Goal: Complete application form: Complete application form

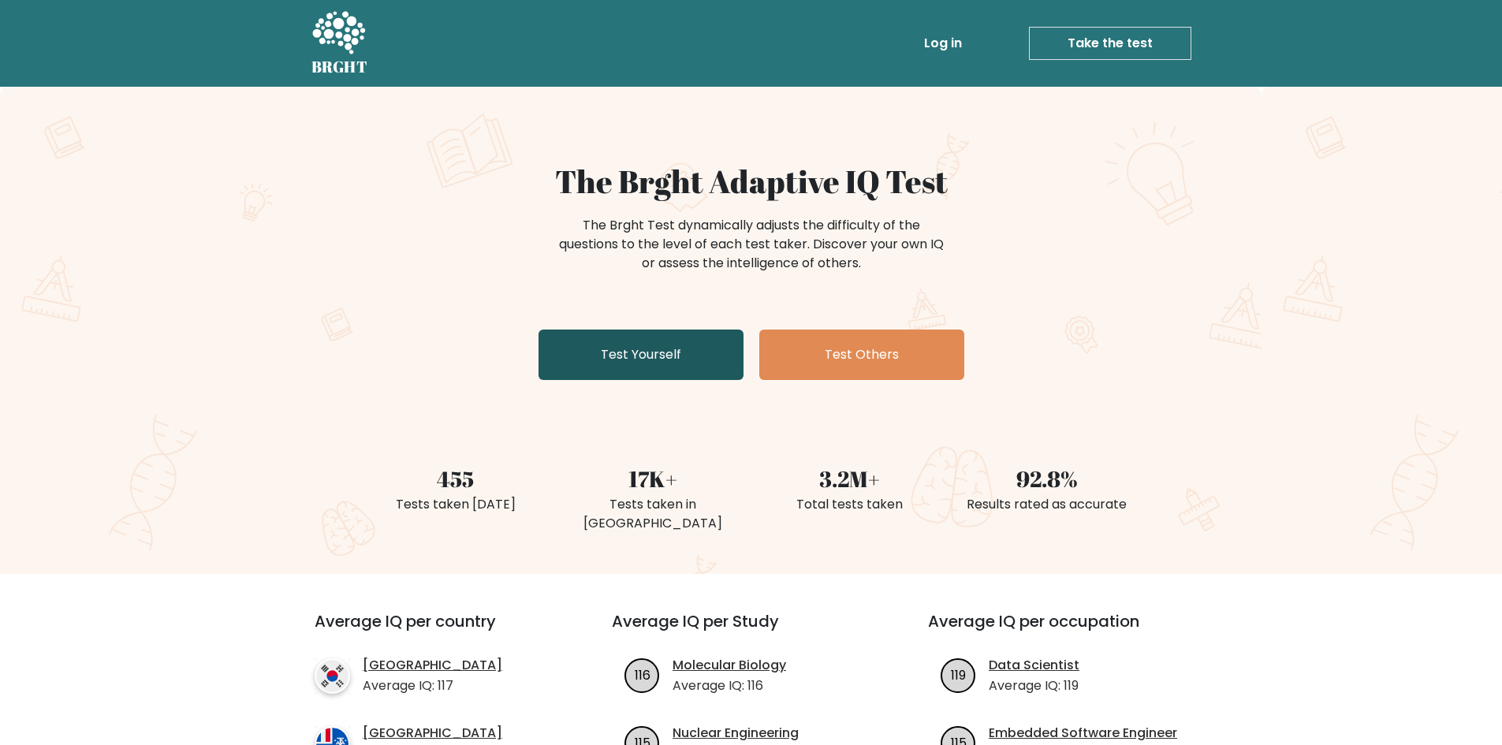
click at [607, 359] on link "Test Yourself" at bounding box center [641, 355] width 205 height 50
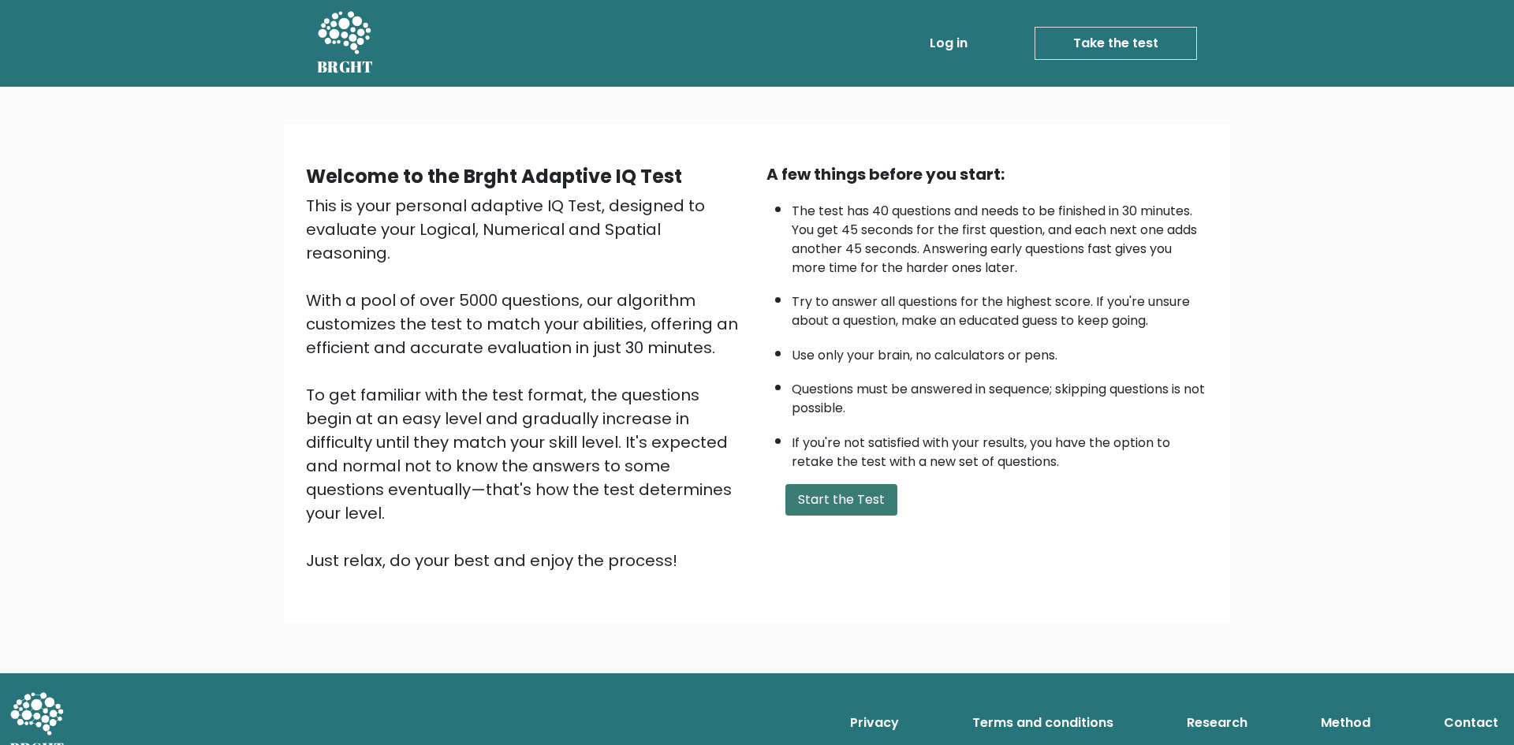
click at [841, 497] on button "Start the Test" at bounding box center [841, 500] width 112 height 32
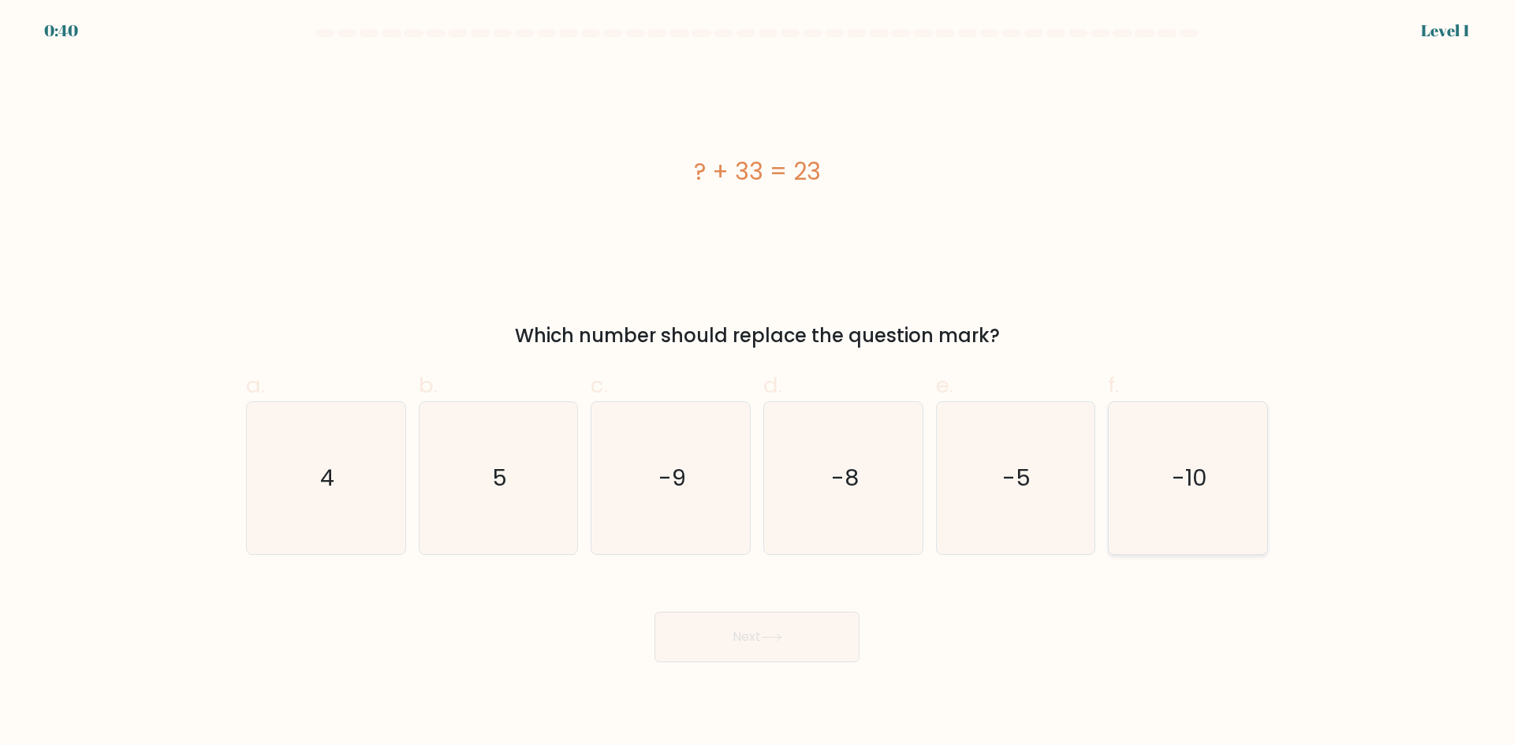
click at [1176, 508] on icon "-10" at bounding box center [1188, 478] width 152 height 152
click at [758, 383] on input "f. -10" at bounding box center [757, 378] width 1 height 10
radio input "true"
click at [792, 635] on button "Next" at bounding box center [757, 637] width 205 height 50
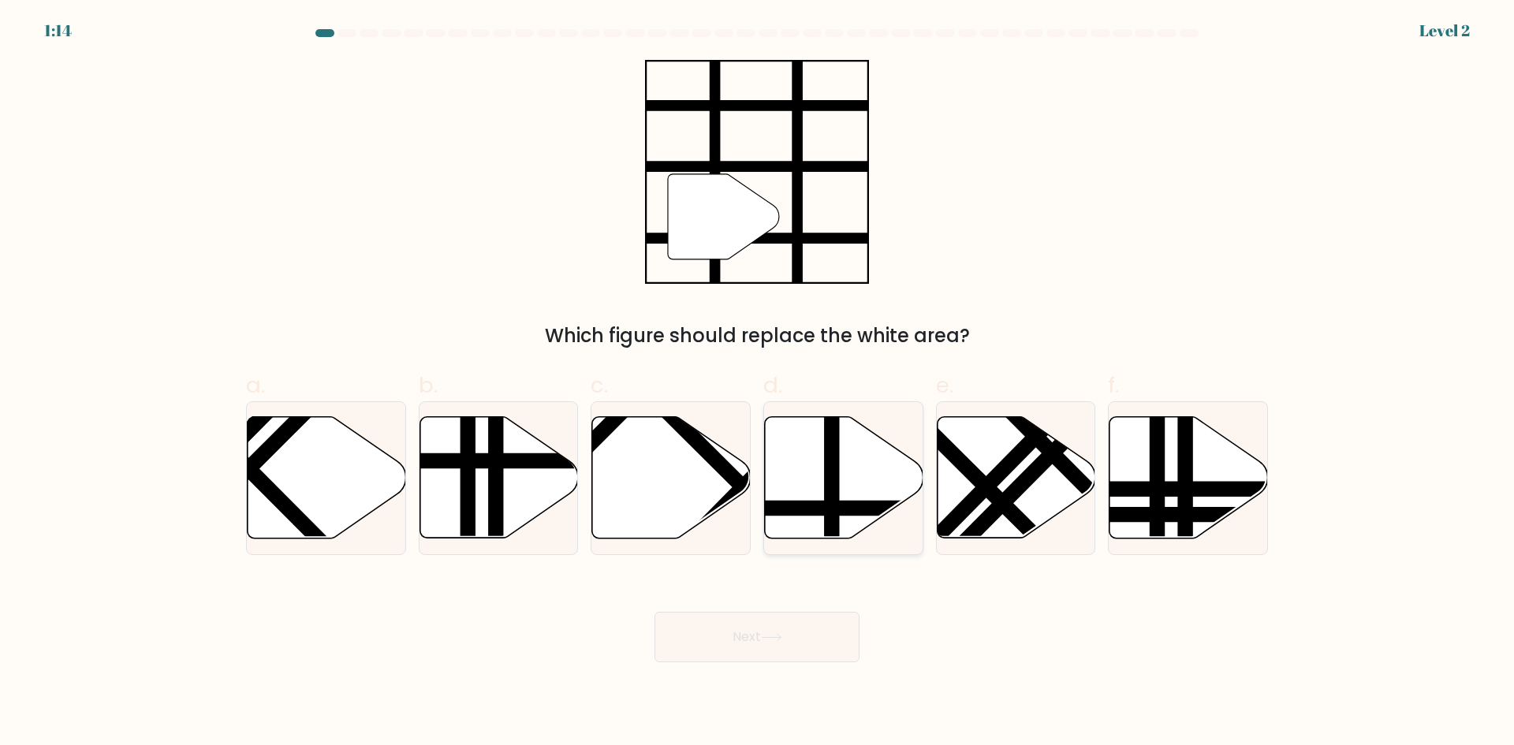
click at [832, 487] on line at bounding box center [832, 413] width 0 height 319
click at [758, 383] on input "d." at bounding box center [757, 378] width 1 height 10
radio input "true"
click at [737, 640] on button "Next" at bounding box center [757, 637] width 205 height 50
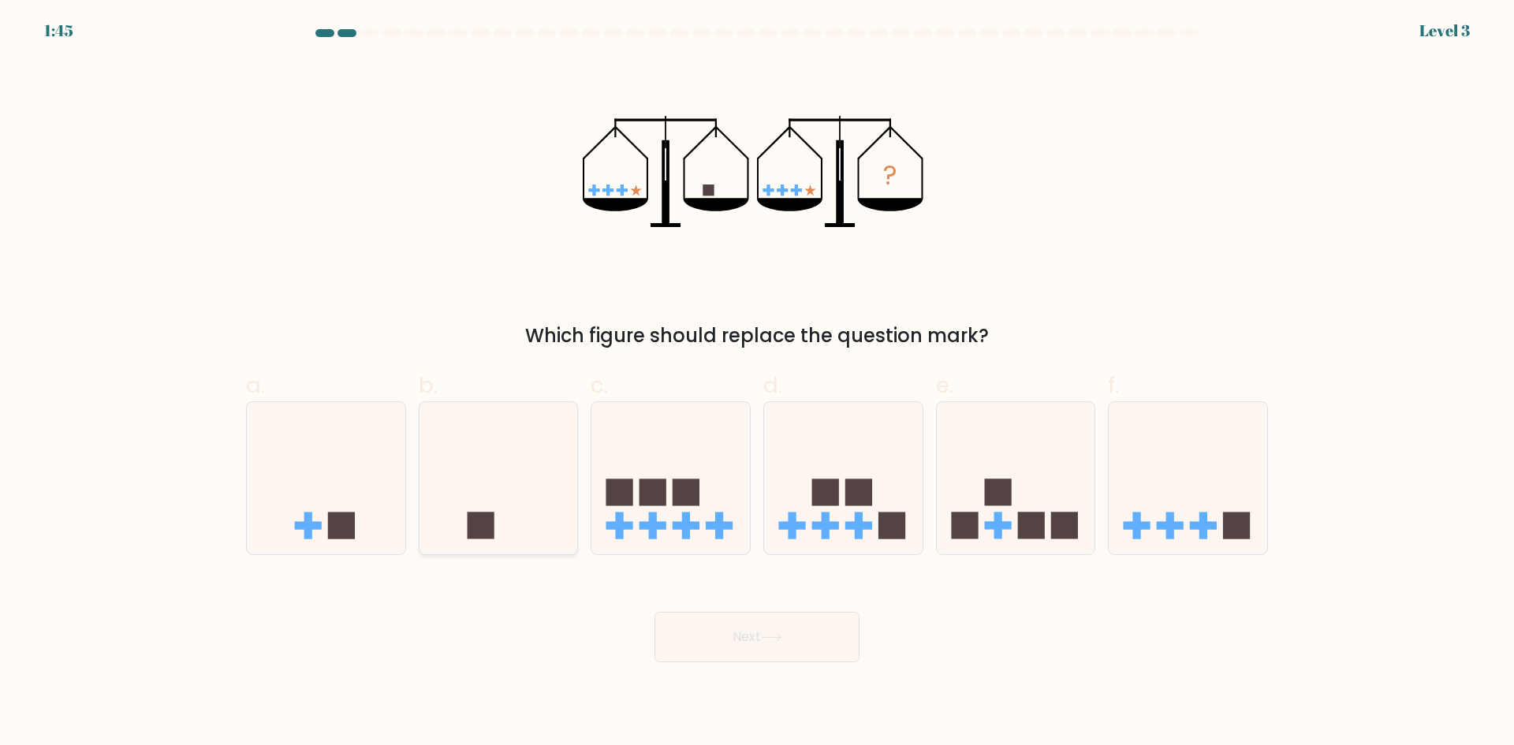
click at [503, 461] on icon at bounding box center [499, 477] width 159 height 131
click at [757, 383] on input "b." at bounding box center [757, 378] width 1 height 10
radio input "true"
click at [765, 635] on icon at bounding box center [771, 637] width 21 height 9
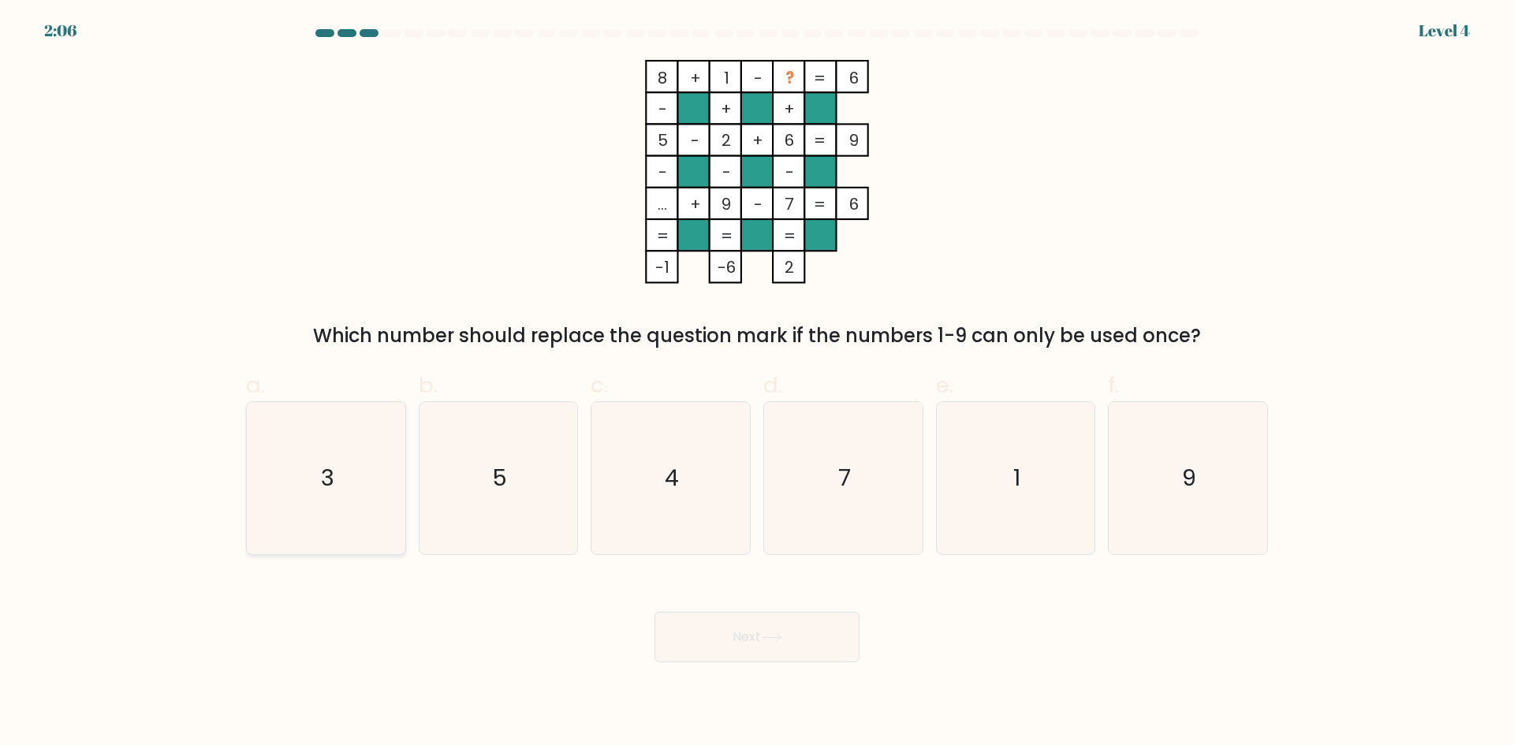
click at [348, 453] on icon "3" at bounding box center [326, 478] width 152 height 152
click at [757, 383] on input "a. 3" at bounding box center [757, 378] width 1 height 10
radio input "true"
click at [750, 632] on button "Next" at bounding box center [757, 637] width 205 height 50
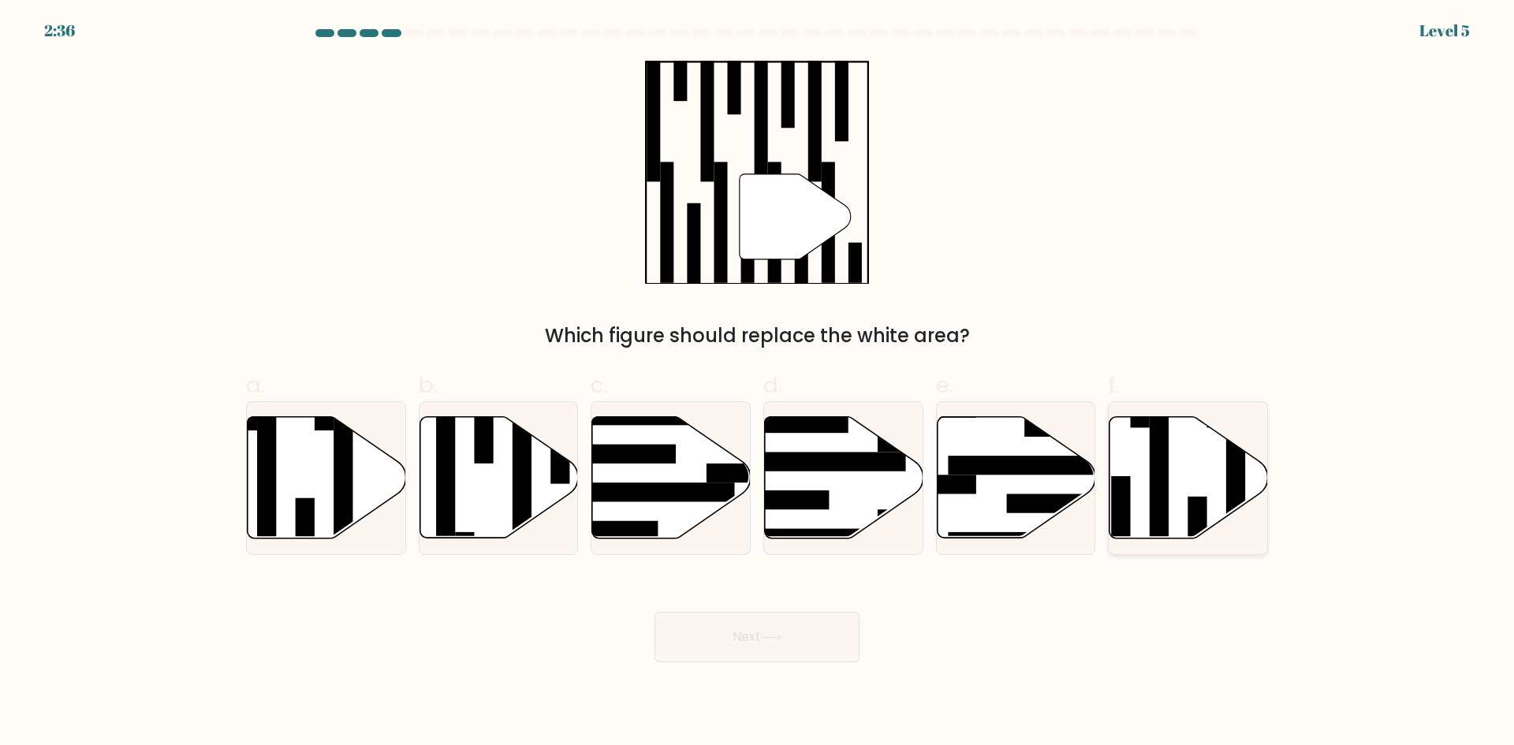
click at [1204, 485] on icon at bounding box center [1189, 477] width 159 height 121
click at [758, 383] on input "f." at bounding box center [757, 378] width 1 height 10
radio input "true"
click at [737, 649] on button "Next" at bounding box center [757, 637] width 205 height 50
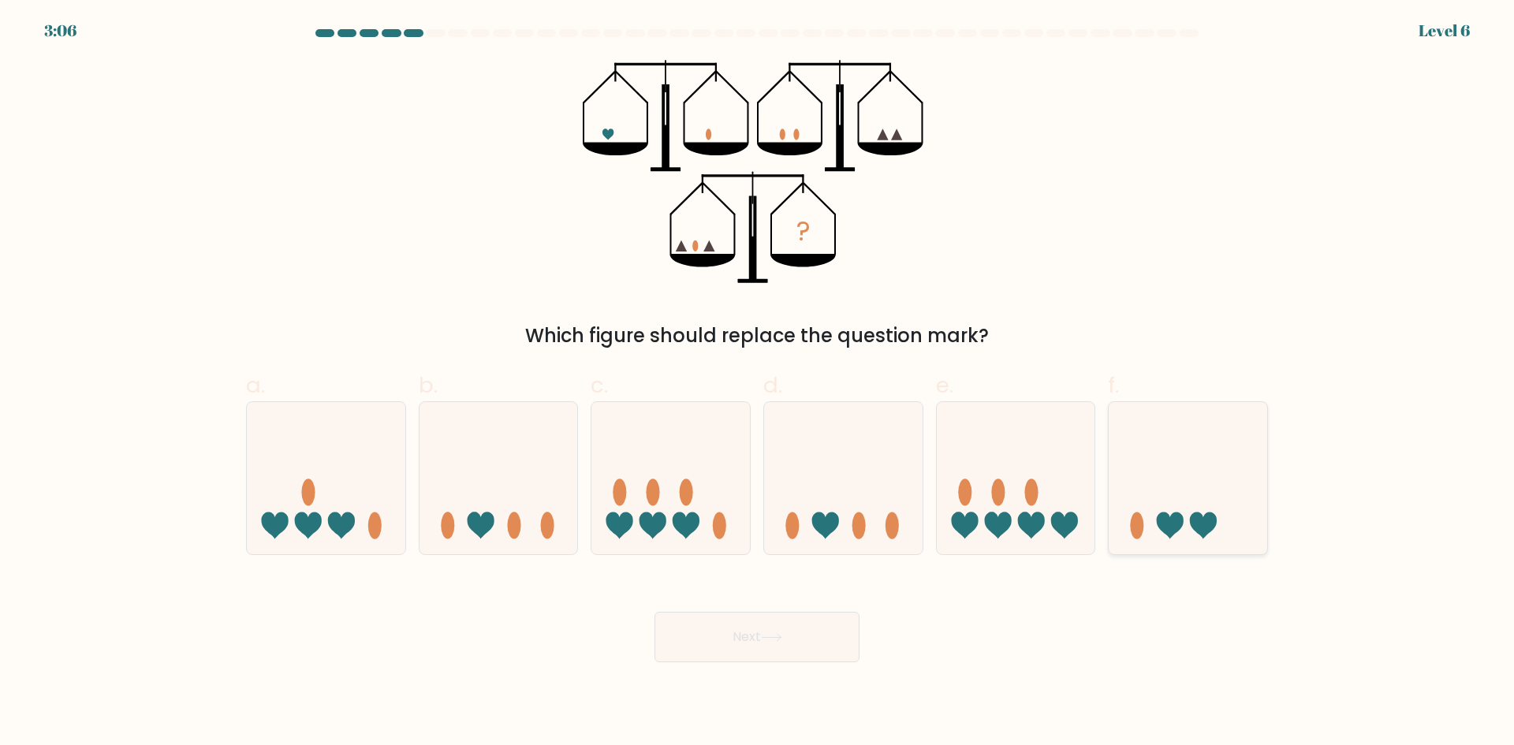
click at [1175, 494] on icon at bounding box center [1188, 477] width 159 height 131
click at [758, 383] on input "f." at bounding box center [757, 378] width 1 height 10
radio input "true"
click at [757, 640] on button "Next" at bounding box center [757, 637] width 205 height 50
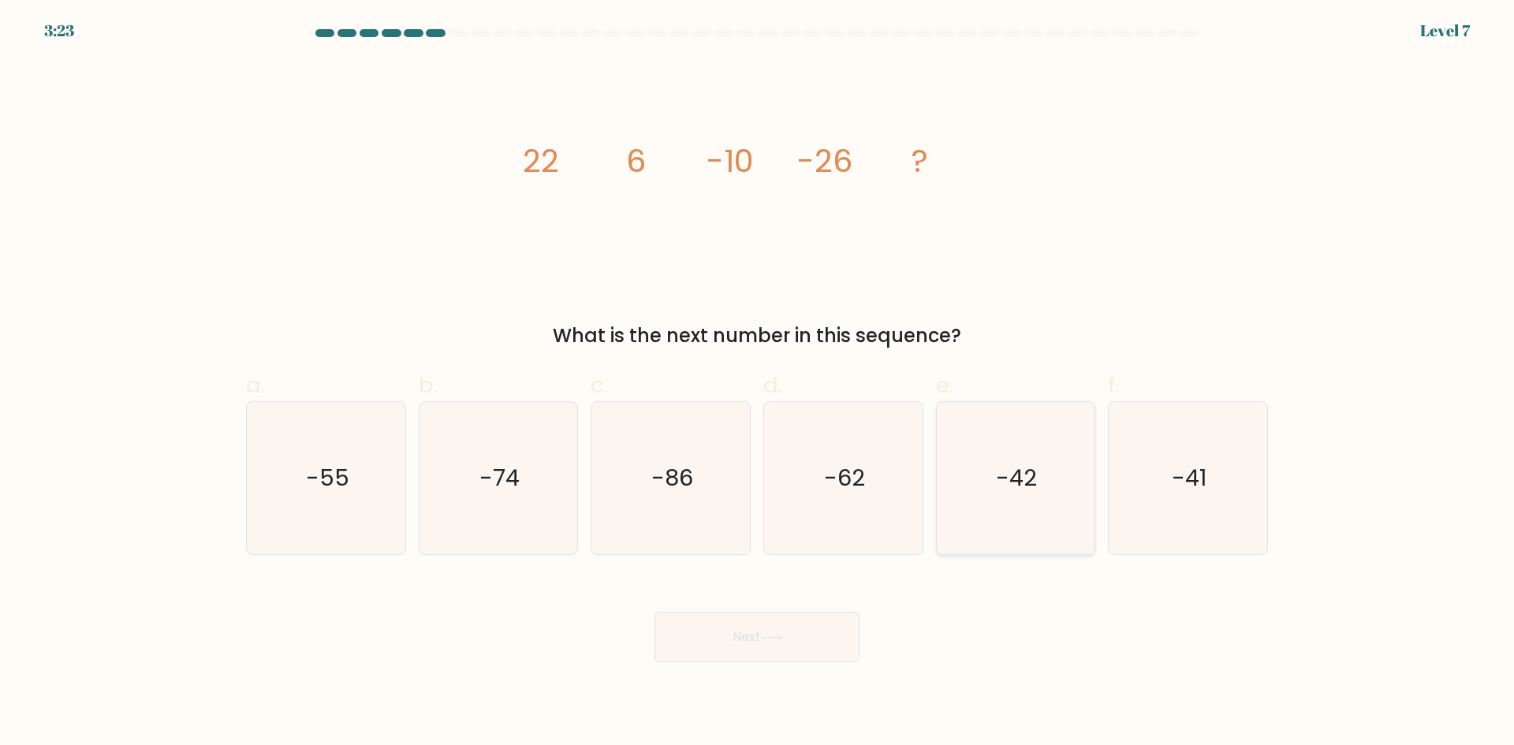
click at [1022, 492] on text "-42" at bounding box center [1017, 478] width 41 height 32
click at [758, 383] on input "e. -42" at bounding box center [757, 378] width 1 height 10
radio input "true"
click at [771, 644] on button "Next" at bounding box center [757, 637] width 205 height 50
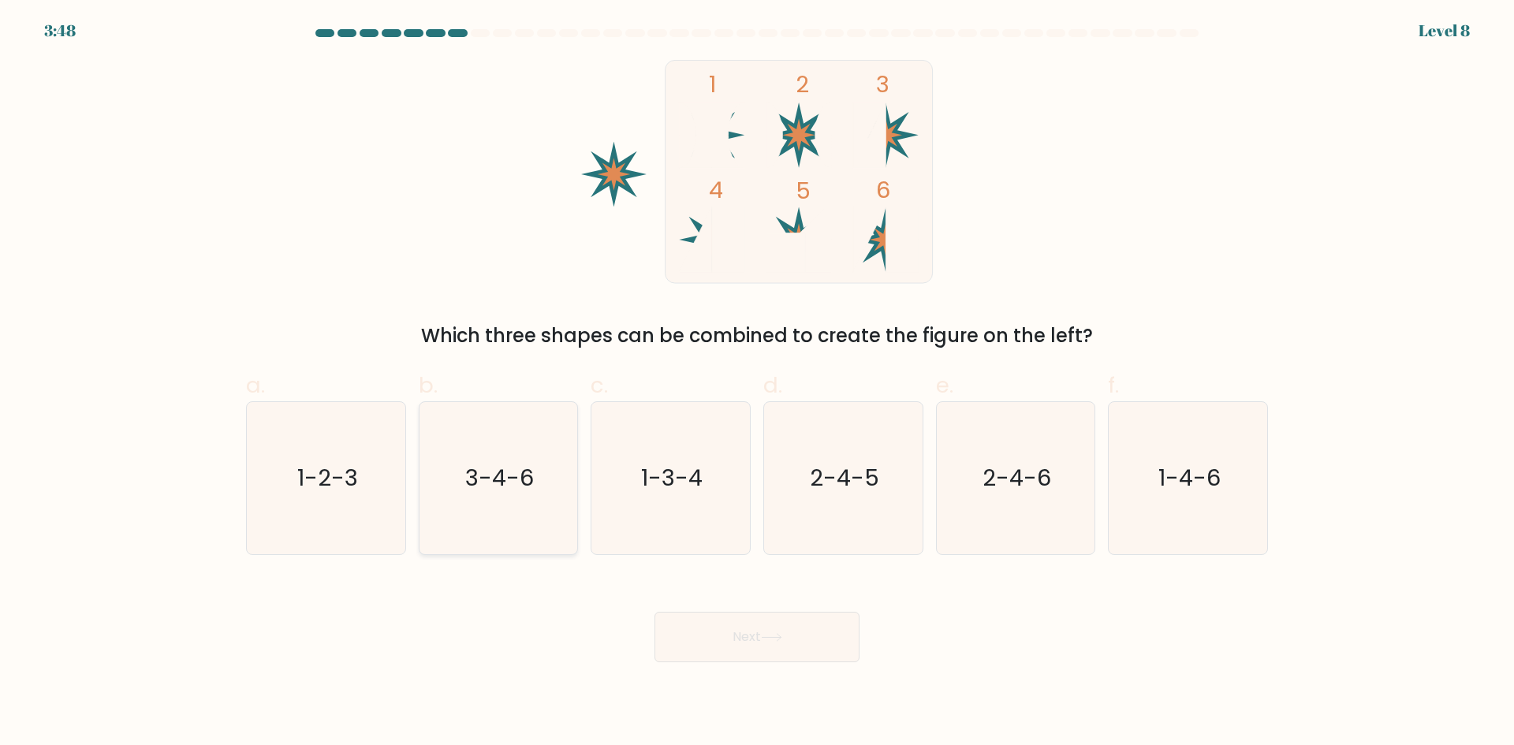
click at [506, 491] on text "3-4-6" at bounding box center [499, 478] width 69 height 32
click at [757, 383] on input "b. 3-4-6" at bounding box center [757, 378] width 1 height 10
radio input "true"
click at [506, 491] on text "3-4-6" at bounding box center [499, 478] width 67 height 32
click at [757, 383] on input "b. 3-4-6" at bounding box center [757, 378] width 1 height 10
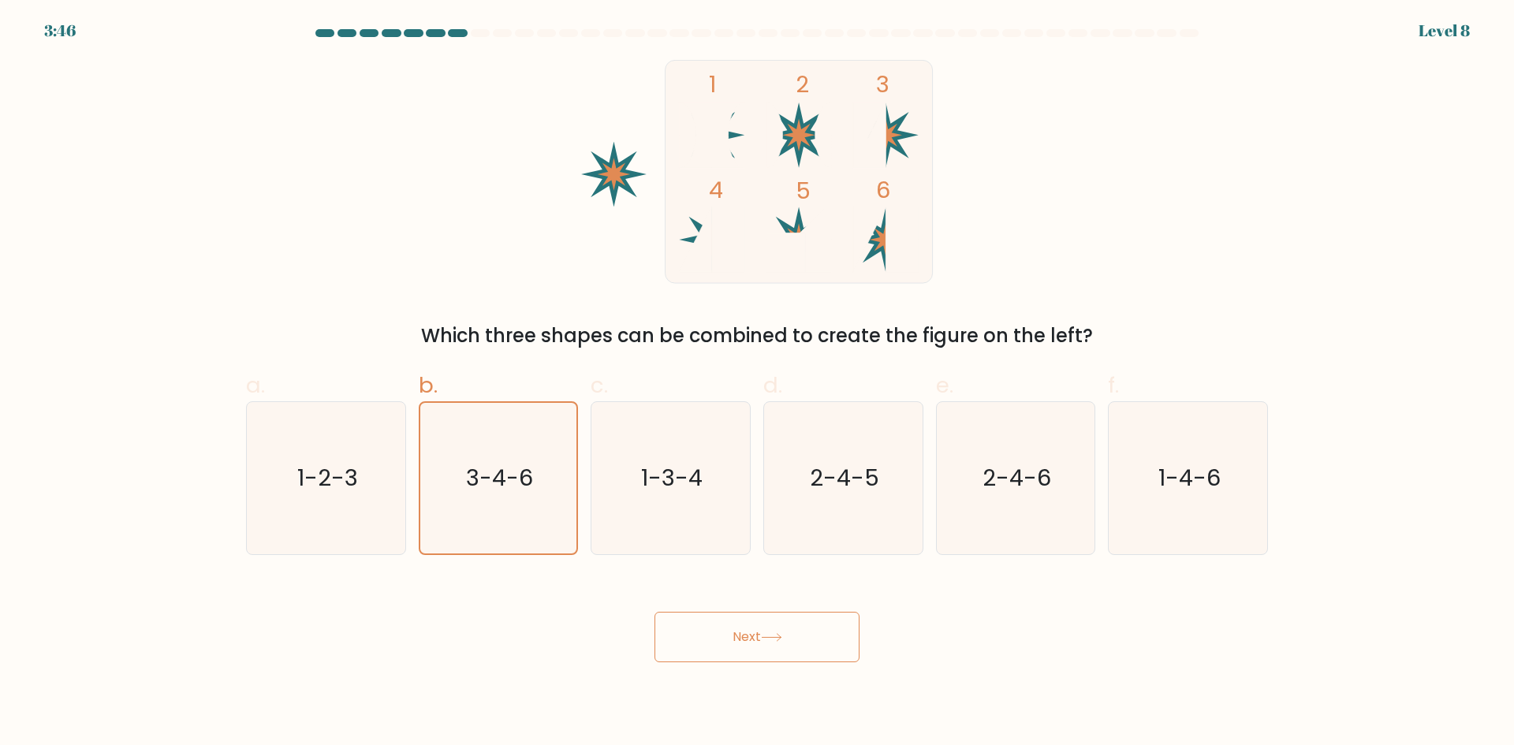
click at [539, 627] on div "Next" at bounding box center [757, 618] width 1041 height 88
click at [765, 640] on icon at bounding box center [771, 637] width 21 height 9
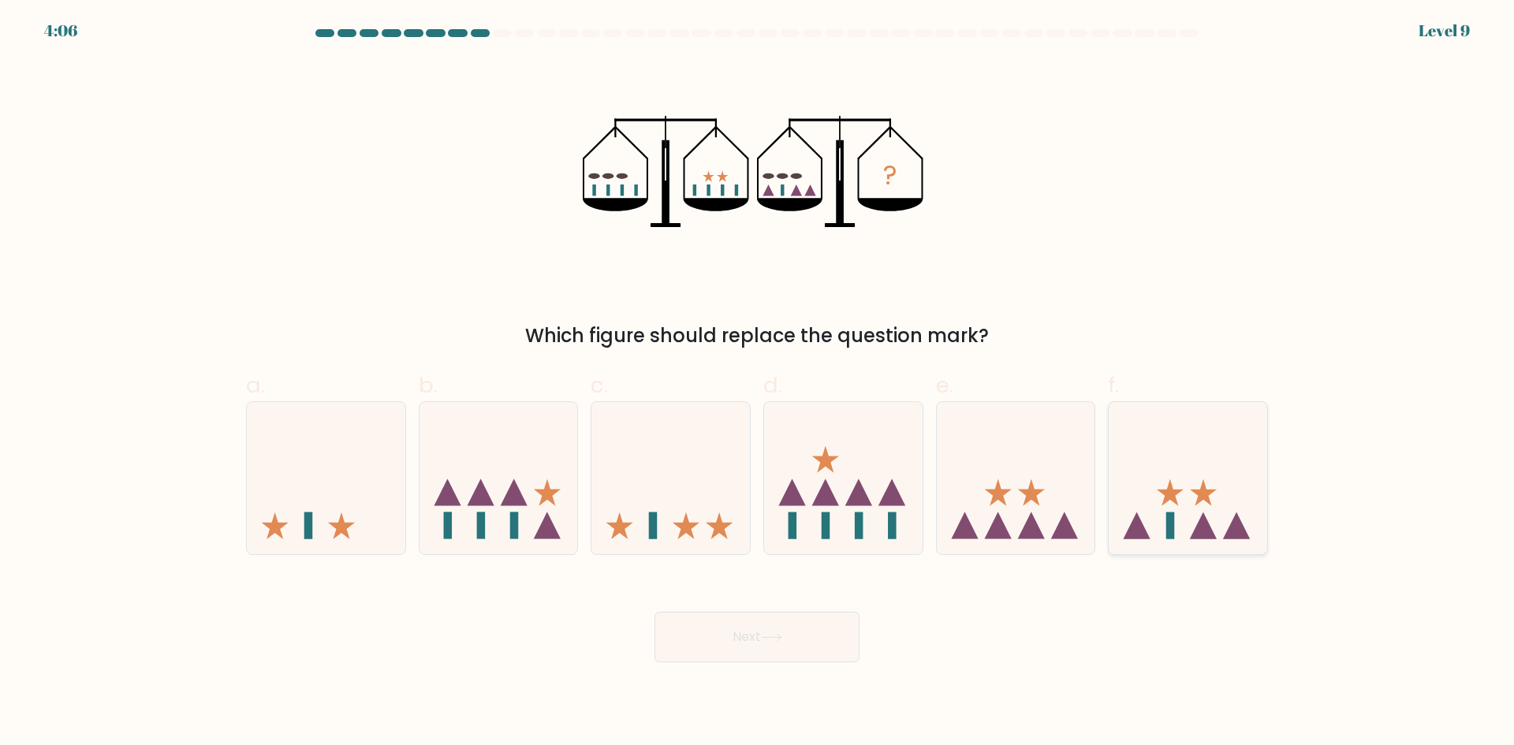
click at [1184, 512] on icon at bounding box center [1188, 477] width 159 height 131
click at [758, 383] on input "f." at bounding box center [757, 378] width 1 height 10
radio input "true"
click at [825, 641] on button "Next" at bounding box center [757, 637] width 205 height 50
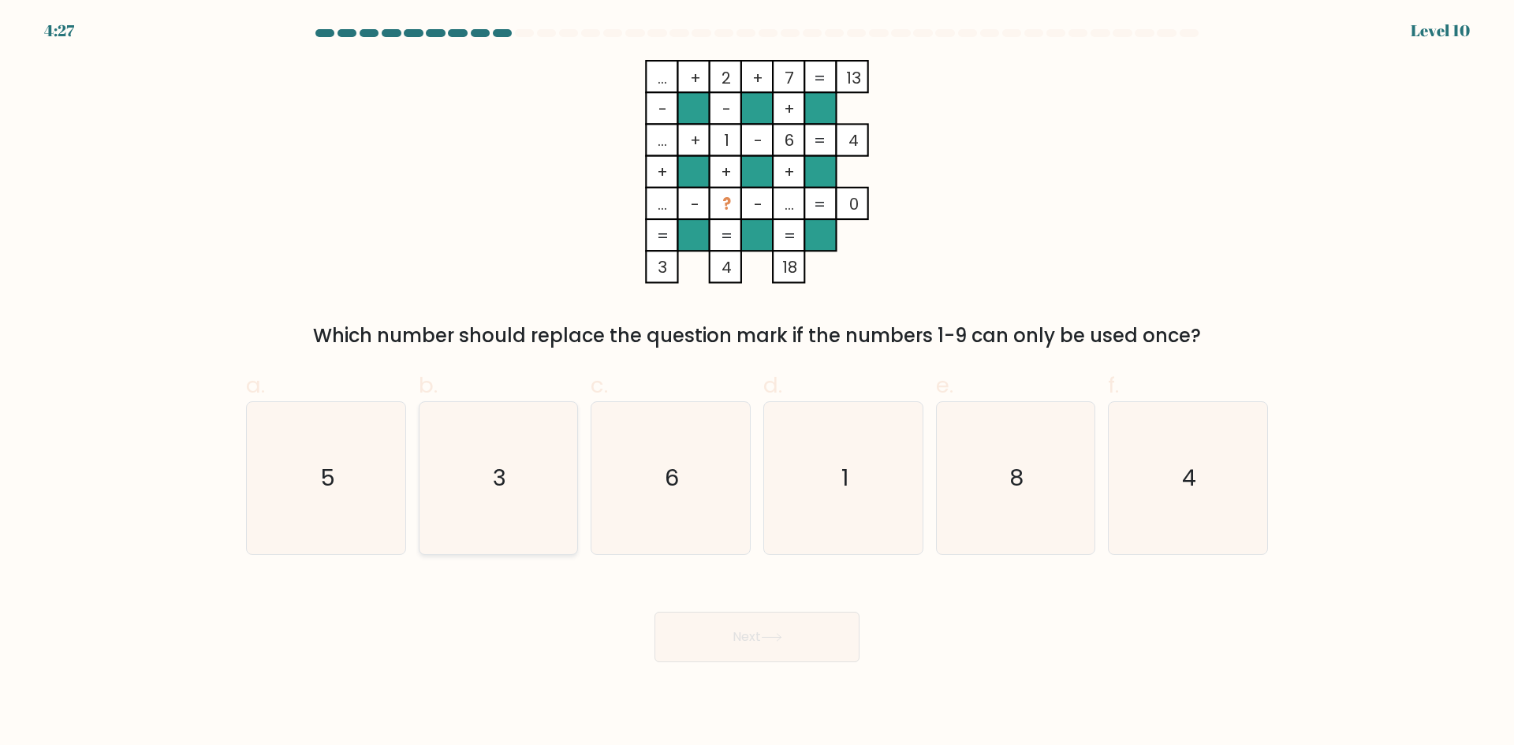
click at [475, 450] on icon "3" at bounding box center [498, 478] width 152 height 152
click at [757, 383] on input "b. 3" at bounding box center [757, 378] width 1 height 10
radio input "true"
click at [764, 642] on button "Next" at bounding box center [757, 637] width 205 height 50
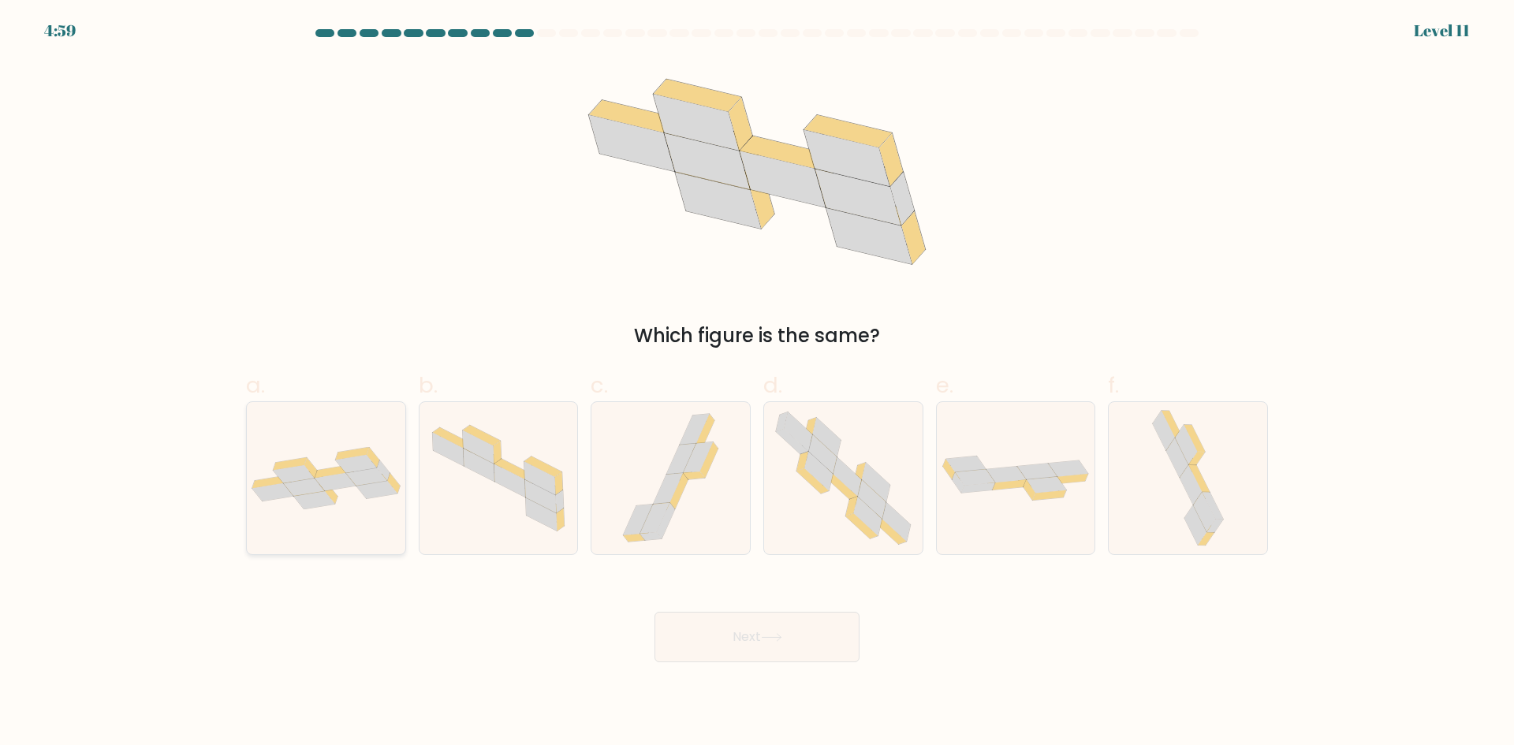
click at [309, 506] on icon at bounding box center [314, 500] width 41 height 18
click at [757, 383] on input "a." at bounding box center [757, 378] width 1 height 10
radio input "true"
click at [752, 645] on button "Next" at bounding box center [757, 637] width 205 height 50
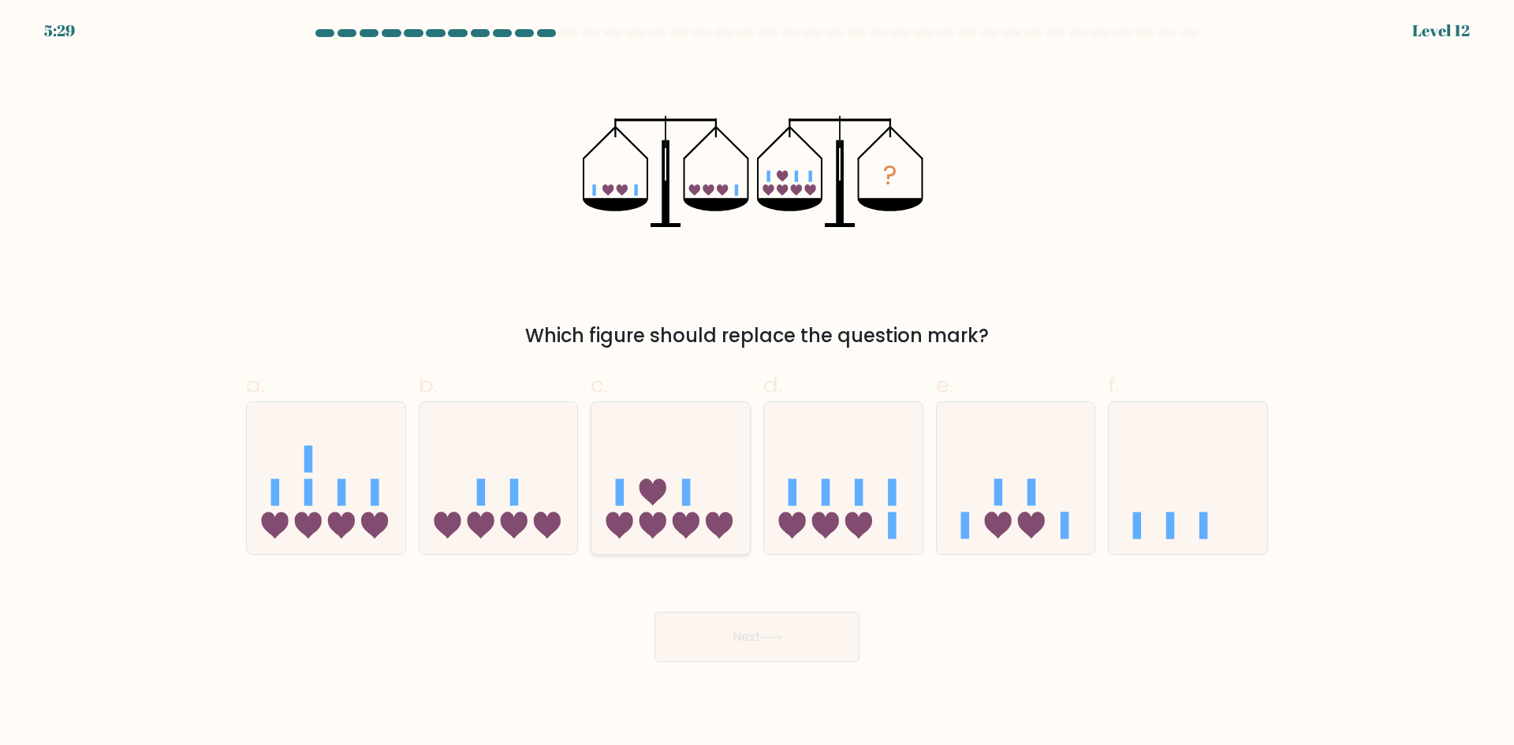
click at [670, 497] on icon at bounding box center [670, 477] width 159 height 131
click at [757, 383] on input "c." at bounding box center [757, 378] width 1 height 10
radio input "true"
click at [849, 479] on icon at bounding box center [843, 477] width 159 height 131
click at [758, 383] on input "d." at bounding box center [757, 378] width 1 height 10
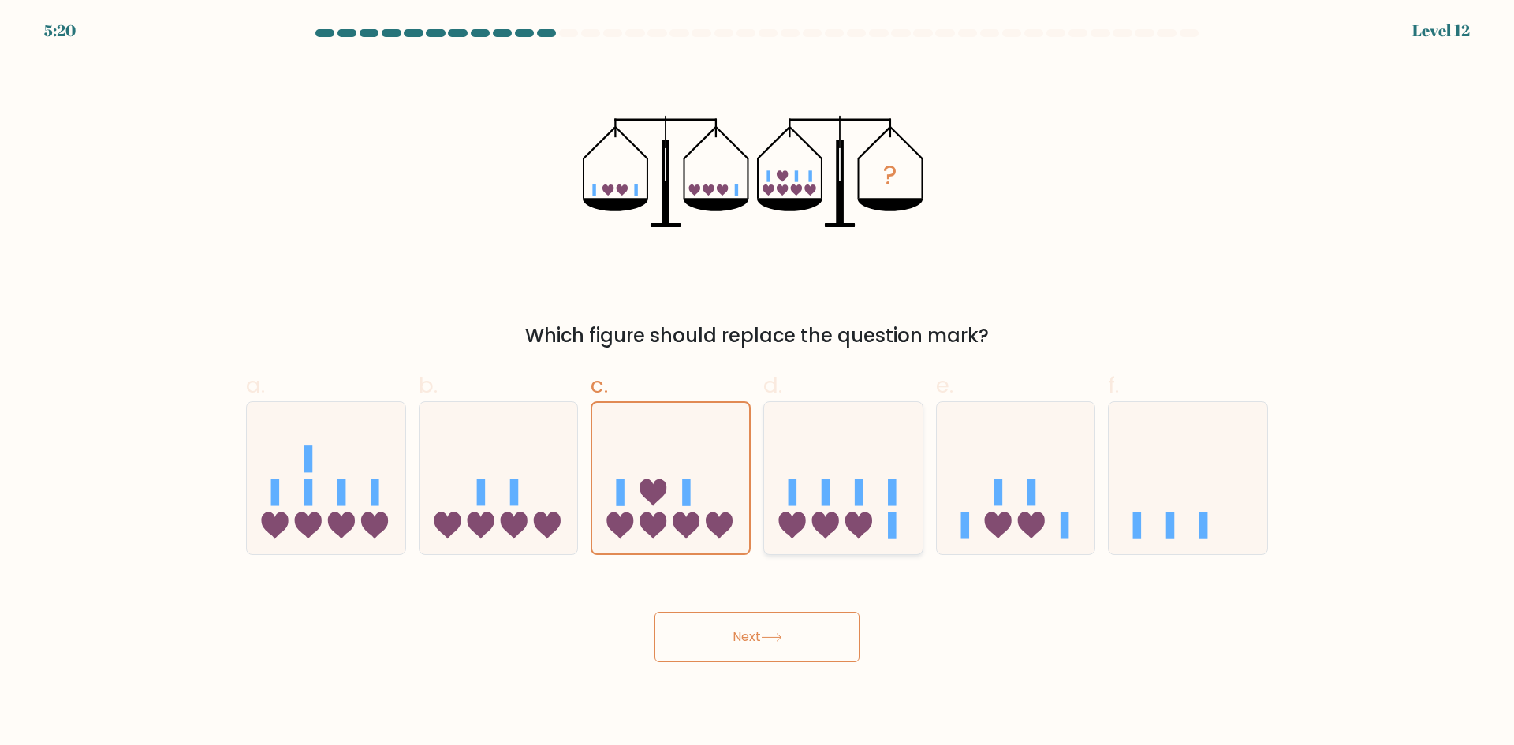
radio input "true"
click at [782, 639] on icon at bounding box center [771, 637] width 21 height 9
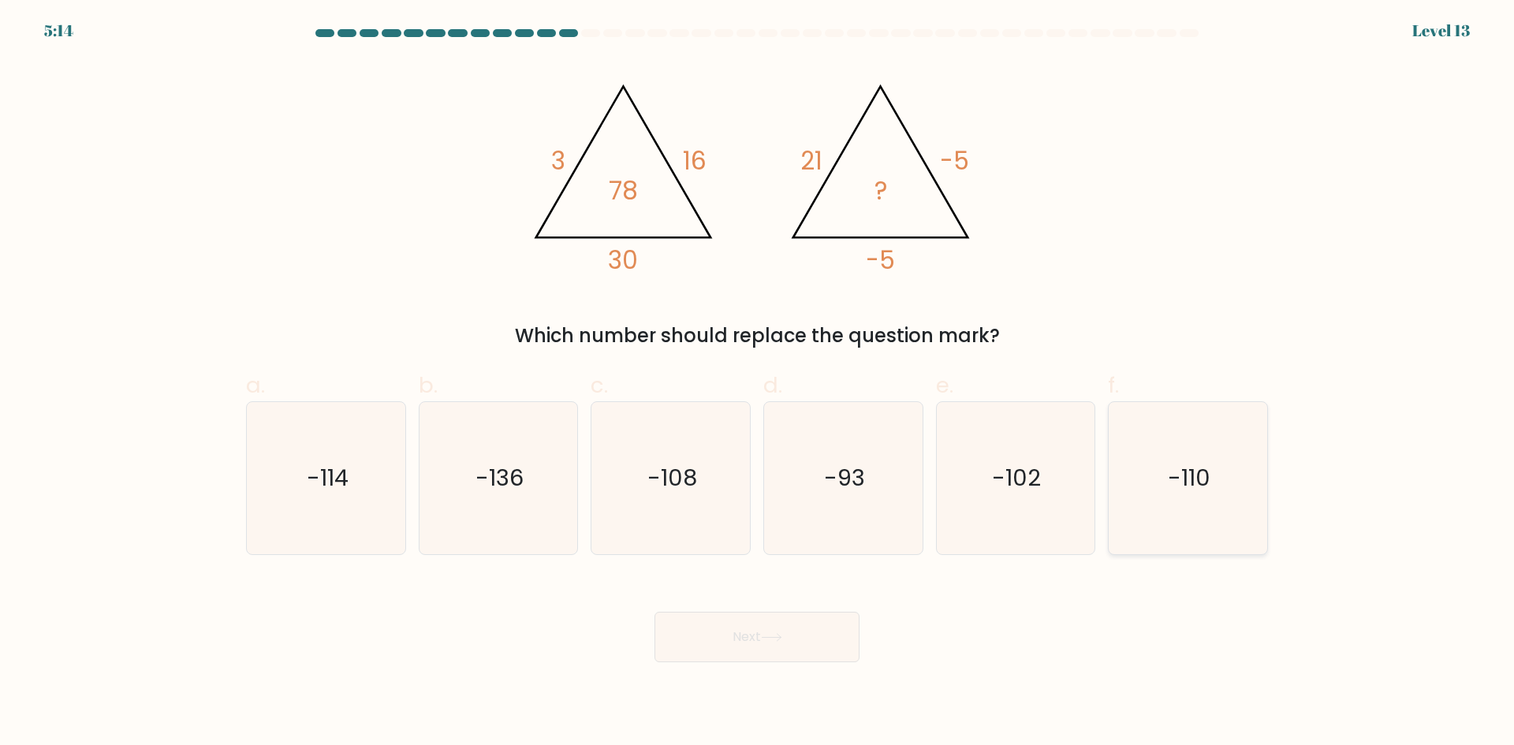
click at [1198, 481] on text "-110" at bounding box center [1190, 478] width 43 height 32
click at [758, 383] on input "f. -110" at bounding box center [757, 378] width 1 height 10
radio input "true"
click at [741, 640] on button "Next" at bounding box center [757, 637] width 205 height 50
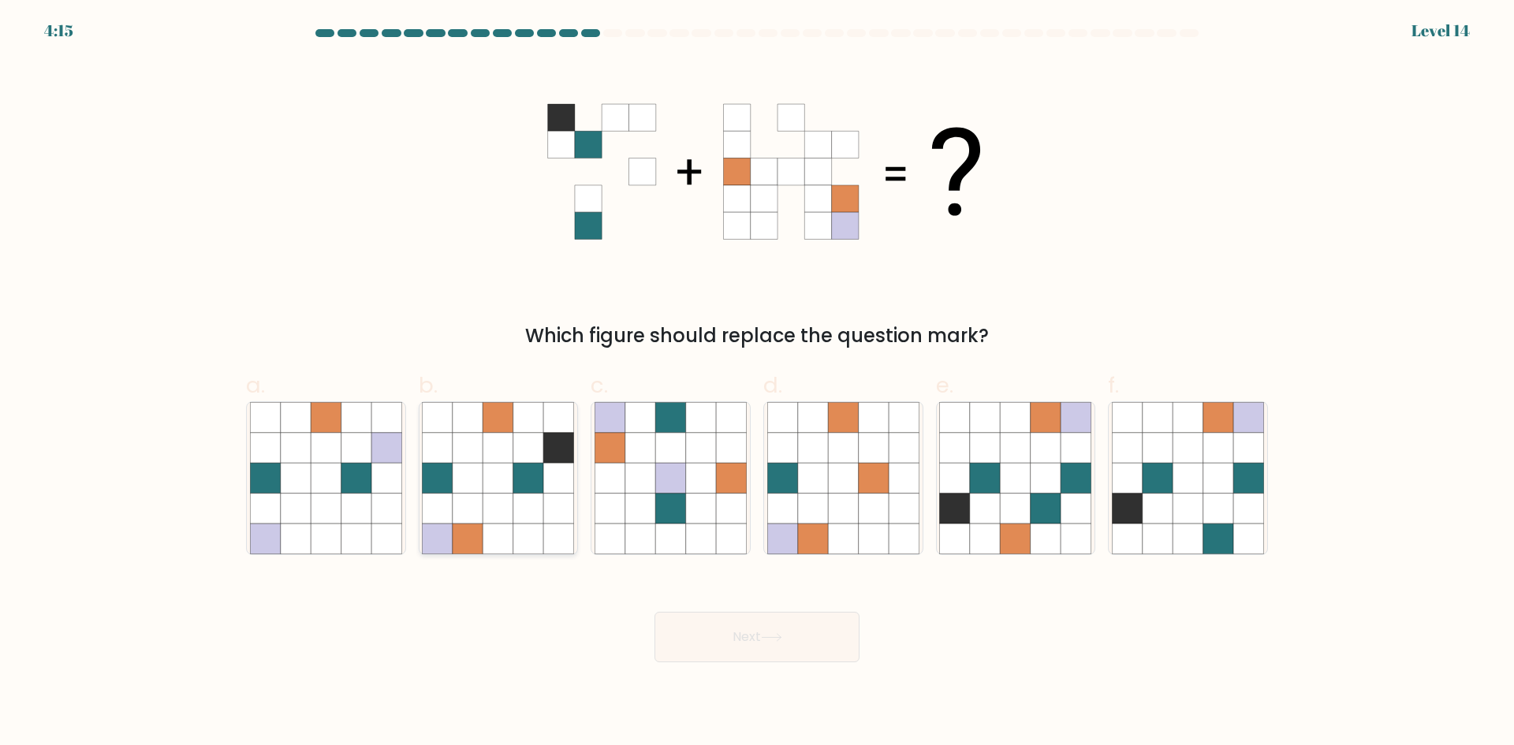
click at [509, 469] on icon at bounding box center [498, 478] width 30 height 30
click at [757, 383] on input "b." at bounding box center [757, 378] width 1 height 10
radio input "true"
click at [764, 632] on button "Next" at bounding box center [757, 637] width 205 height 50
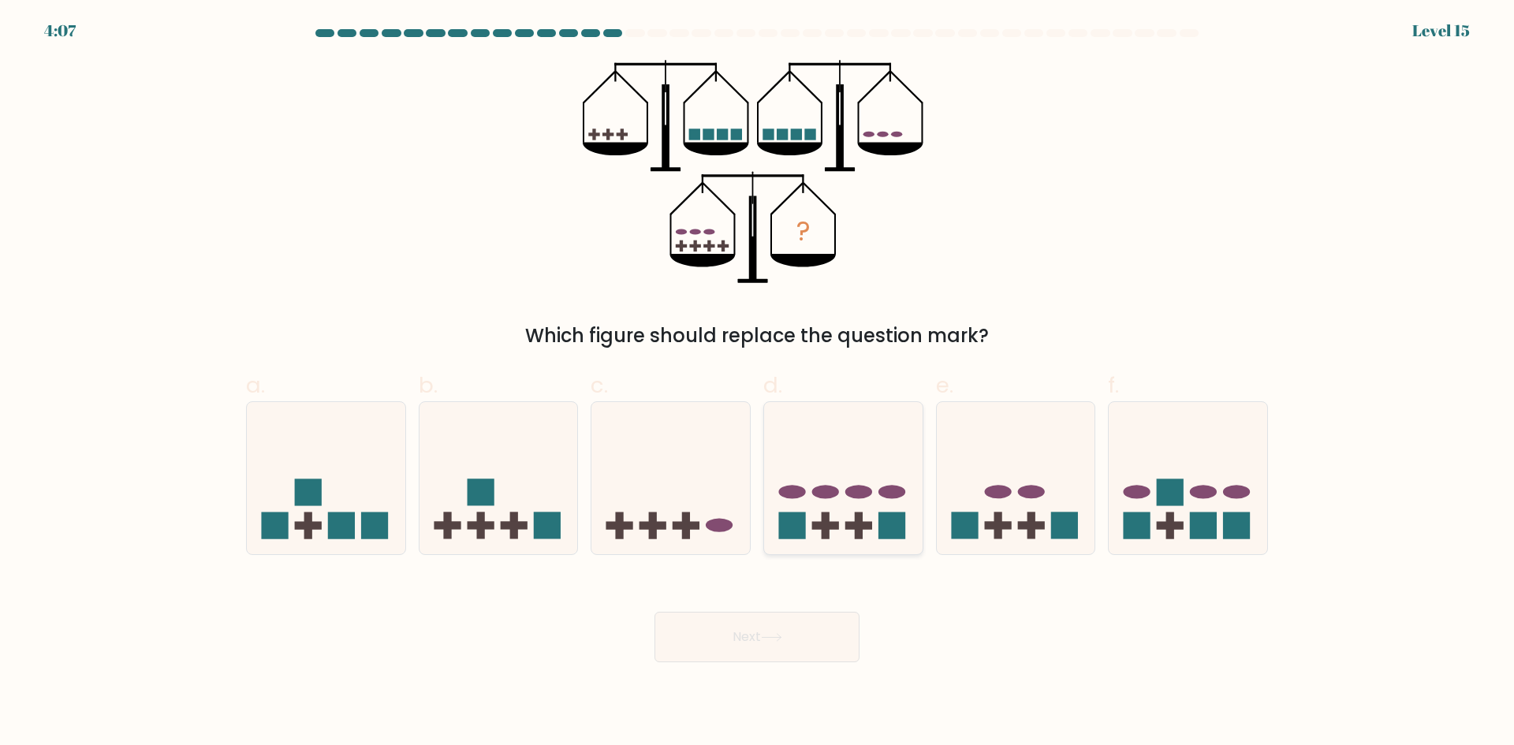
click at [860, 469] on icon at bounding box center [843, 477] width 159 height 131
click at [758, 383] on input "d." at bounding box center [757, 378] width 1 height 10
radio input "true"
click at [771, 633] on icon at bounding box center [771, 637] width 21 height 9
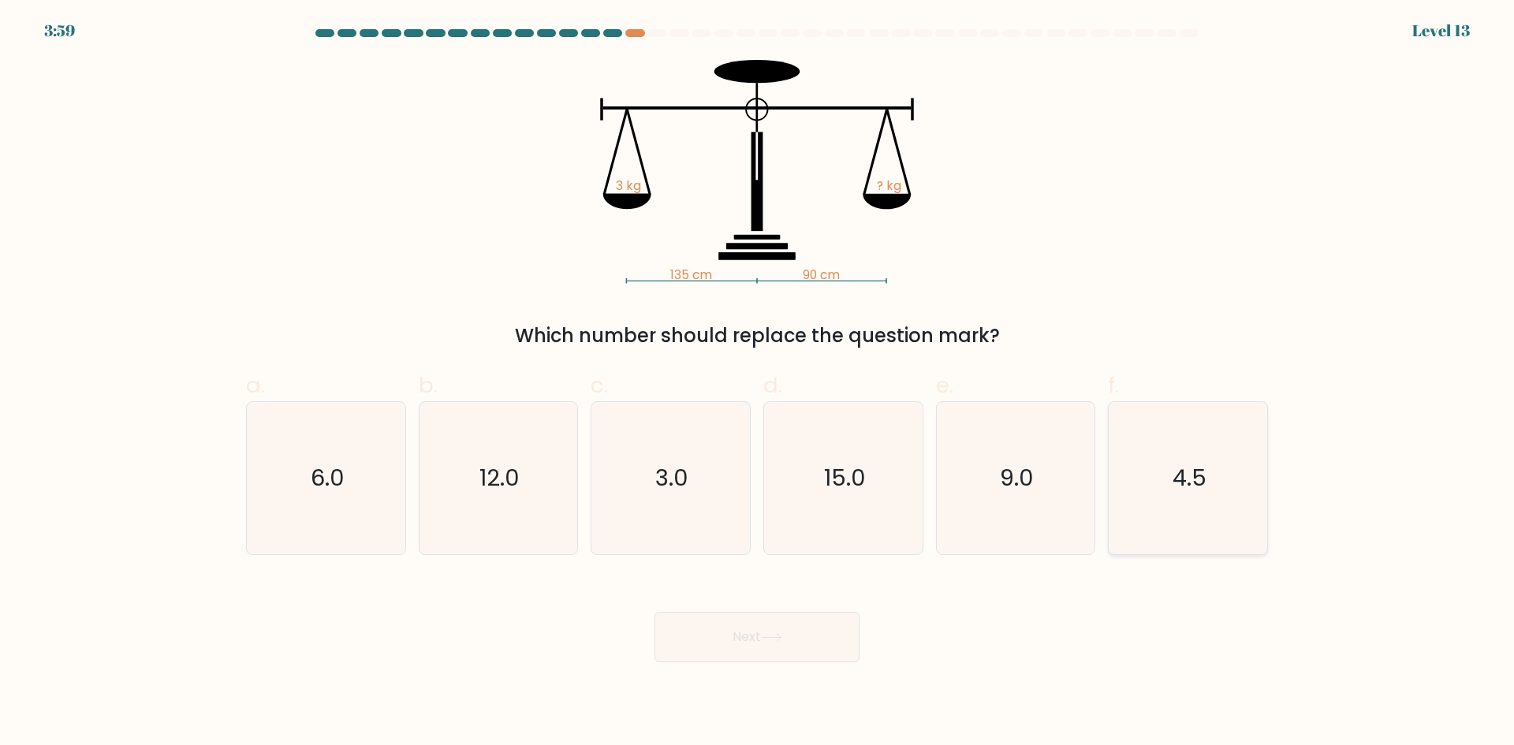
click at [1204, 465] on text "4.5" at bounding box center [1190, 478] width 34 height 32
click at [758, 383] on input "f. 4.5" at bounding box center [757, 378] width 1 height 10
radio input "true"
click at [776, 631] on button "Next" at bounding box center [757, 637] width 205 height 50
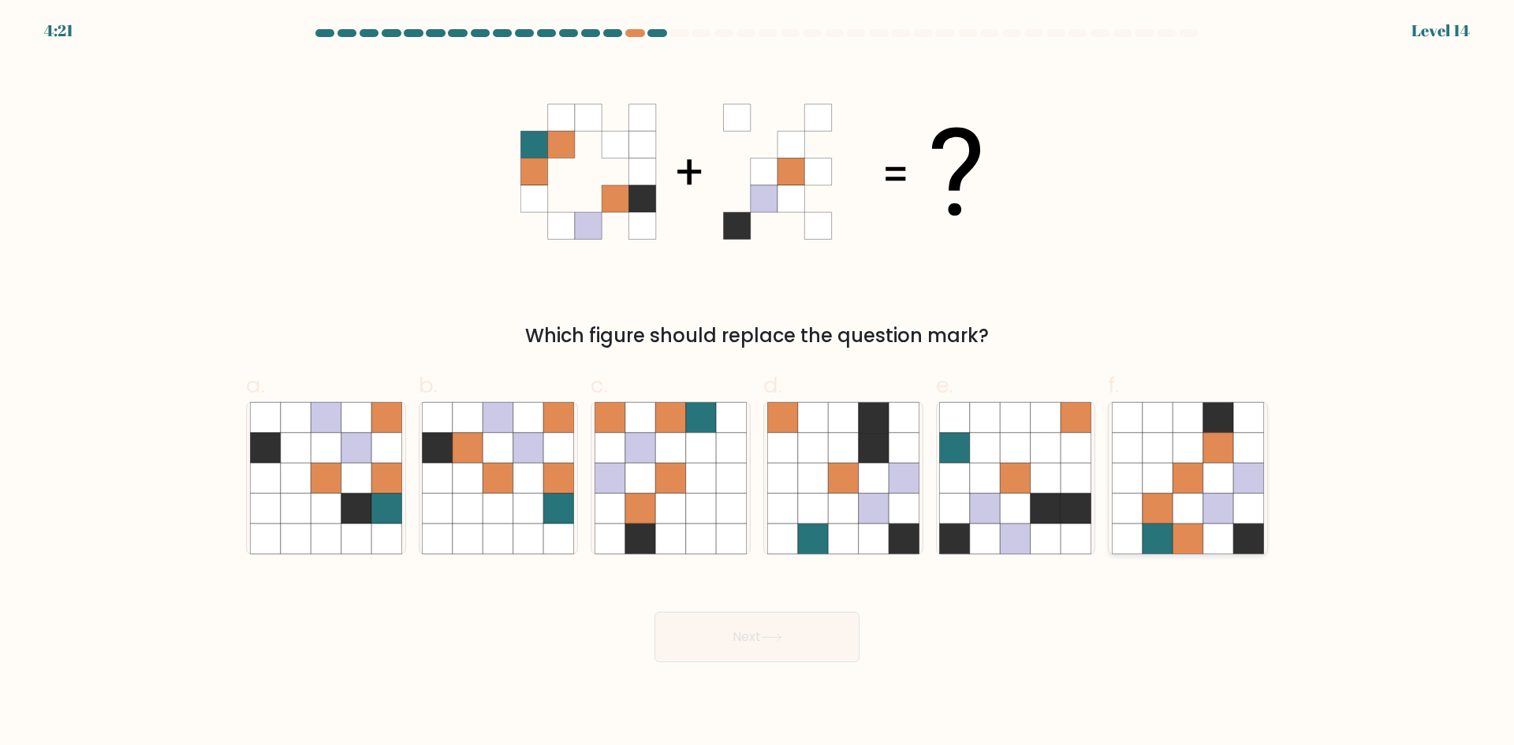
click at [1183, 472] on icon at bounding box center [1188, 478] width 30 height 30
click at [758, 383] on input "f." at bounding box center [757, 378] width 1 height 10
radio input "true"
click at [807, 629] on button "Next" at bounding box center [757, 637] width 205 height 50
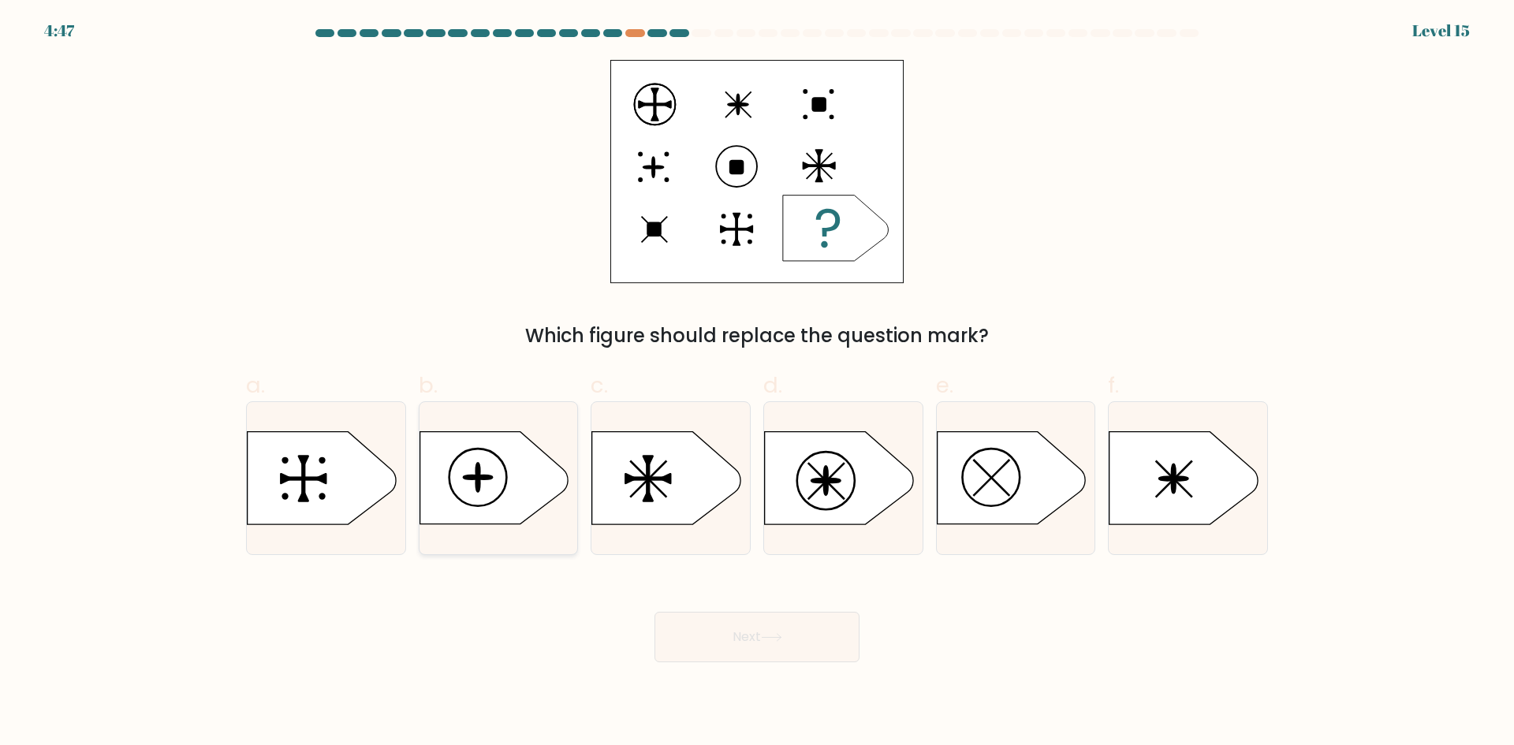
click at [491, 472] on icon at bounding box center [494, 478] width 148 height 92
click at [757, 383] on input "b." at bounding box center [757, 378] width 1 height 10
radio input "true"
click at [741, 632] on button "Next" at bounding box center [757, 637] width 205 height 50
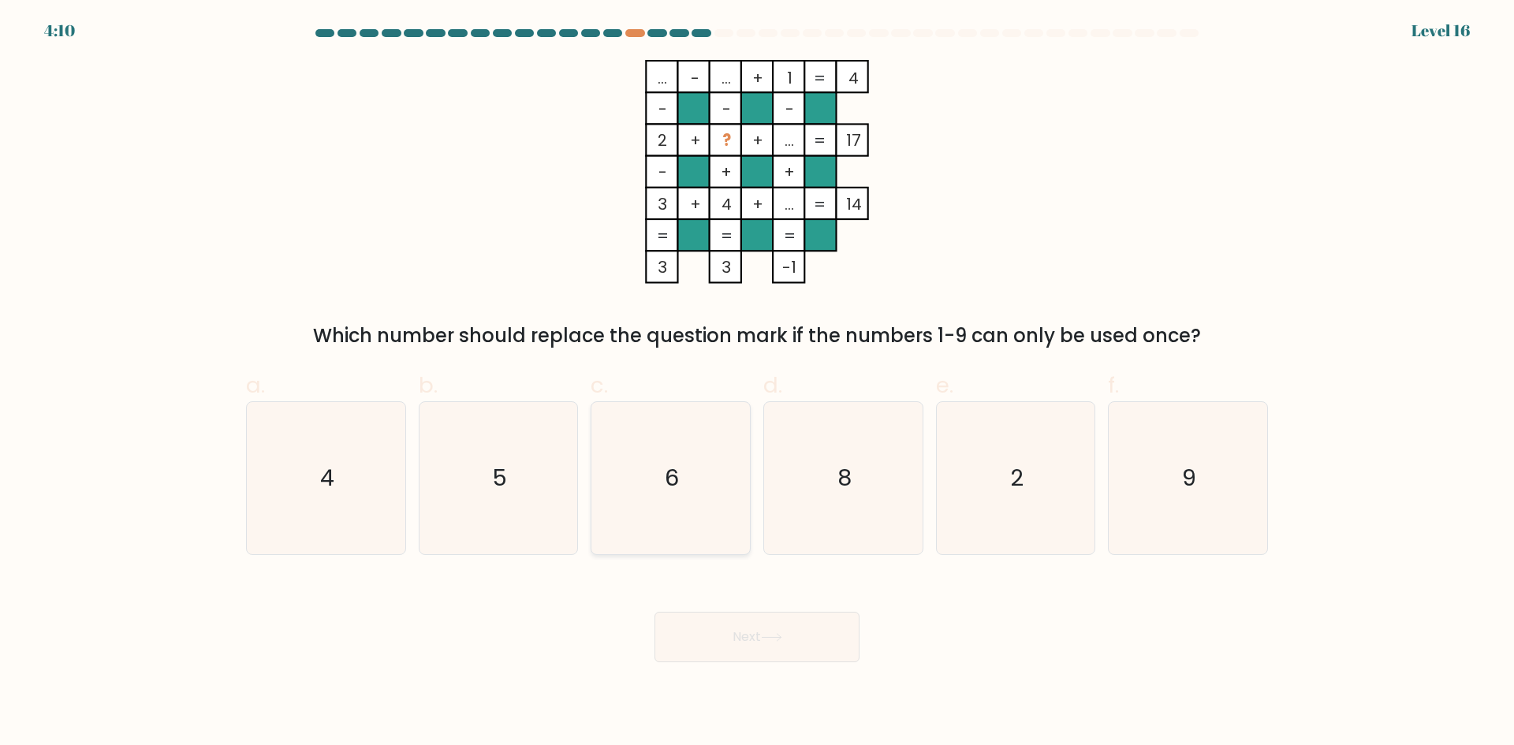
click at [696, 485] on icon "6" at bounding box center [671, 478] width 152 height 152
click at [757, 383] on input "c. 6" at bounding box center [757, 378] width 1 height 10
radio input "true"
click at [746, 632] on button "Next" at bounding box center [757, 637] width 205 height 50
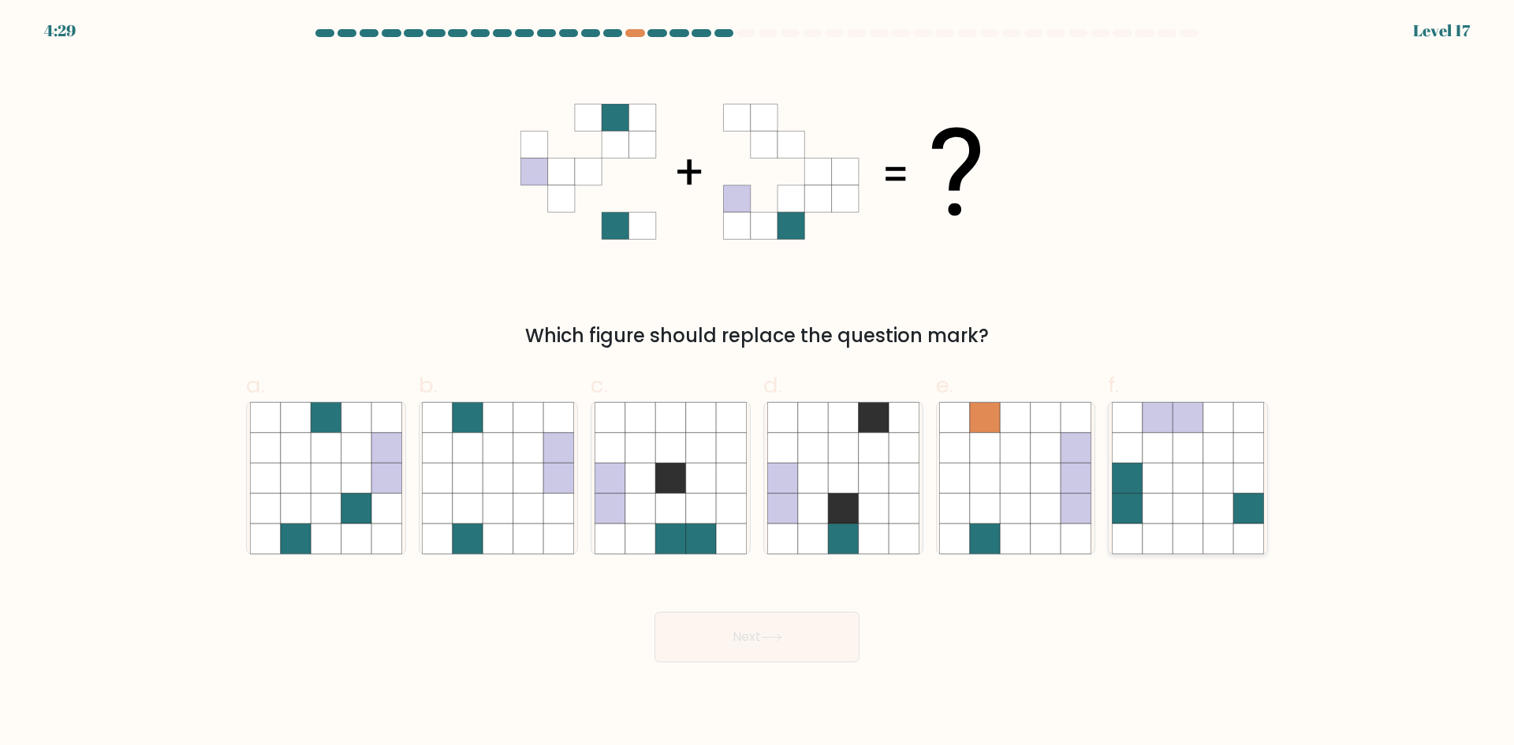
click at [1188, 472] on icon at bounding box center [1188, 478] width 30 height 30
click at [758, 383] on input "f." at bounding box center [757, 378] width 1 height 10
radio input "true"
click at [724, 625] on button "Next" at bounding box center [757, 637] width 205 height 50
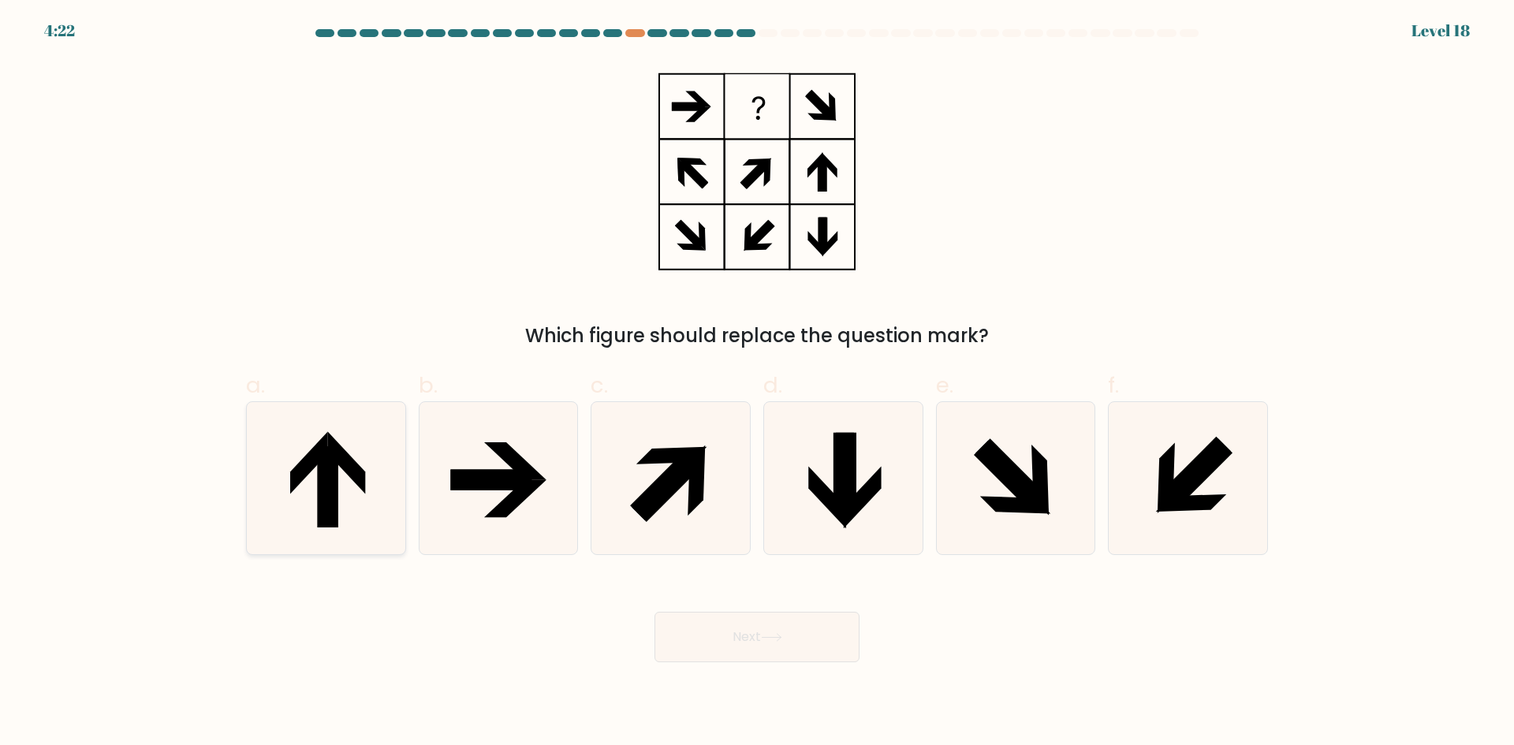
click at [340, 494] on icon at bounding box center [326, 478] width 152 height 152
click at [757, 383] on input "a." at bounding box center [757, 378] width 1 height 10
radio input "true"
click at [754, 632] on button "Next" at bounding box center [757, 637] width 205 height 50
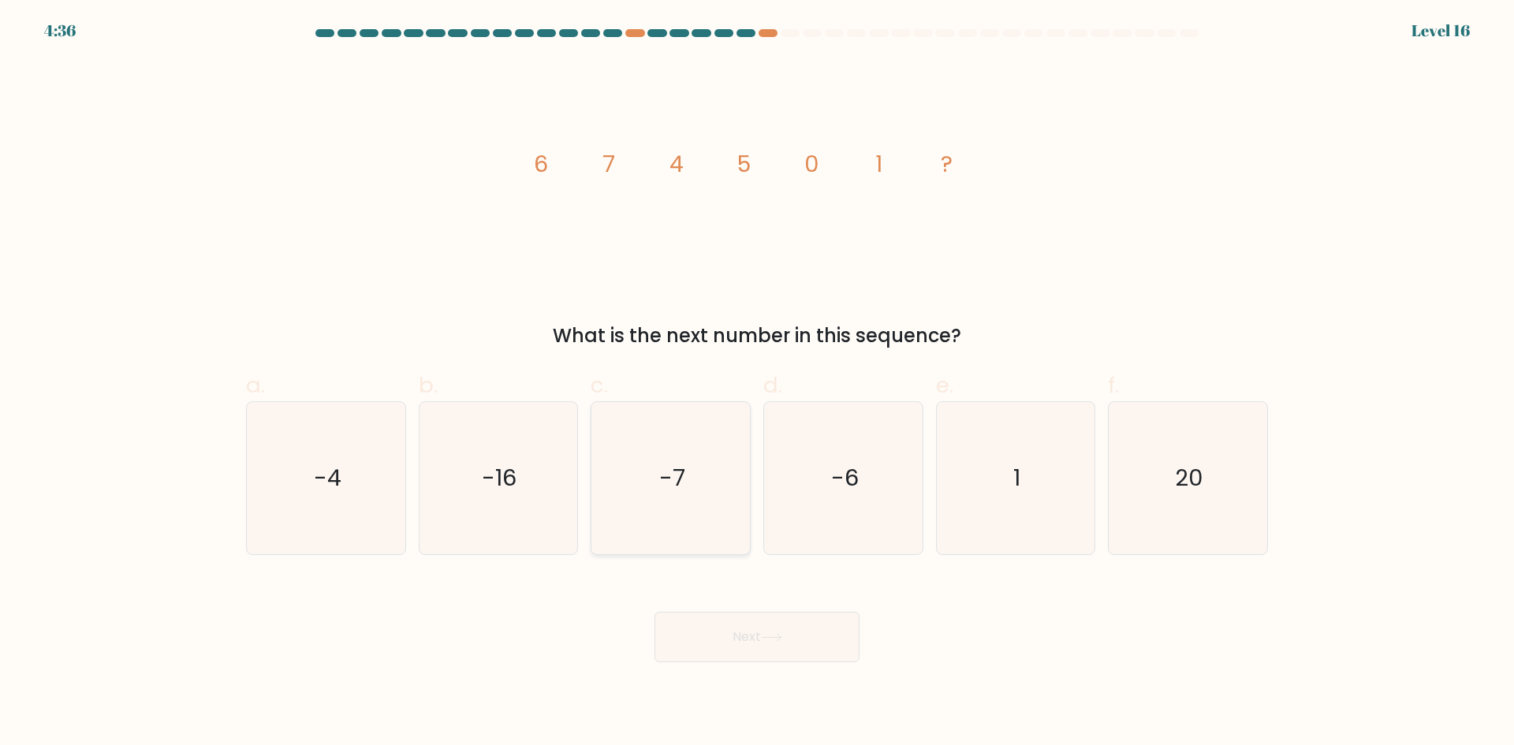
click at [653, 476] on icon "-7" at bounding box center [671, 478] width 152 height 152
click at [757, 383] on input "c. -7" at bounding box center [757, 378] width 1 height 10
radio input "true"
click at [787, 650] on button "Next" at bounding box center [757, 637] width 205 height 50
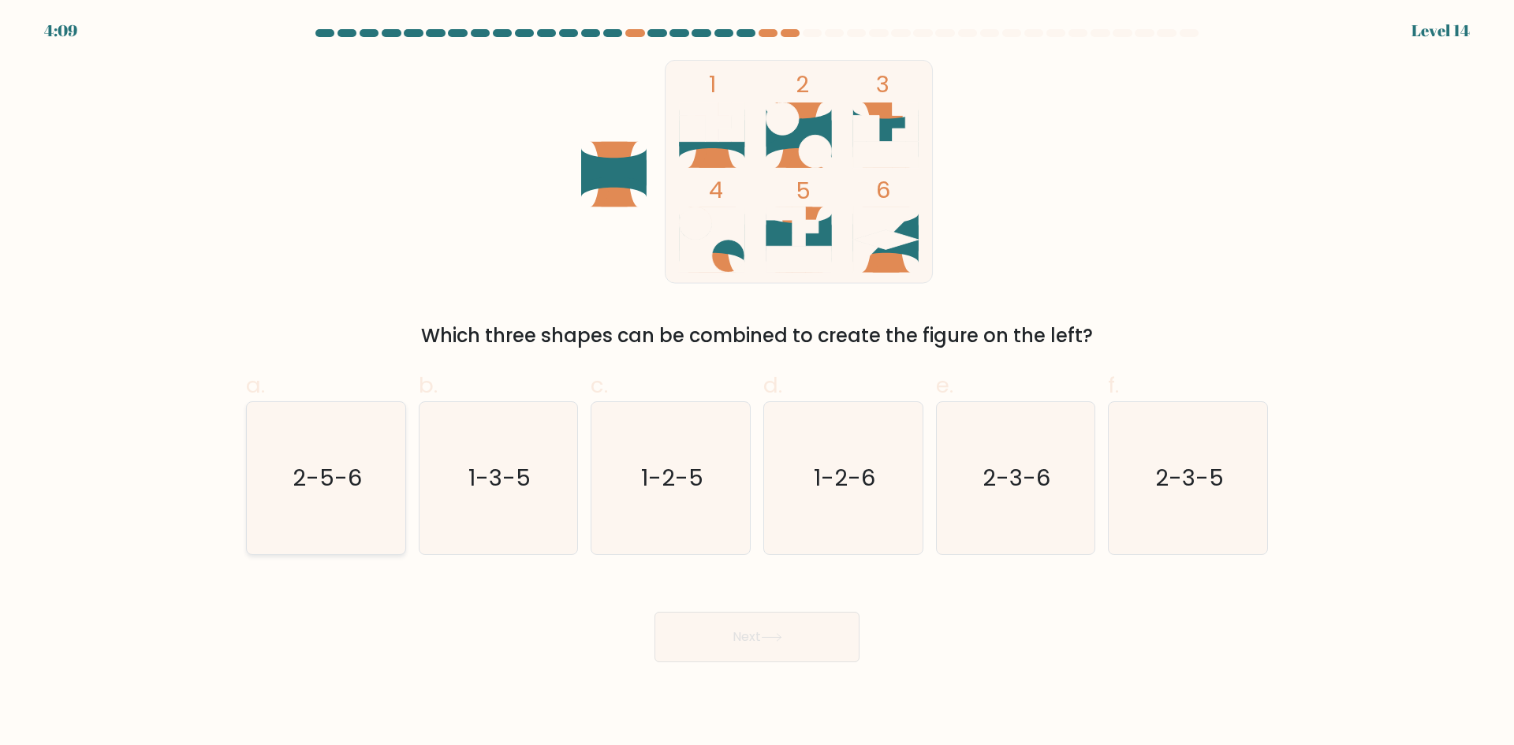
click at [344, 487] on text "2-5-6" at bounding box center [327, 478] width 69 height 32
click at [757, 383] on input "a. 2-5-6" at bounding box center [757, 378] width 1 height 10
radio input "true"
click at [767, 639] on icon at bounding box center [771, 637] width 21 height 9
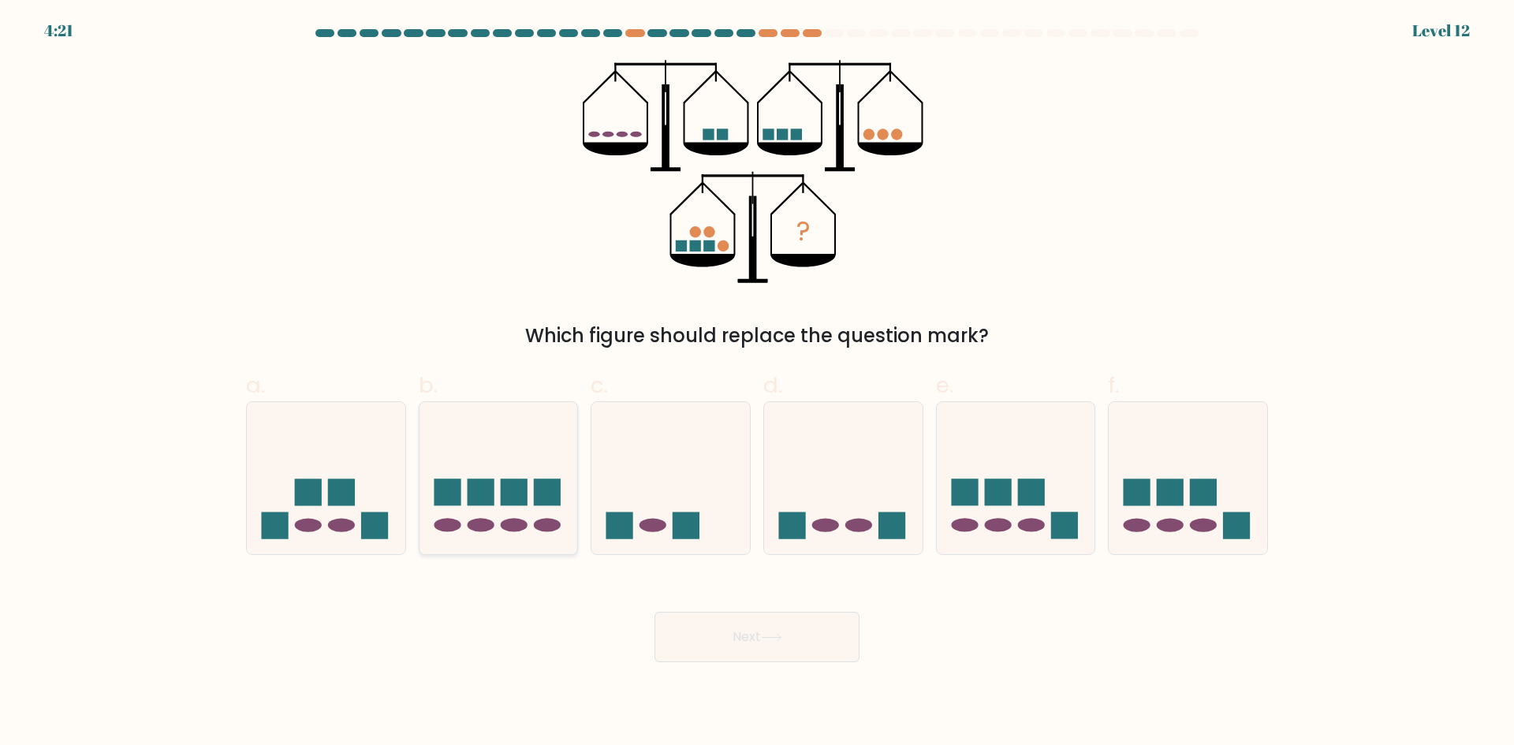
click at [492, 485] on rect at bounding box center [480, 492] width 27 height 27
click at [757, 383] on input "b." at bounding box center [757, 378] width 1 height 10
radio input "true"
click at [743, 636] on button "Next" at bounding box center [757, 637] width 205 height 50
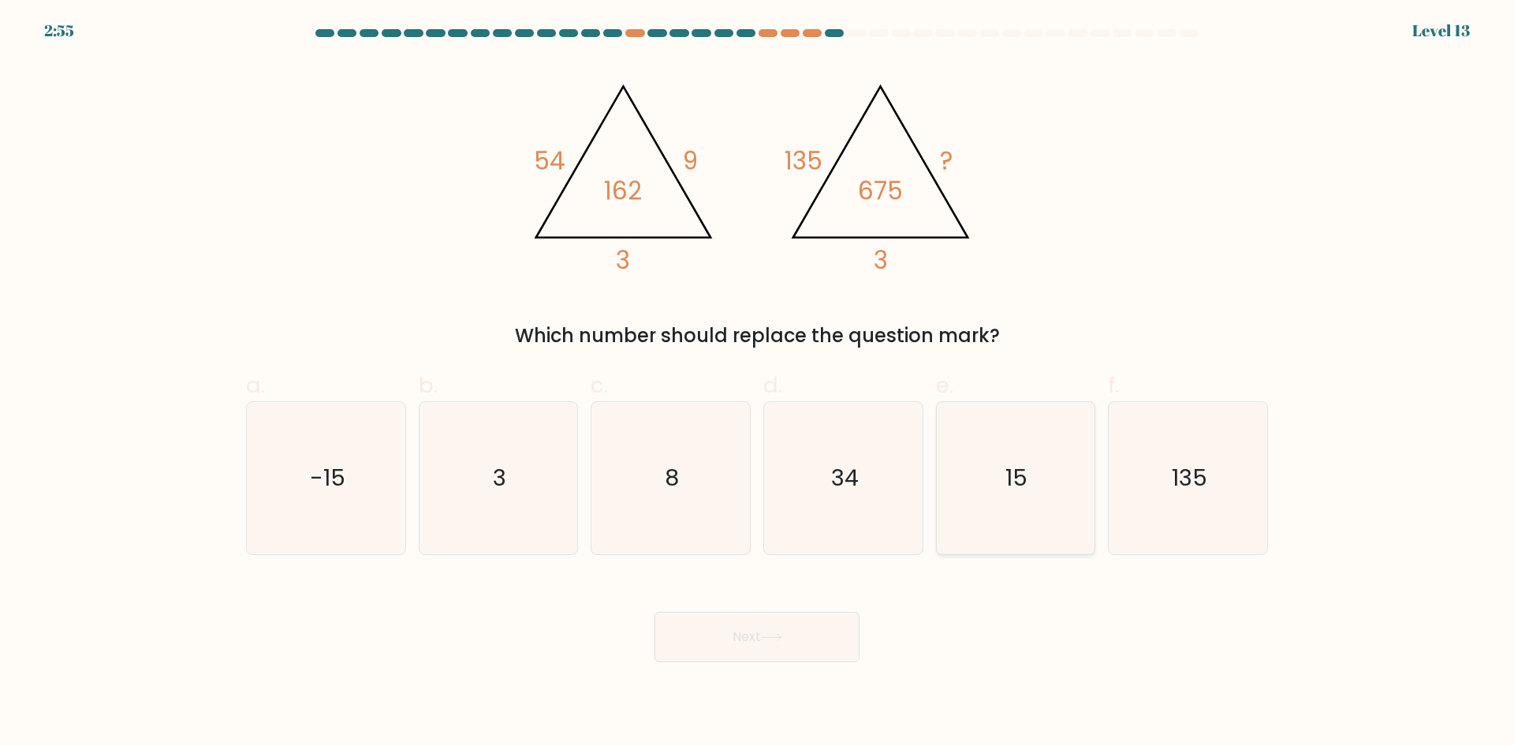
click at [1037, 436] on icon "15" at bounding box center [1015, 478] width 152 height 152
click at [758, 383] on input "e. 15" at bounding box center [757, 378] width 1 height 10
radio input "true"
click at [806, 642] on button "Next" at bounding box center [757, 637] width 205 height 50
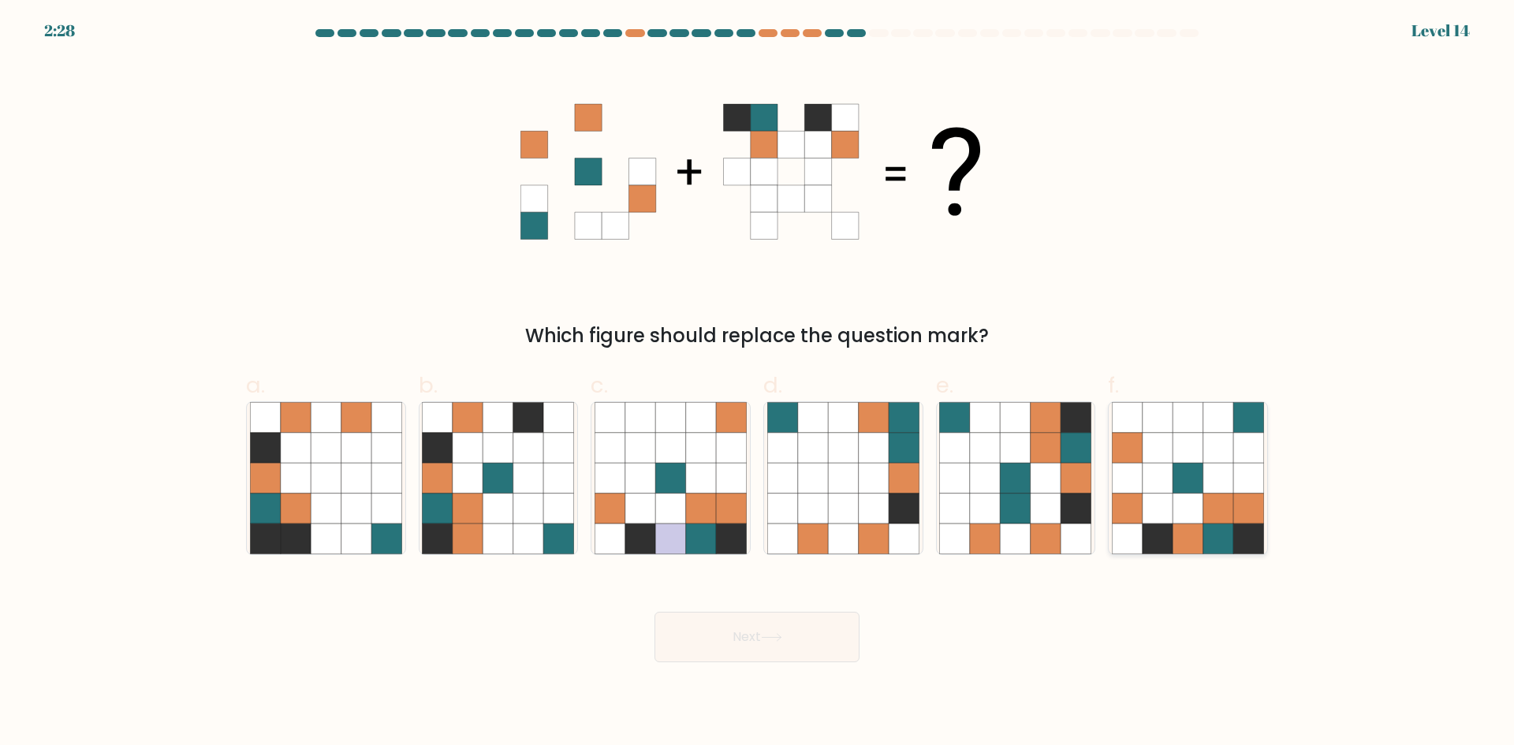
click at [1201, 487] on icon at bounding box center [1188, 478] width 30 height 30
click at [758, 383] on input "f." at bounding box center [757, 378] width 1 height 10
radio input "true"
click at [800, 635] on button "Next" at bounding box center [757, 637] width 205 height 50
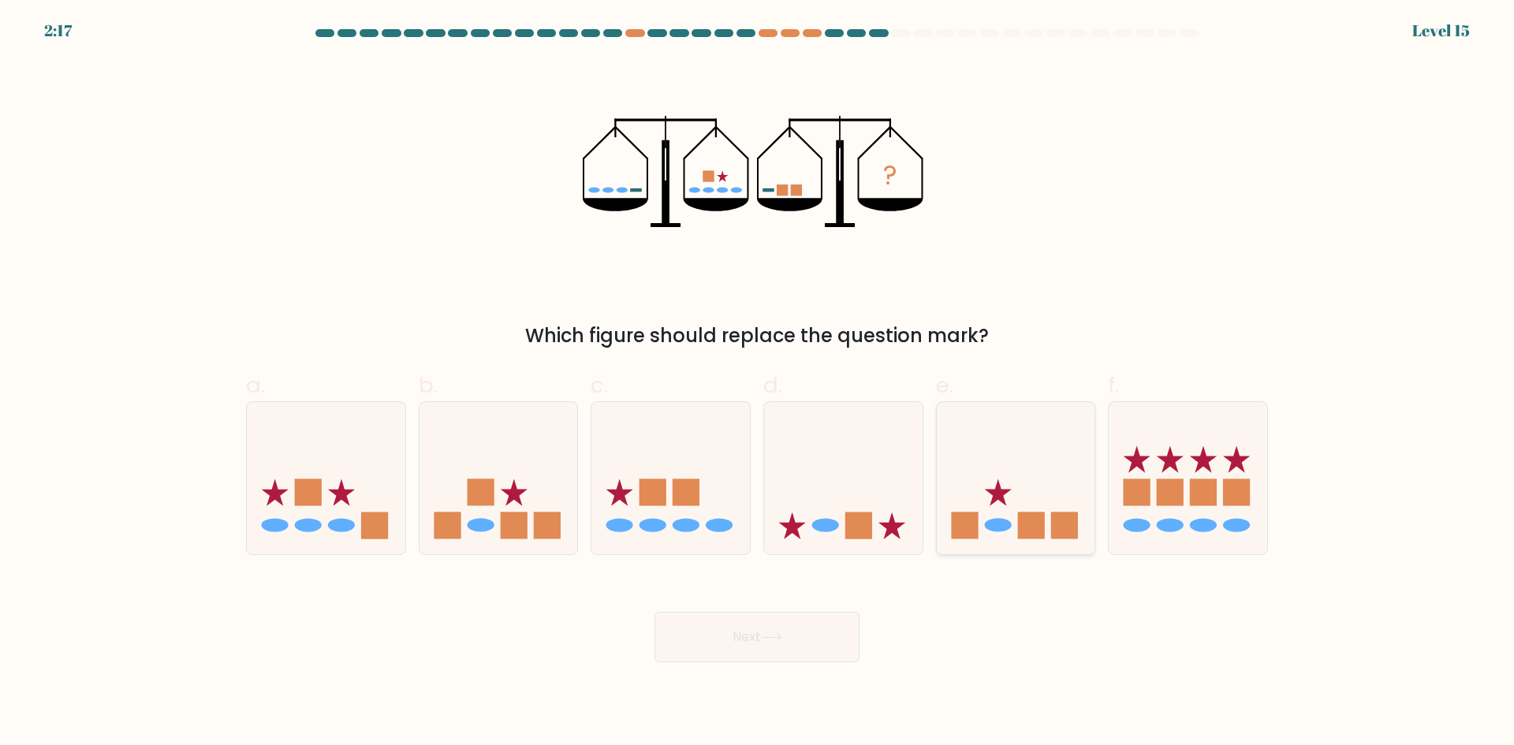
click at [1024, 468] on icon at bounding box center [1016, 477] width 159 height 131
click at [758, 383] on input "e." at bounding box center [757, 378] width 1 height 10
radio input "true"
click at [800, 650] on button "Next" at bounding box center [757, 637] width 205 height 50
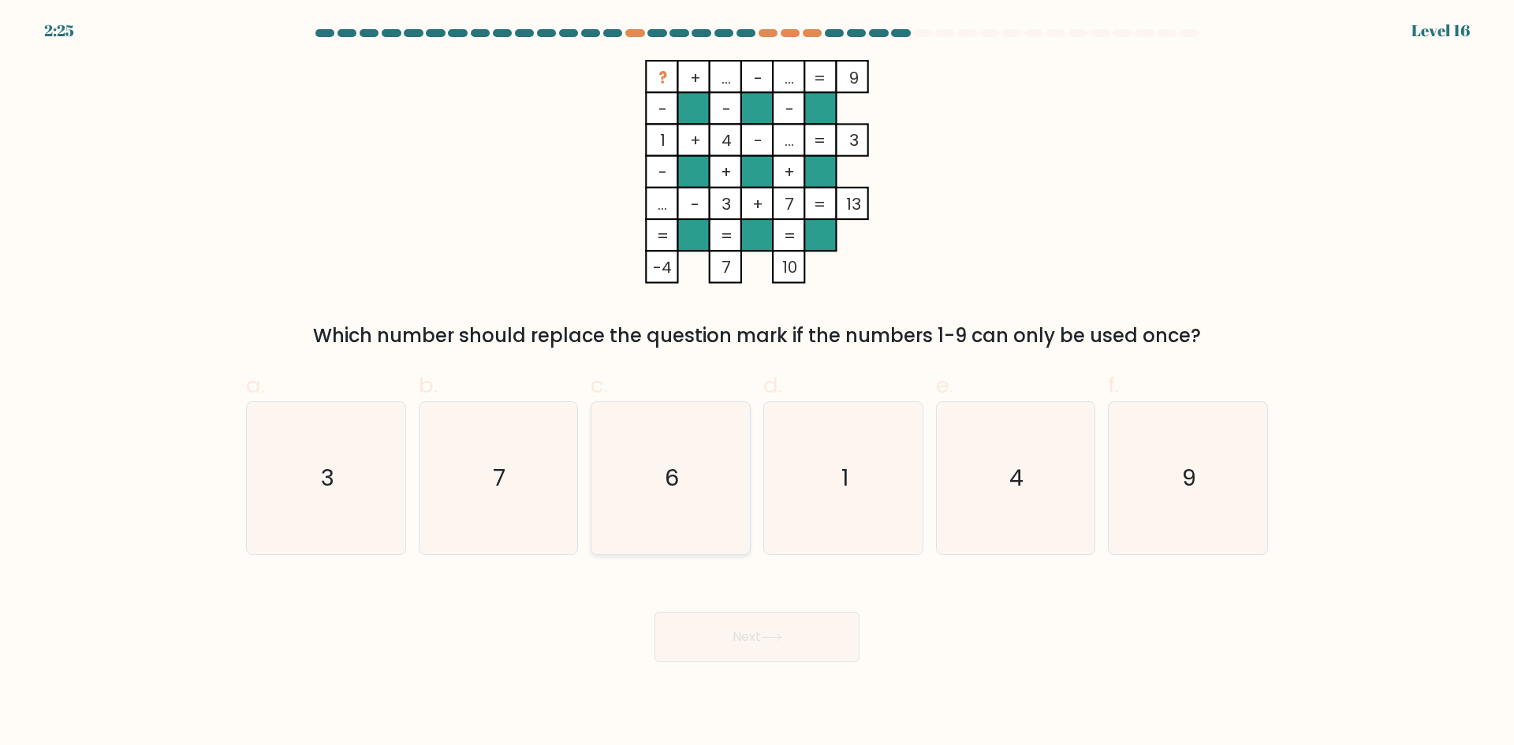
click at [671, 493] on text "6" at bounding box center [673, 478] width 14 height 32
click at [757, 383] on input "c. 6" at bounding box center [757, 378] width 1 height 10
radio input "true"
click at [781, 637] on icon at bounding box center [771, 637] width 19 height 7
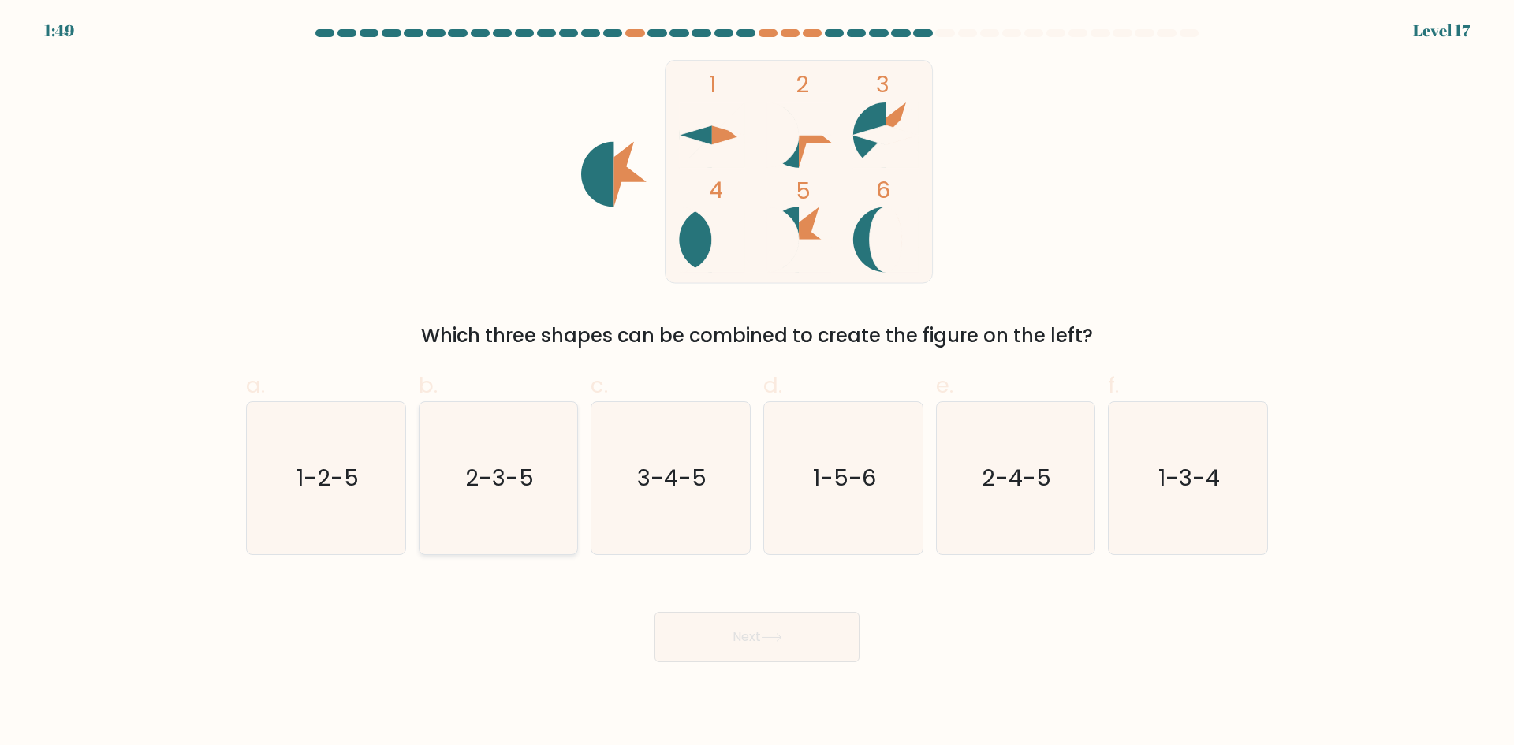
click at [515, 462] on text "2-3-5" at bounding box center [499, 478] width 69 height 32
click at [757, 383] on input "b. 2-3-5" at bounding box center [757, 378] width 1 height 10
radio input "true"
click at [785, 644] on button "Next" at bounding box center [757, 637] width 205 height 50
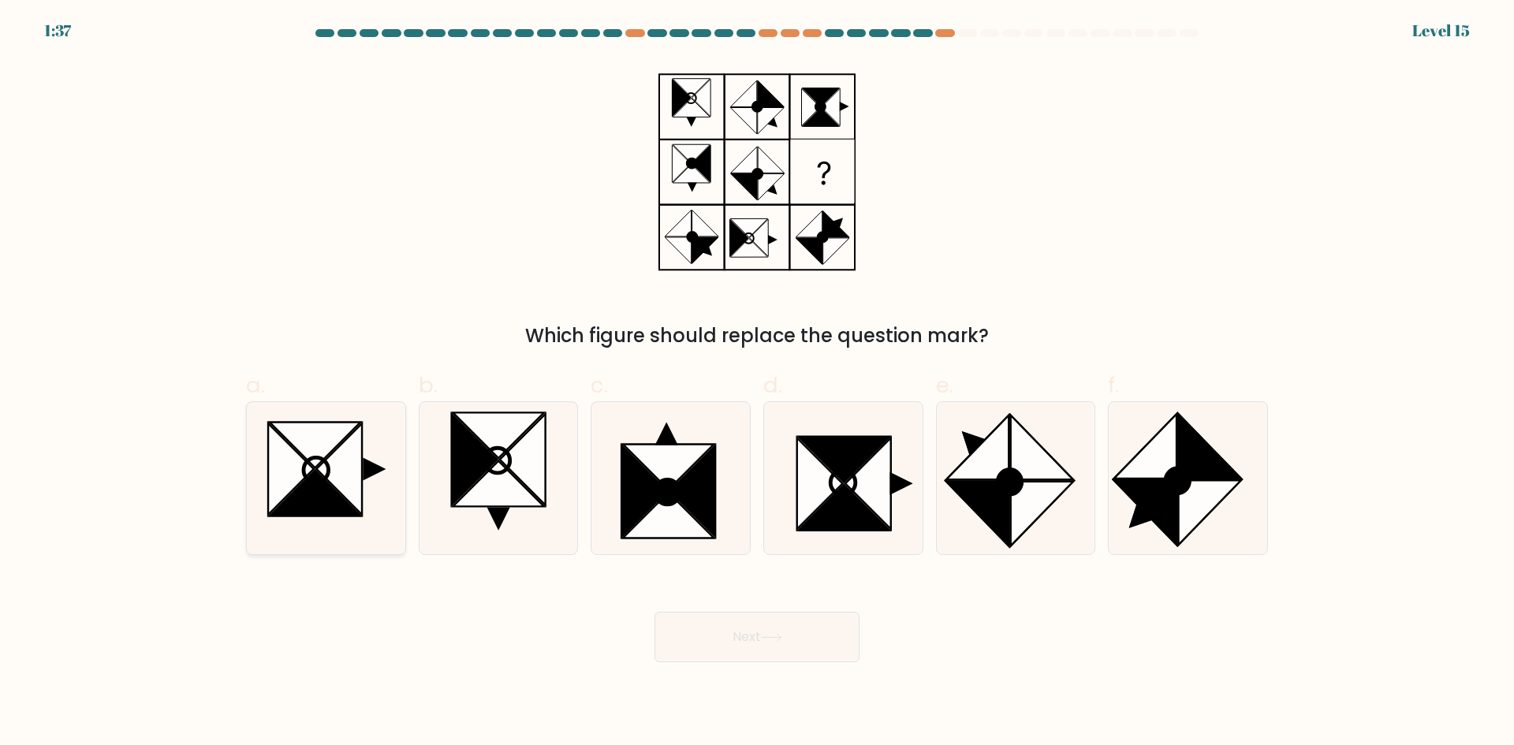
click at [296, 459] on icon at bounding box center [291, 468] width 46 height 91
click at [757, 383] on input "a." at bounding box center [757, 378] width 1 height 10
radio input "true"
click at [714, 641] on button "Next" at bounding box center [757, 637] width 205 height 50
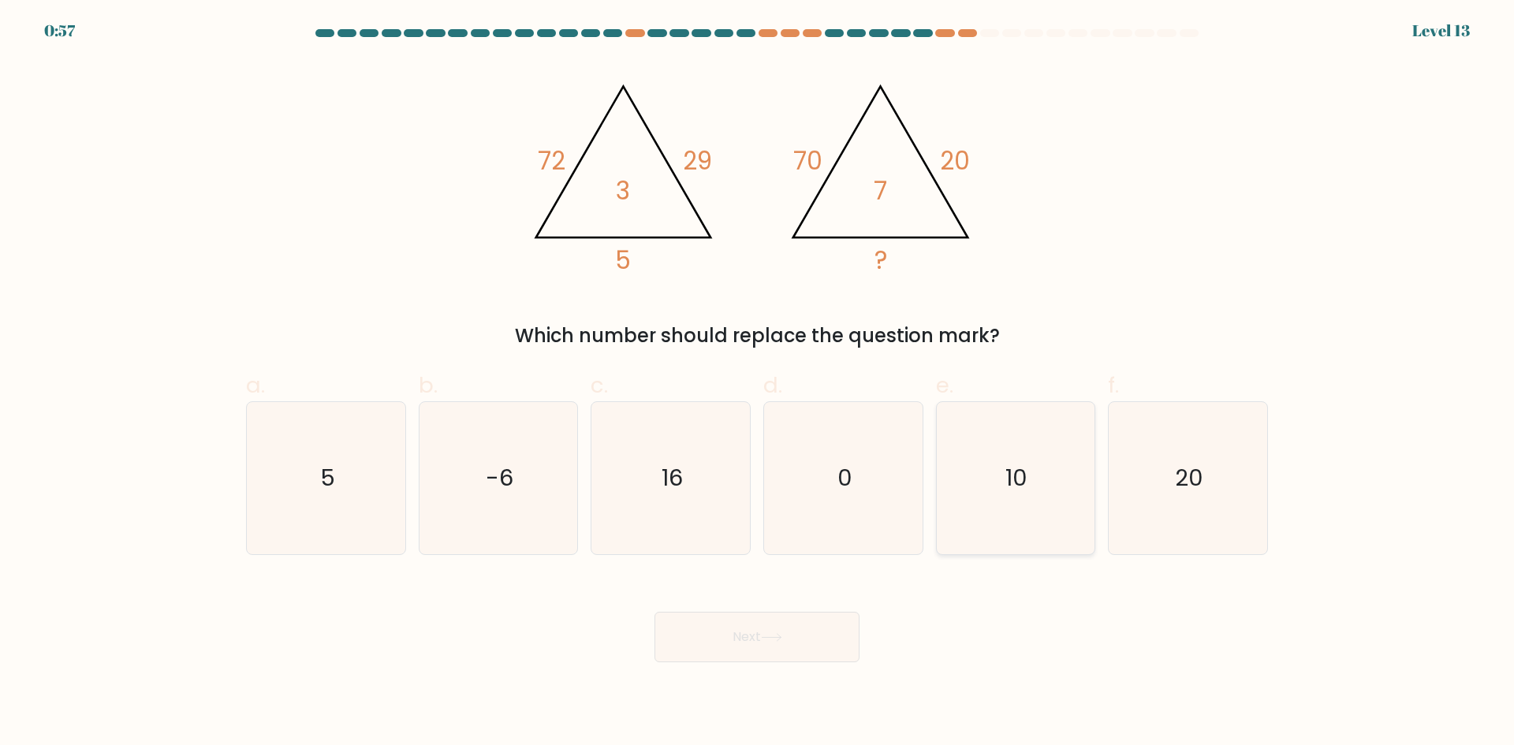
click at [1041, 499] on icon "10" at bounding box center [1015, 478] width 152 height 152
click at [758, 383] on input "e. 10" at bounding box center [757, 378] width 1 height 10
radio input "true"
click at [770, 629] on button "Next" at bounding box center [757, 637] width 205 height 50
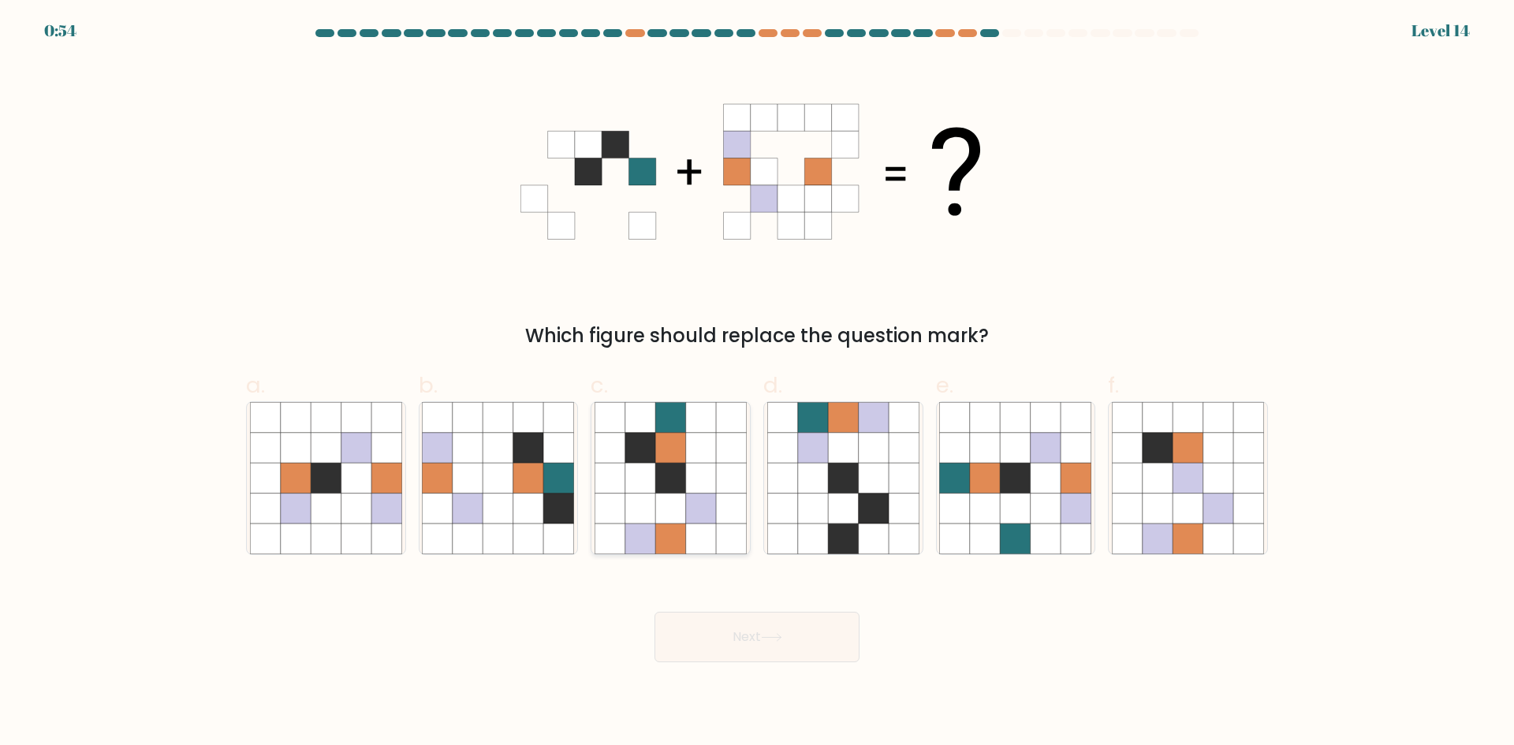
click at [674, 485] on icon at bounding box center [670, 478] width 30 height 30
click at [757, 383] on input "c." at bounding box center [757, 378] width 1 height 10
radio input "true"
click at [774, 632] on button "Next" at bounding box center [757, 637] width 205 height 50
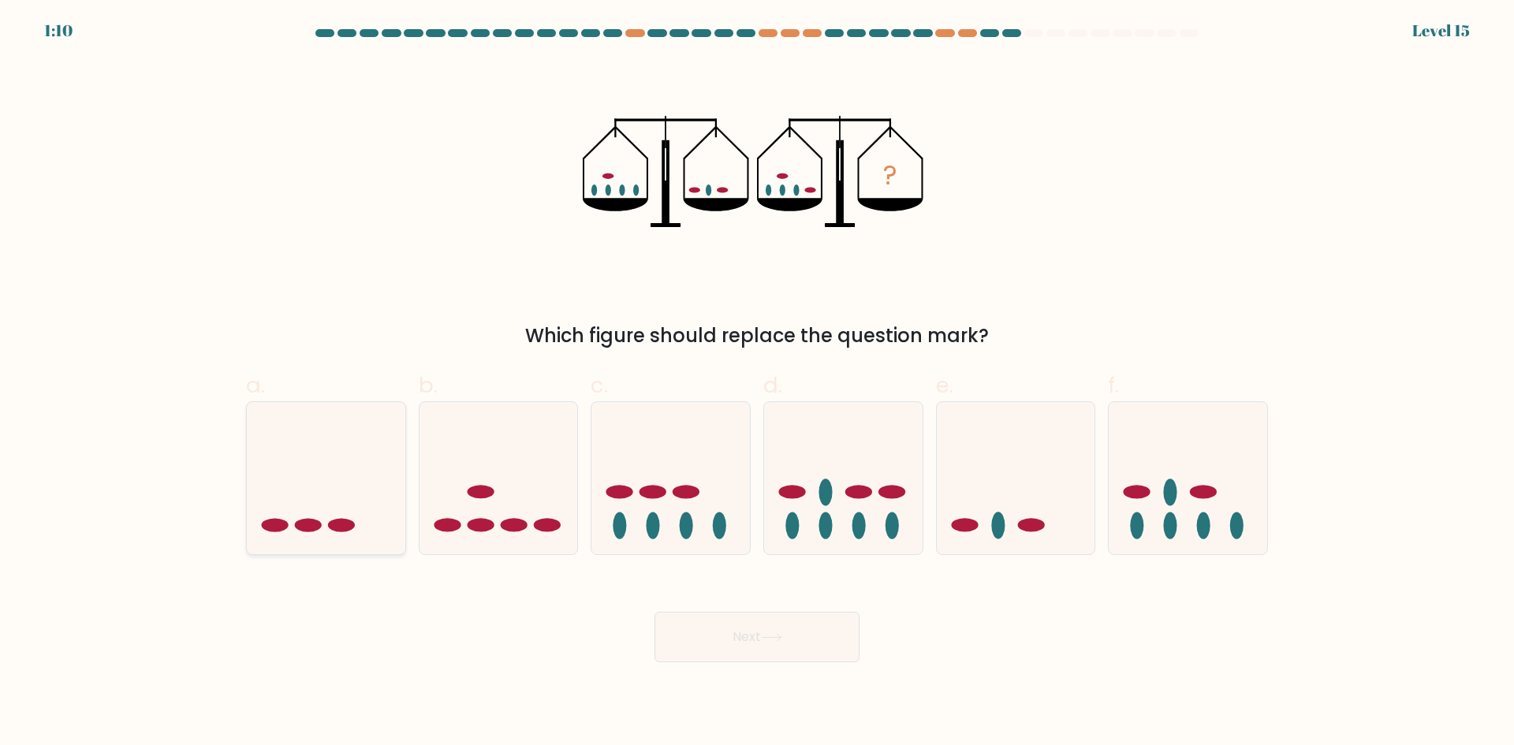
click at [325, 502] on icon at bounding box center [326, 477] width 159 height 131
click at [757, 383] on input "a." at bounding box center [757, 378] width 1 height 10
radio input "true"
click at [727, 635] on button "Next" at bounding box center [757, 637] width 205 height 50
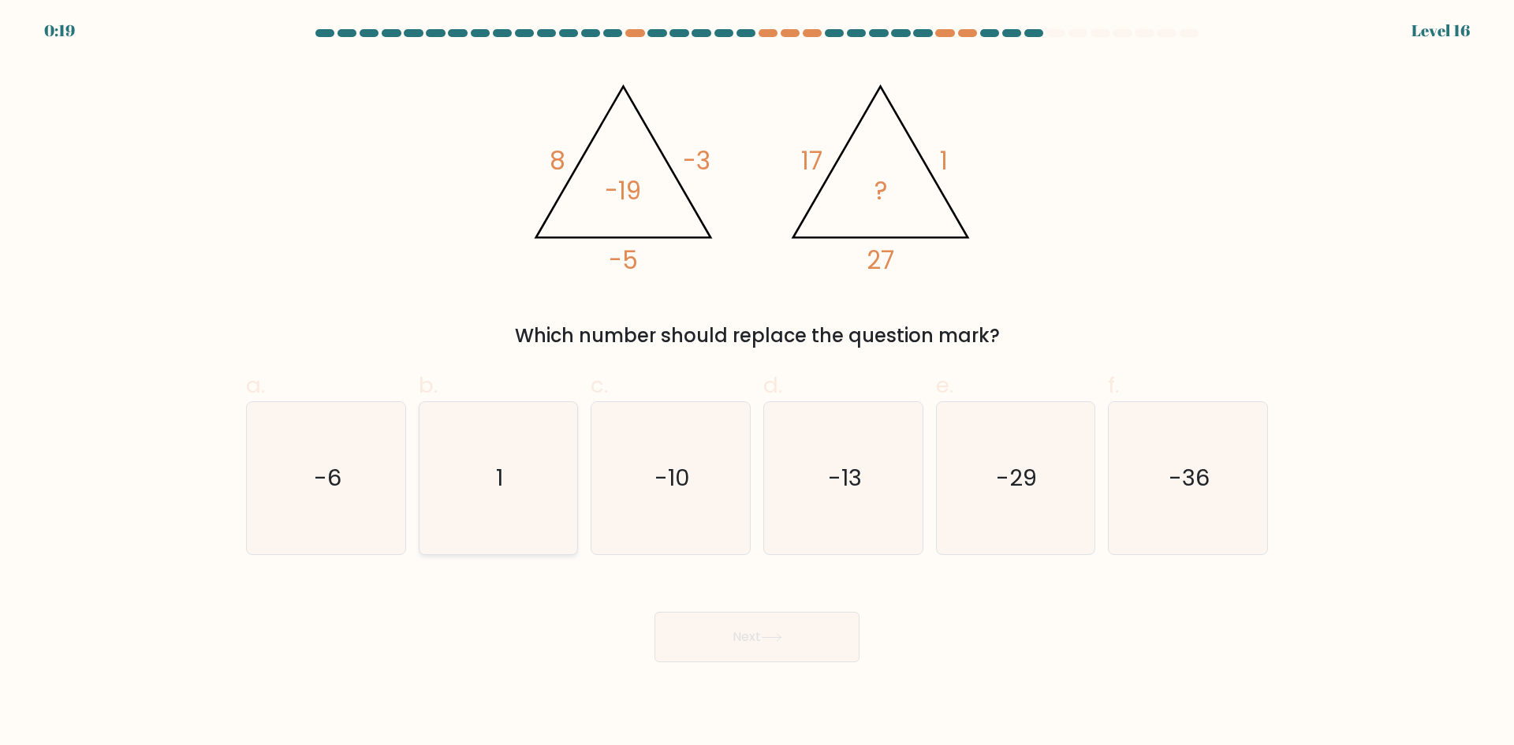
click at [526, 485] on icon "1" at bounding box center [498, 478] width 152 height 152
click at [757, 383] on input "b. 1" at bounding box center [757, 378] width 1 height 10
radio input "true"
click at [755, 623] on button "Next" at bounding box center [757, 637] width 205 height 50
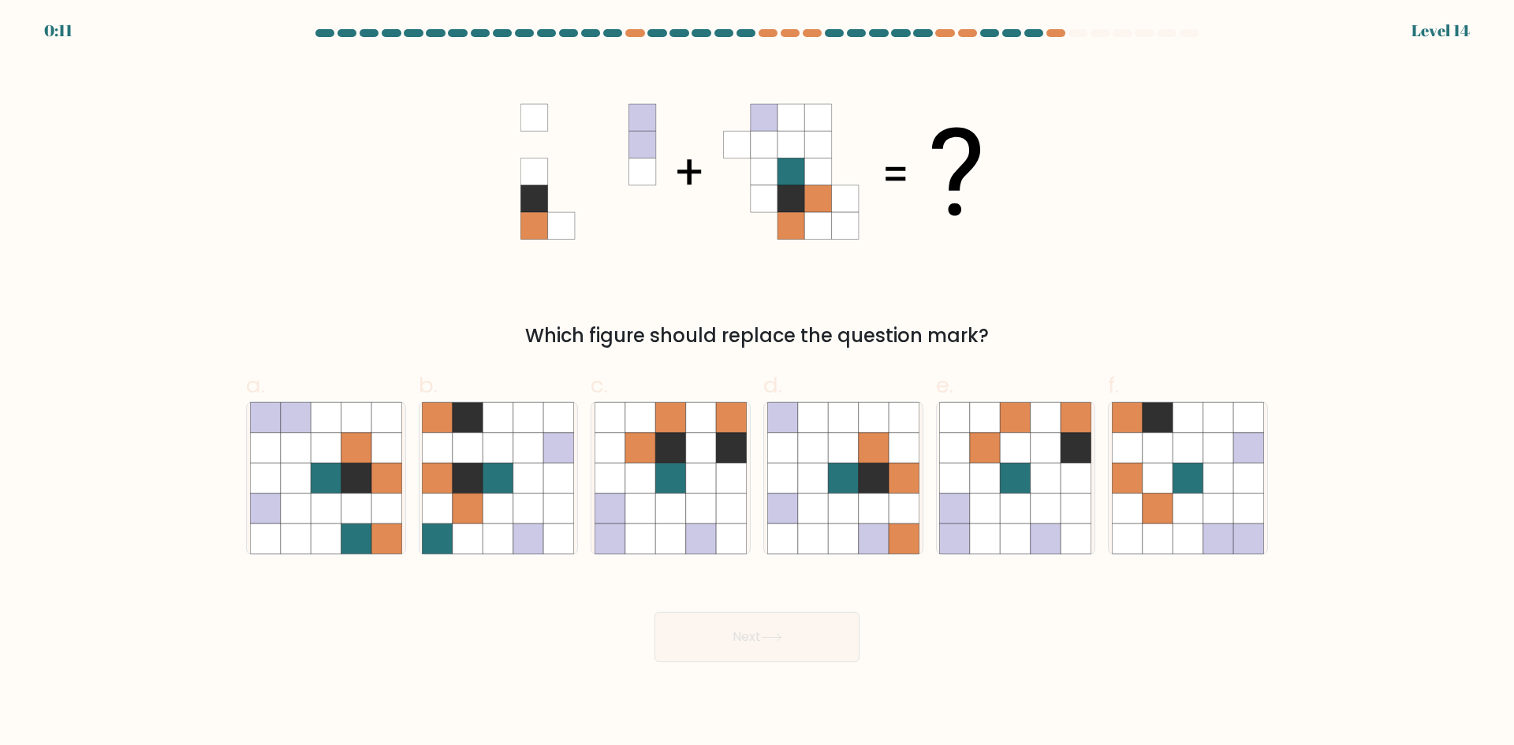
drag, startPoint x: 682, startPoint y: 475, endPoint x: 710, endPoint y: 560, distance: 89.5
click at [682, 474] on icon at bounding box center [670, 478] width 30 height 30
click at [757, 383] on input "c." at bounding box center [757, 378] width 1 height 10
radio input "true"
click at [749, 643] on button "Next" at bounding box center [757, 637] width 205 height 50
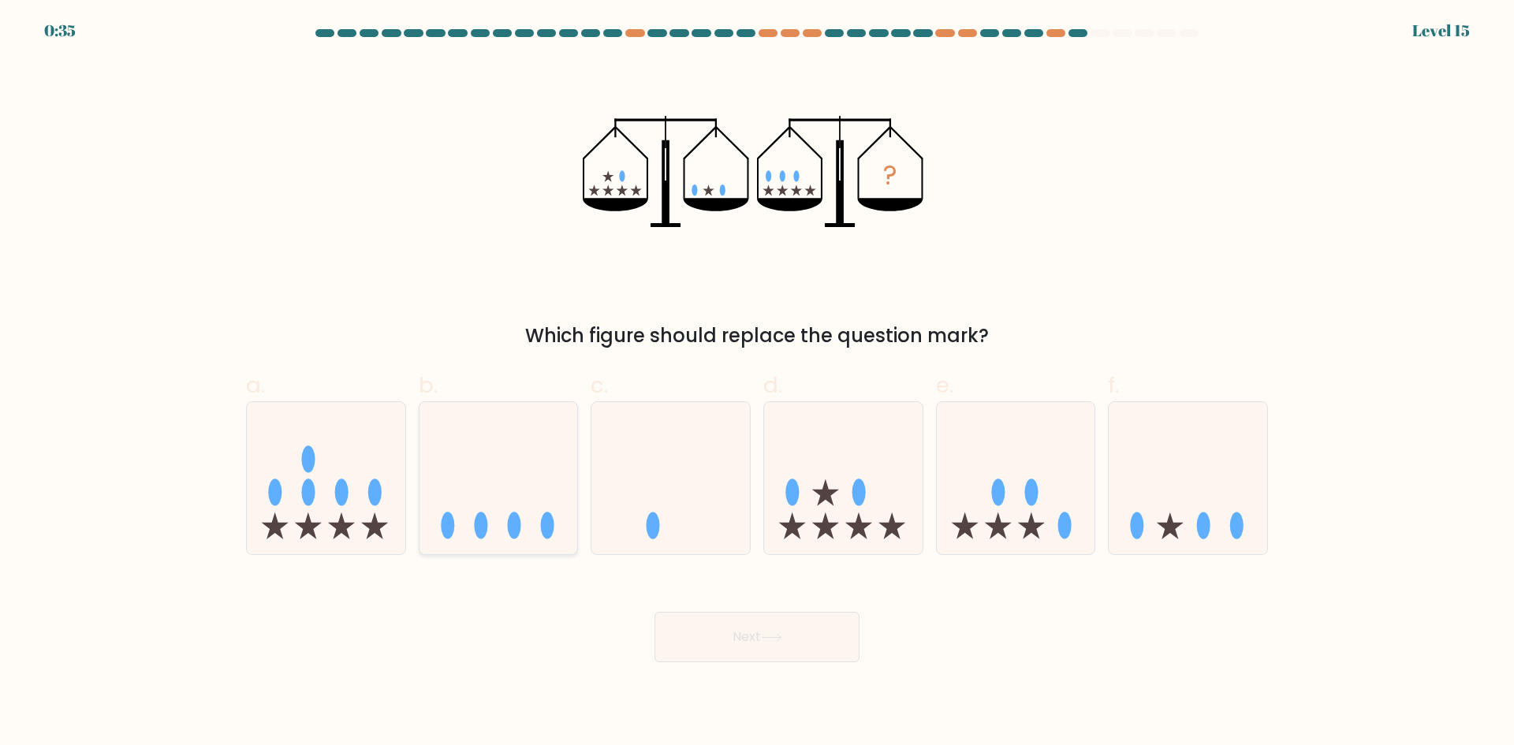
click at [478, 485] on icon at bounding box center [499, 477] width 159 height 131
click at [757, 383] on input "b." at bounding box center [757, 378] width 1 height 10
radio input "true"
click at [743, 638] on button "Next" at bounding box center [757, 637] width 205 height 50
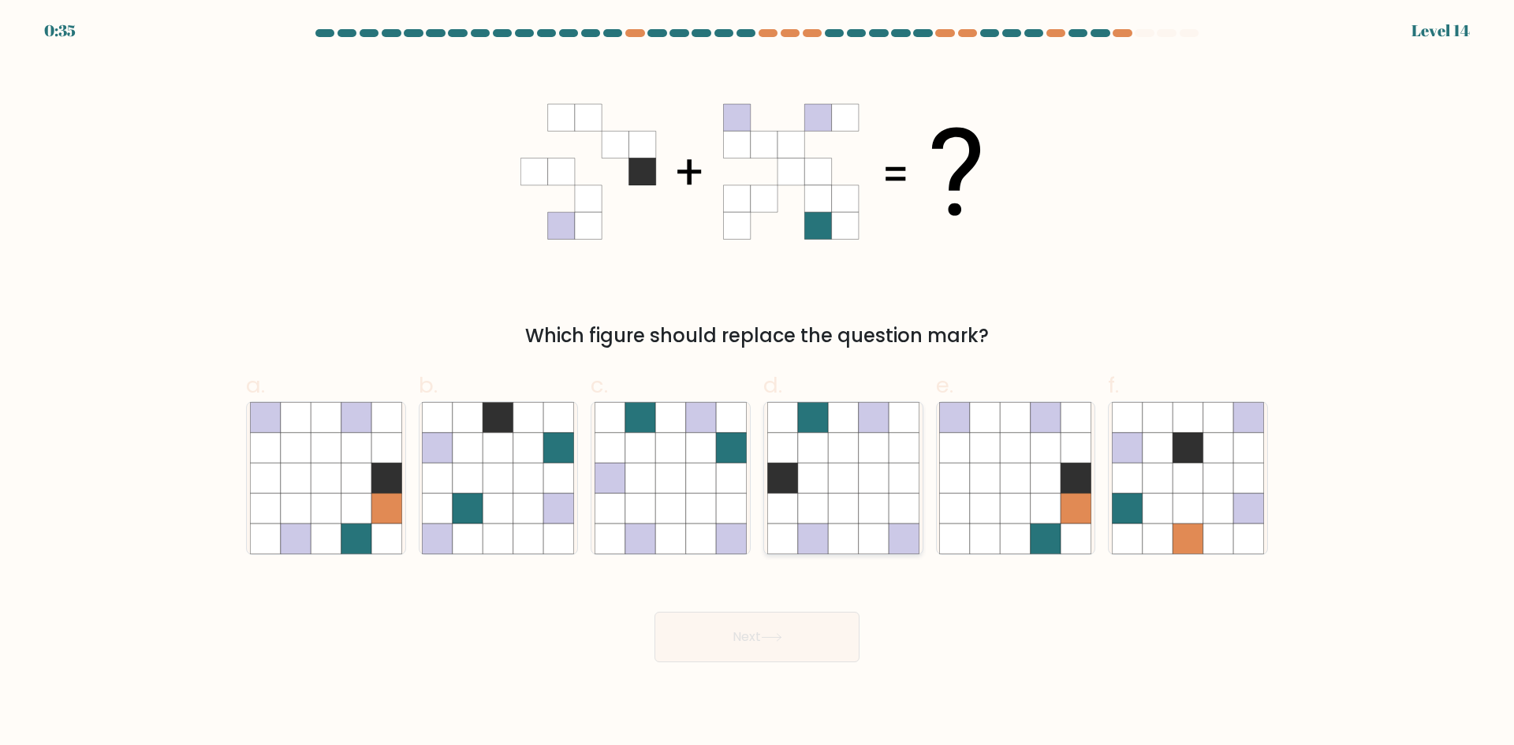
click at [846, 464] on icon at bounding box center [843, 478] width 30 height 30
click at [758, 383] on input "d." at bounding box center [757, 378] width 1 height 10
radio input "true"
click at [767, 640] on icon at bounding box center [771, 637] width 21 height 9
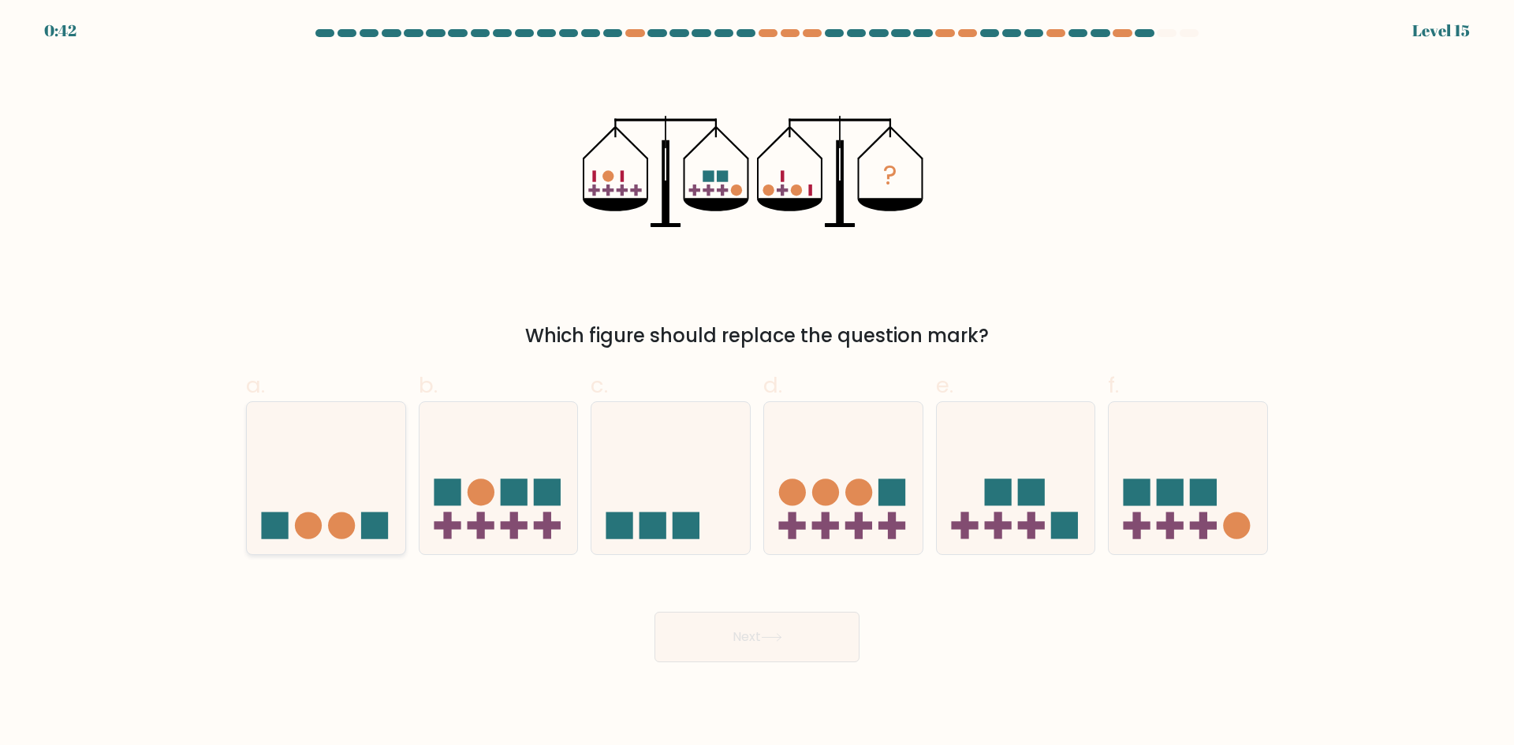
click at [312, 515] on circle at bounding box center [308, 526] width 27 height 27
click at [757, 383] on input "a." at bounding box center [757, 378] width 1 height 10
radio input "true"
click at [765, 636] on icon at bounding box center [771, 637] width 21 height 9
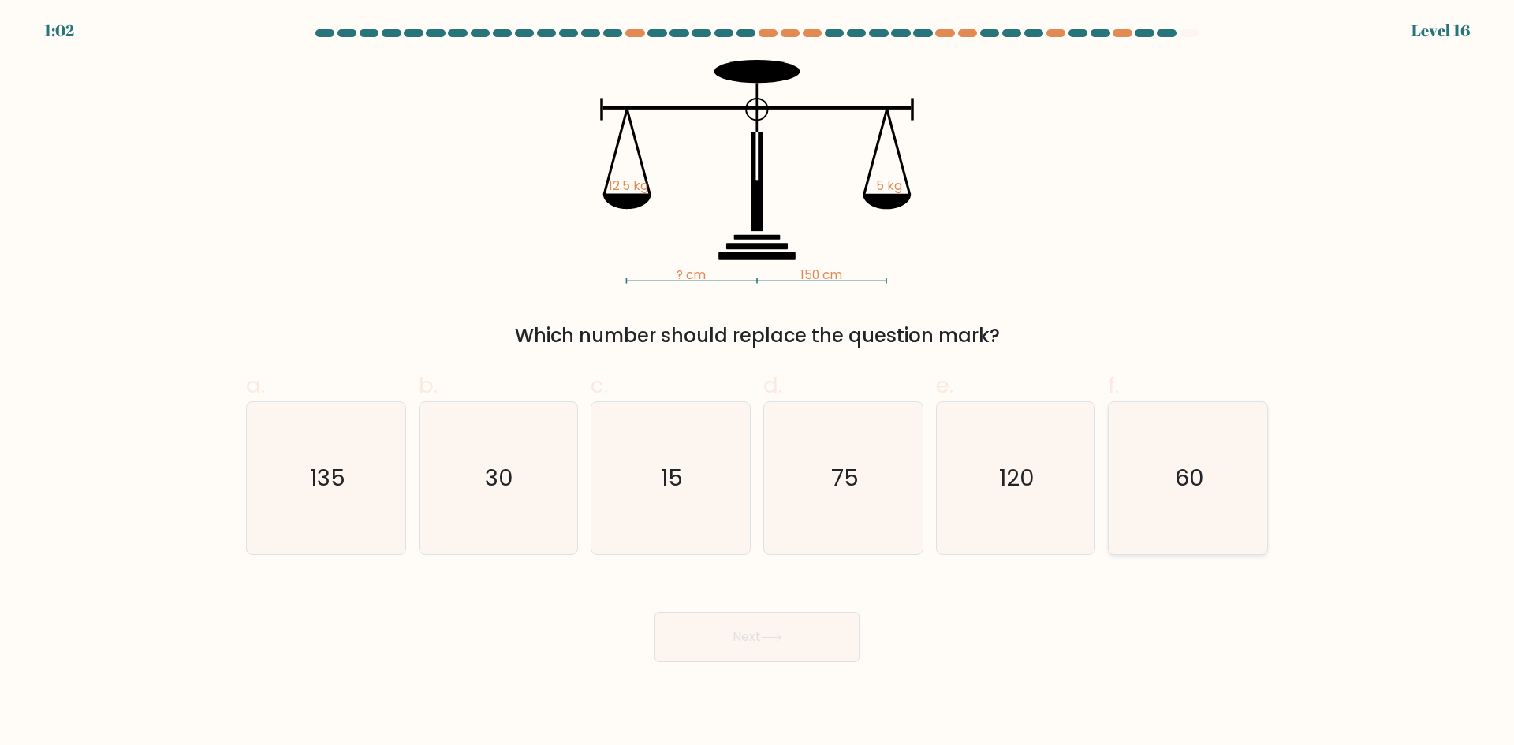
click at [1212, 501] on icon "60" at bounding box center [1188, 478] width 152 height 152
click at [758, 383] on input "f. 60" at bounding box center [757, 378] width 1 height 10
radio input "true"
click at [731, 645] on button "Next" at bounding box center [757, 637] width 205 height 50
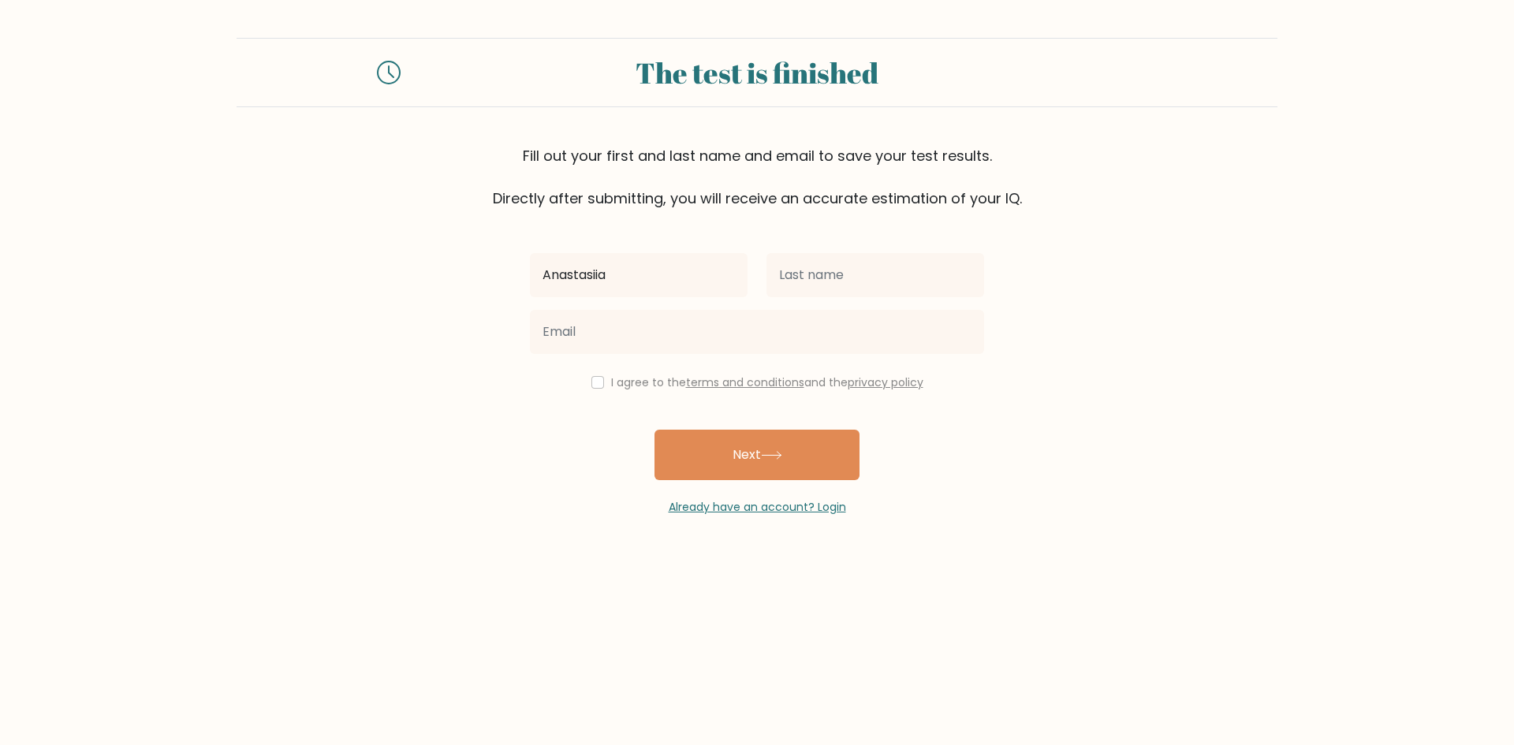
type input "Anastasiia"
click at [912, 278] on input "text" at bounding box center [876, 275] width 218 height 44
type input "Domina"
drag, startPoint x: 876, startPoint y: 275, endPoint x: 675, endPoint y: 250, distance: 202.7
click at [675, 250] on div "Anastasiia [GEOGRAPHIC_DATA]" at bounding box center [756, 275] width 473 height 57
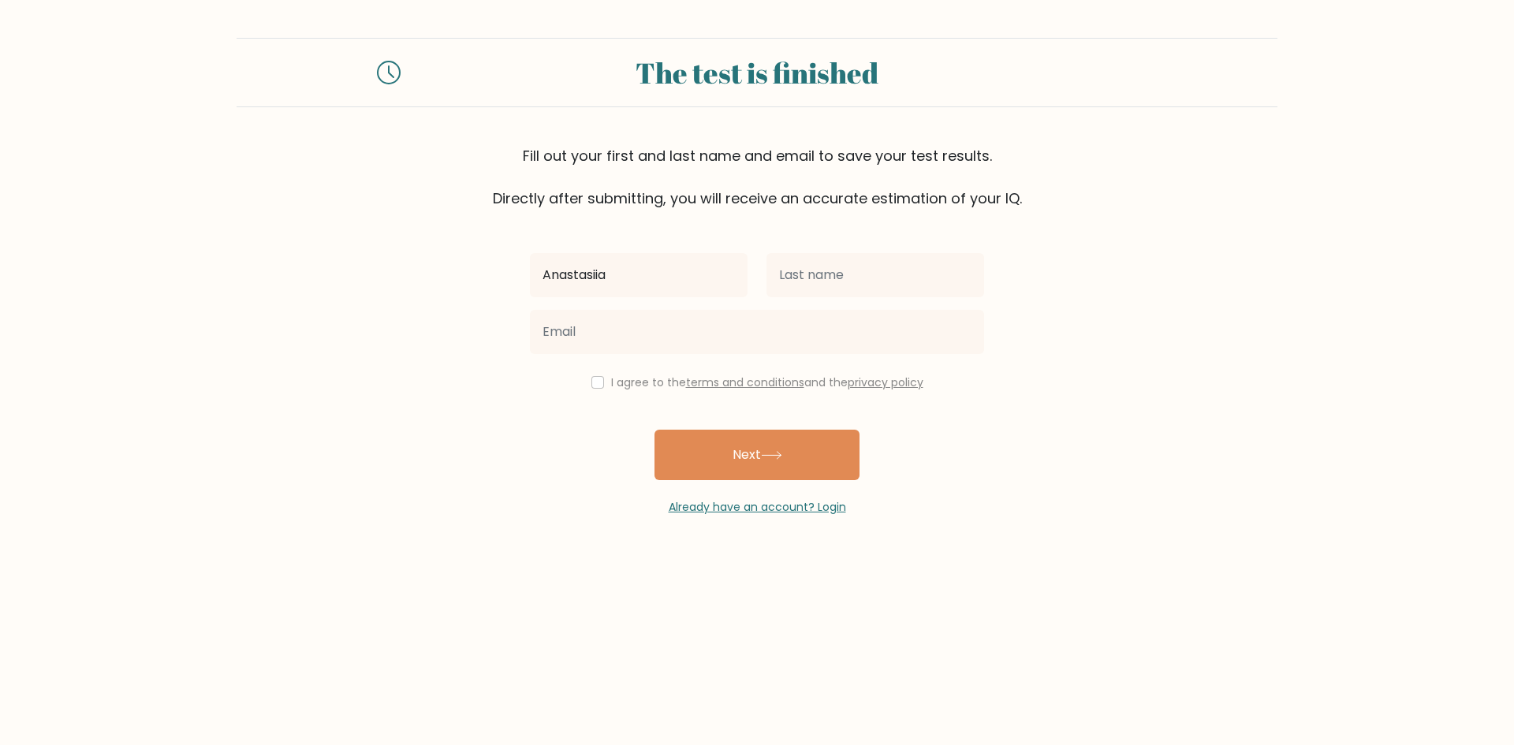
click at [520, 380] on div "I agree to the terms and conditions and the privacy policy" at bounding box center [756, 382] width 473 height 19
click at [595, 380] on input "checkbox" at bounding box center [597, 382] width 13 height 13
checkbox input "true"
click at [762, 448] on button "Next" at bounding box center [757, 455] width 205 height 50
type input "Domina"
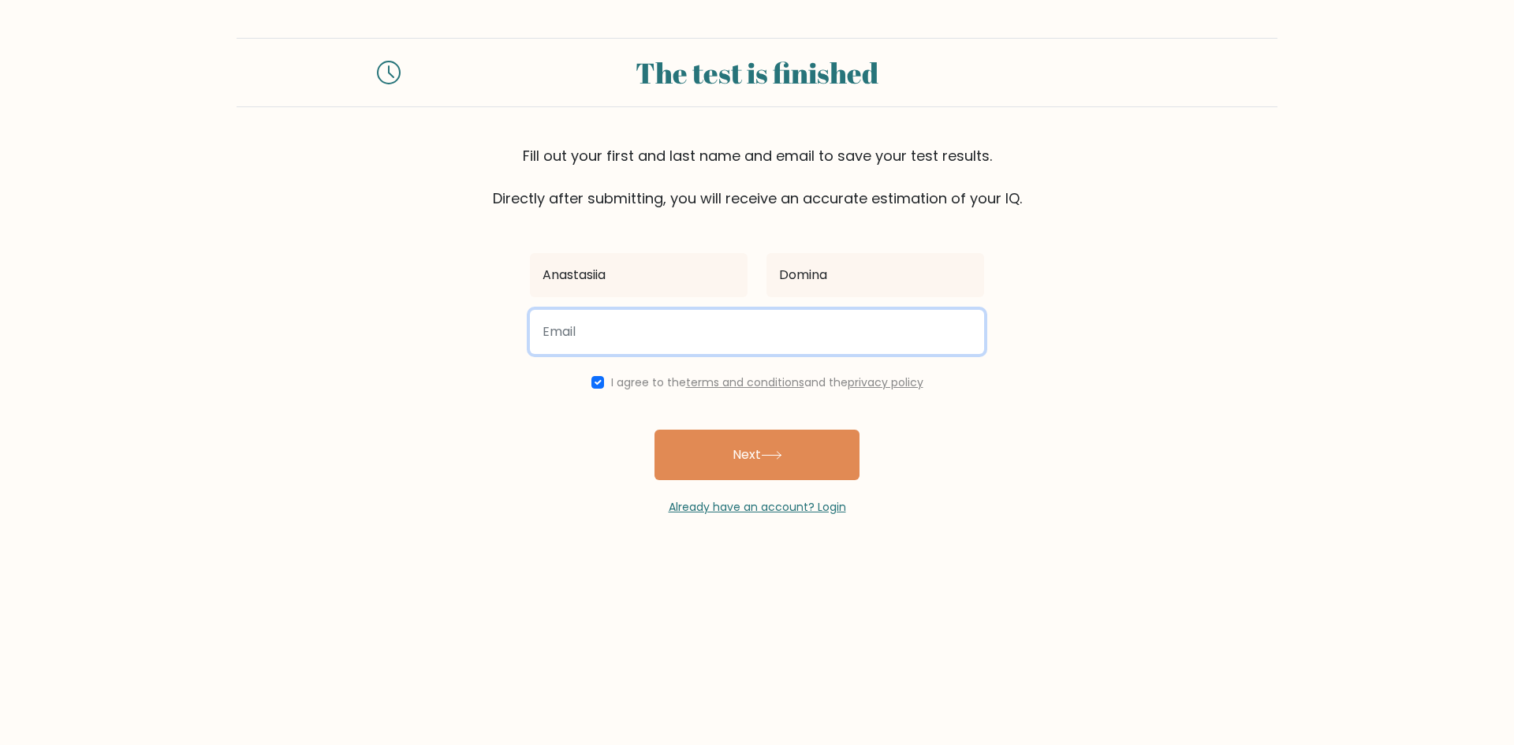
click at [672, 330] on input "email" at bounding box center [757, 332] width 454 height 44
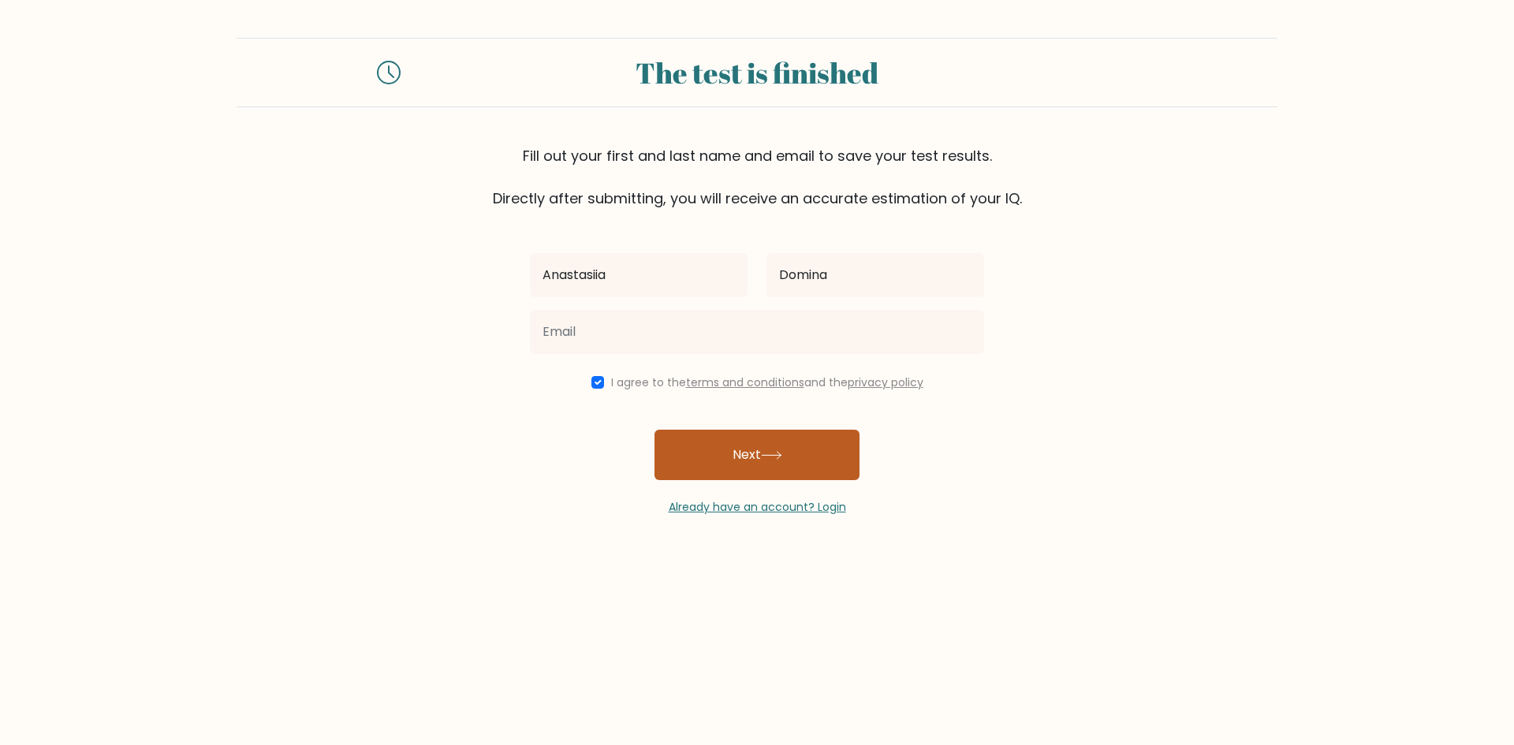
click at [781, 453] on icon at bounding box center [771, 455] width 21 height 9
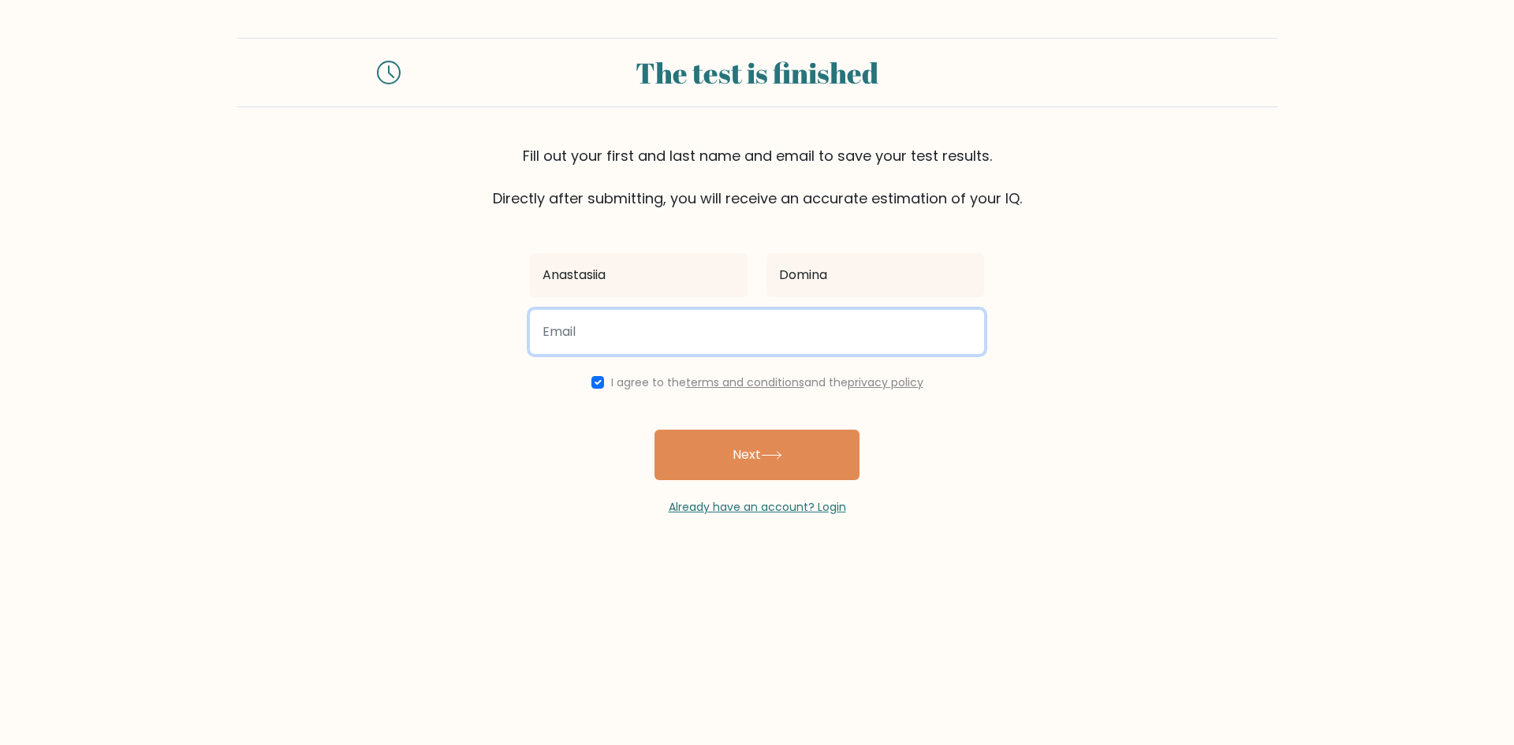
click at [715, 325] on input "email" at bounding box center [757, 332] width 454 height 44
type input "[EMAIL_ADDRESS][DOMAIN_NAME]"
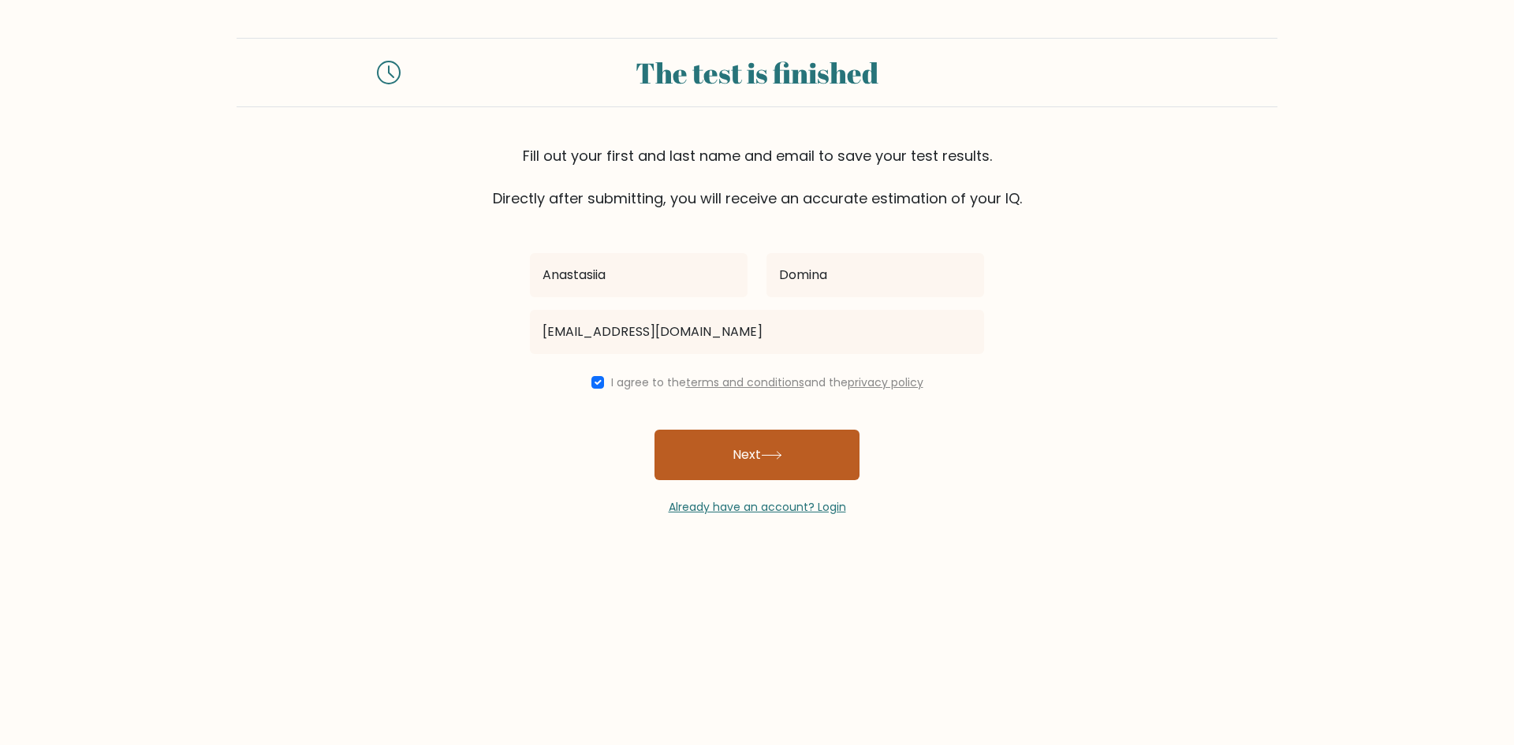
click at [752, 461] on button "Next" at bounding box center [757, 455] width 205 height 50
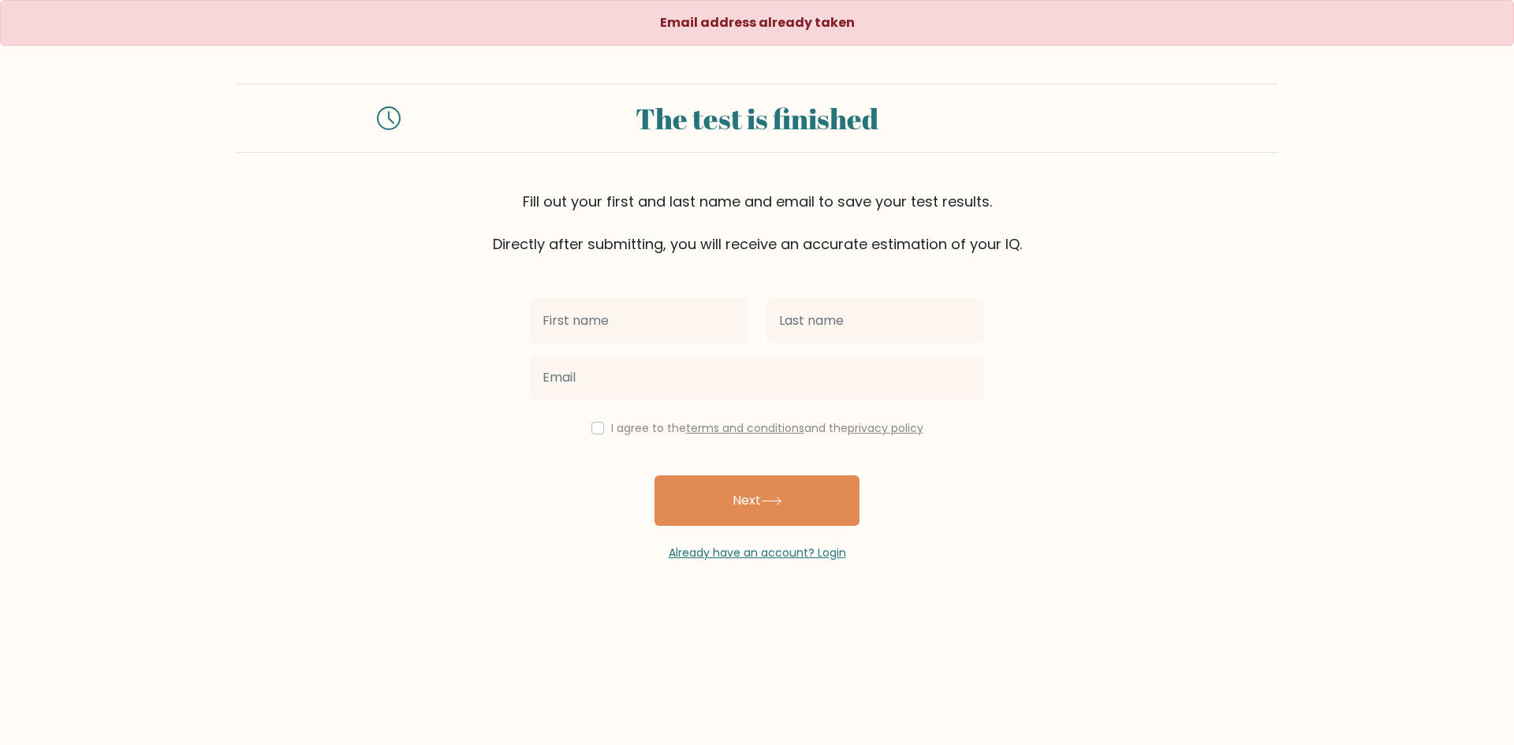
click at [622, 314] on input "text" at bounding box center [639, 321] width 218 height 44
type input "Anastasiia"
click at [890, 330] on input "text" at bounding box center [876, 321] width 218 height 44
type input "Domina"
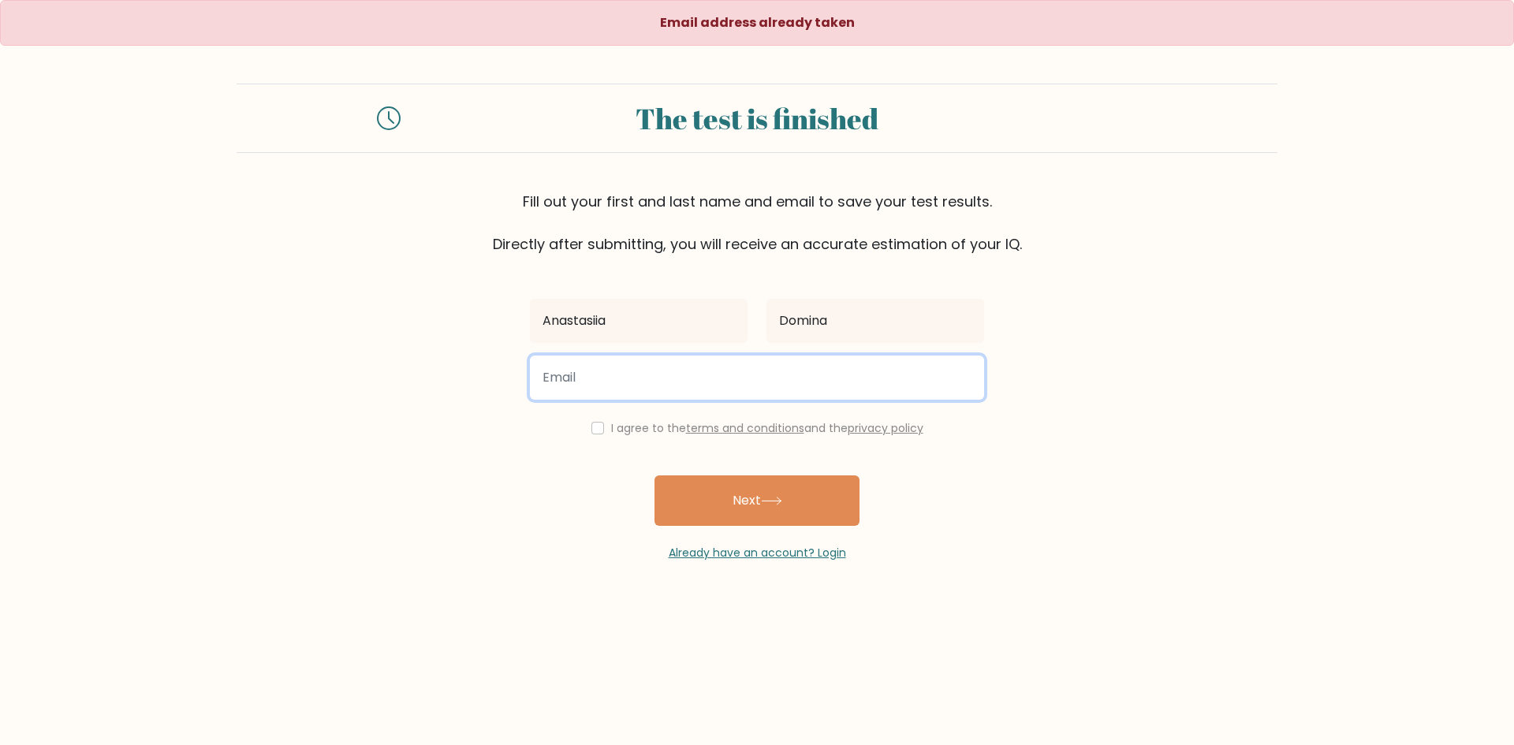
click at [696, 367] on input "email" at bounding box center [757, 378] width 454 height 44
type input "qwerty@gmail.com"
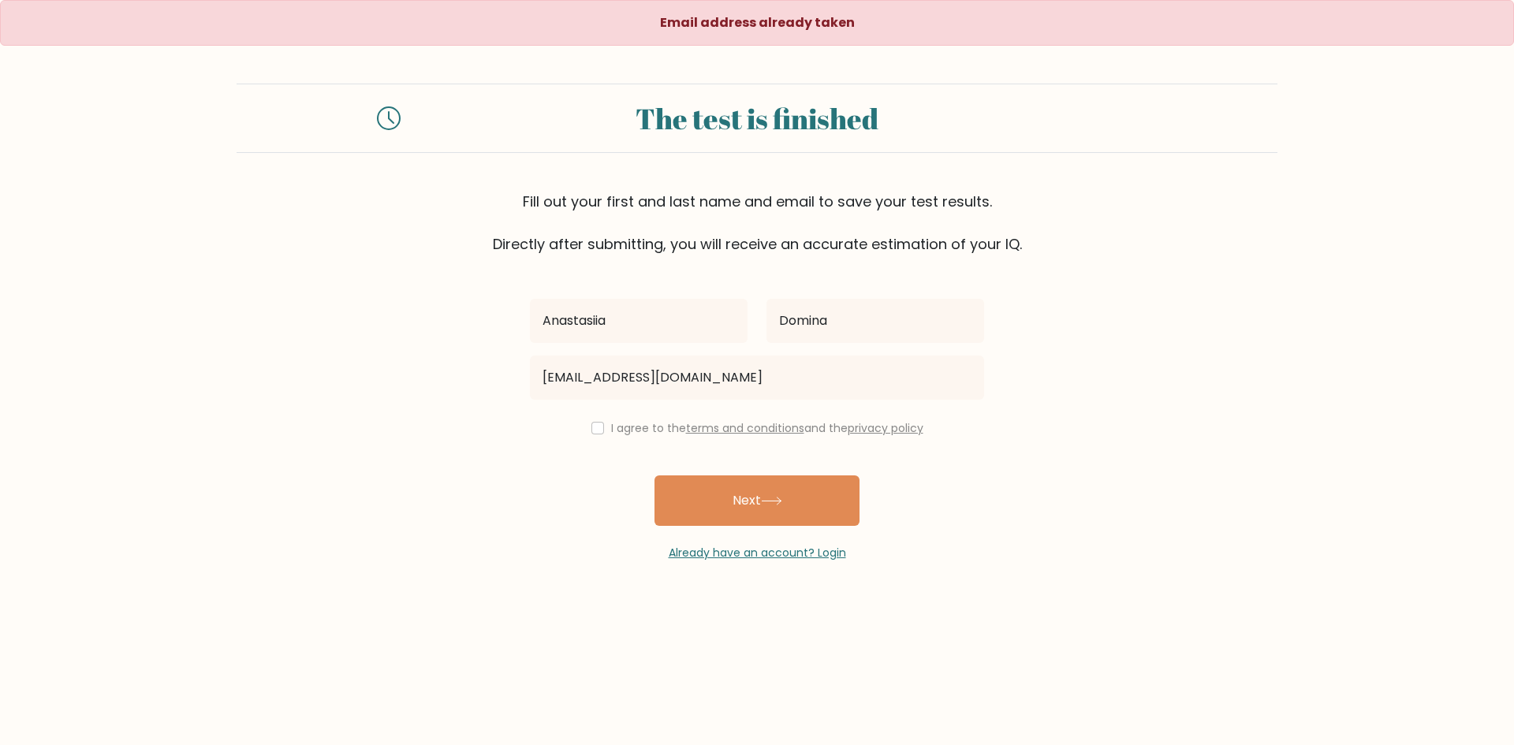
click at [640, 423] on label "I agree to the terms and conditions and the privacy policy" at bounding box center [767, 428] width 312 height 16
click at [600, 430] on div "I agree to the terms and conditions and the privacy policy" at bounding box center [756, 428] width 473 height 19
click at [595, 431] on input "checkbox" at bounding box center [597, 428] width 13 height 13
checkbox input "true"
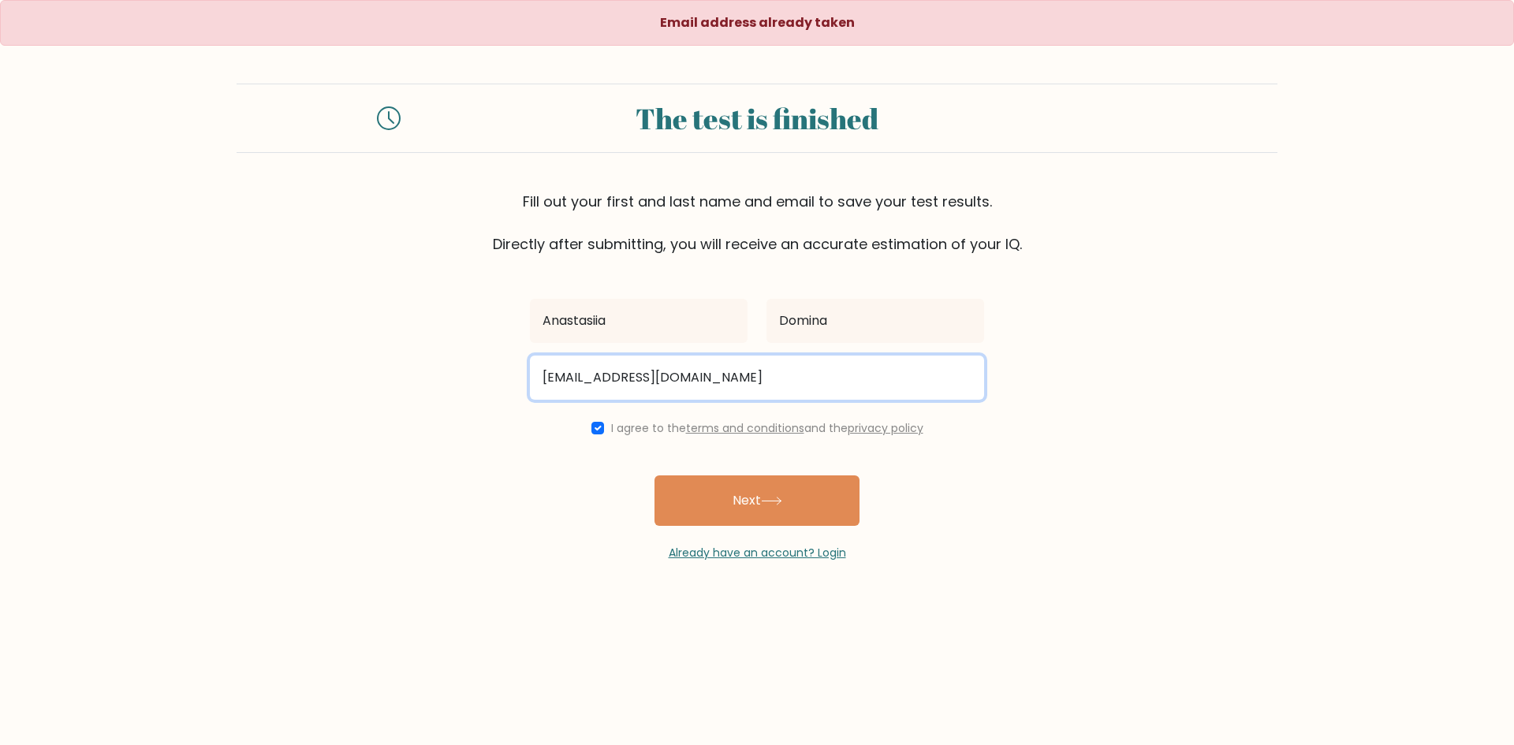
click at [584, 379] on input "qwerty@gmail.com" at bounding box center [757, 378] width 454 height 44
type input "qwertyertj@gmail.com"
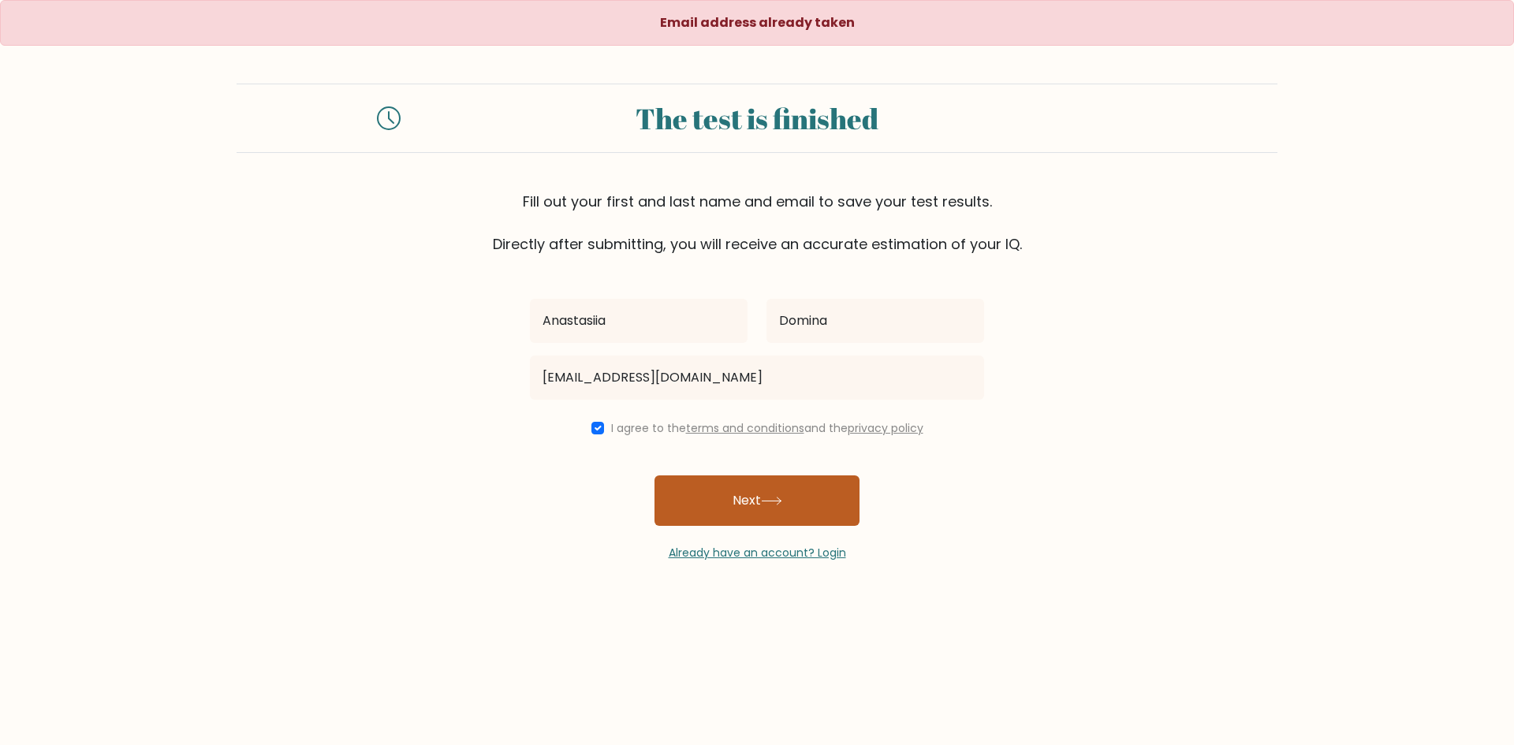
click at [746, 489] on button "Next" at bounding box center [757, 501] width 205 height 50
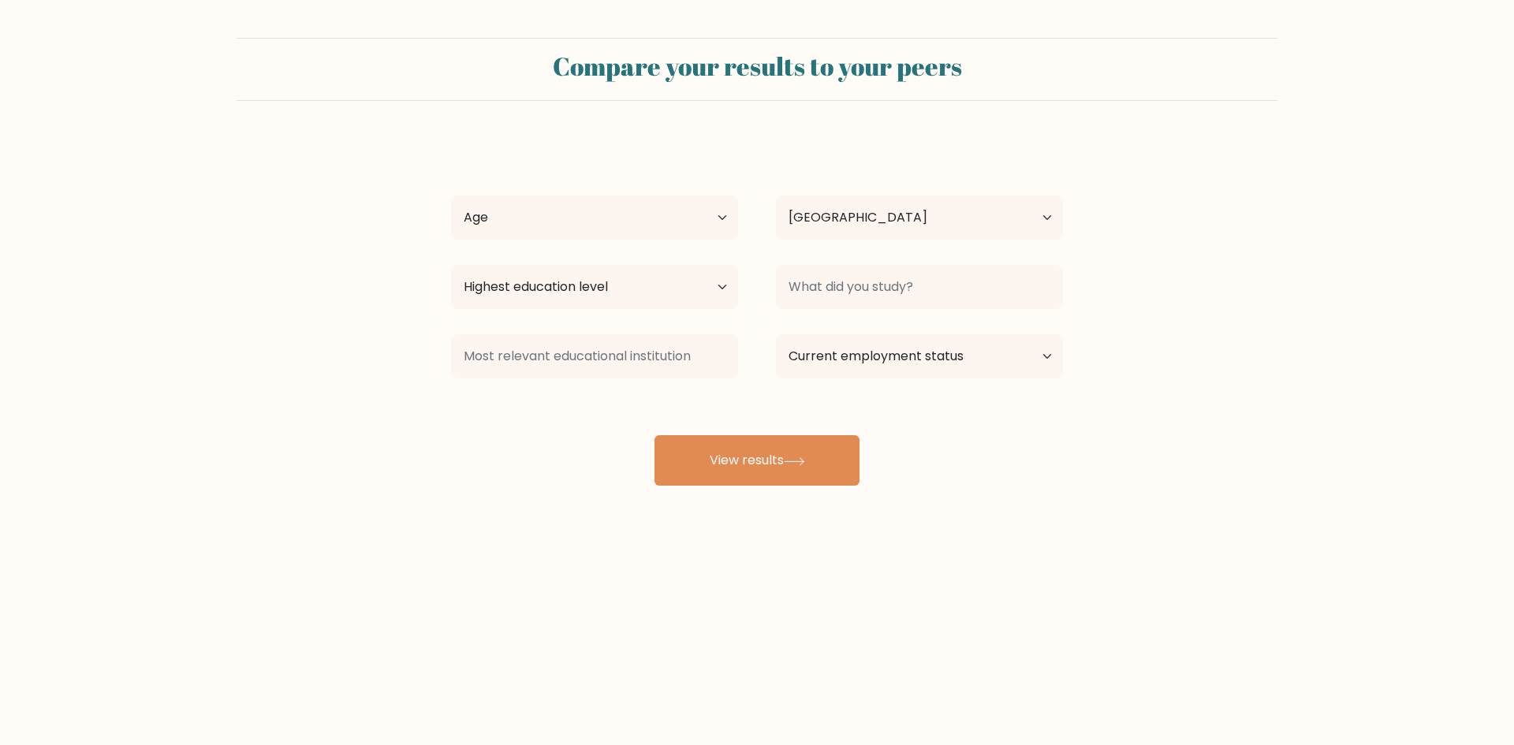
select select "UA"
click at [682, 216] on select "Age Under [DEMOGRAPHIC_DATA] [DEMOGRAPHIC_DATA] [DEMOGRAPHIC_DATA] [DEMOGRAPHIC…" at bounding box center [594, 218] width 287 height 44
select select "25_34"
click at [451, 196] on select "Age Under 18 years old 18-24 years old 25-34 years old 35-44 years old 45-54 ye…" at bounding box center [594, 218] width 287 height 44
click at [615, 289] on select "Highest education level No schooling Primary Lower Secondary Upper Secondary Oc…" at bounding box center [594, 287] width 287 height 44
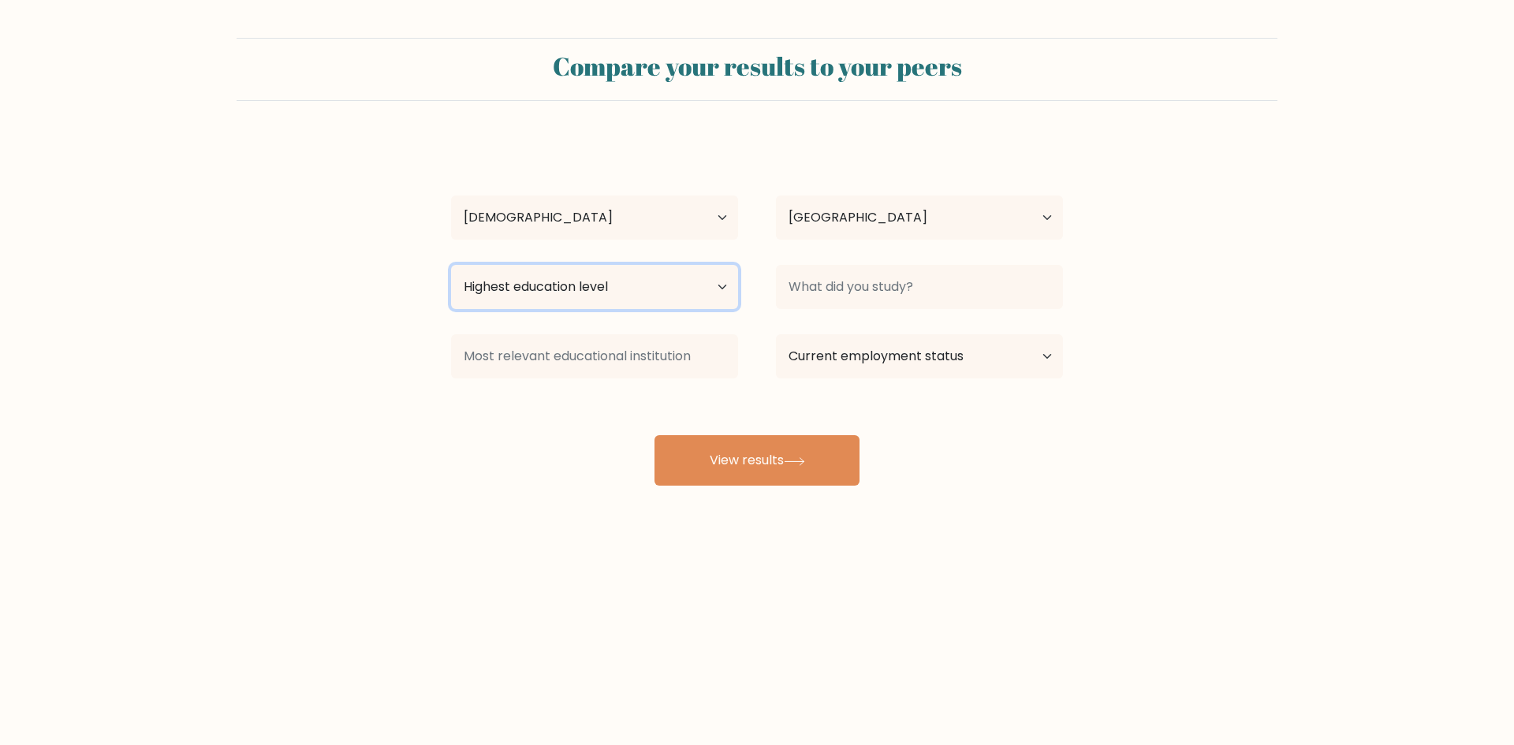
select select "masters_degree"
click at [451, 265] on select "Highest education level No schooling Primary Lower Secondary Upper Secondary Oc…" at bounding box center [594, 287] width 287 height 44
click at [916, 364] on select "Current employment status Employed Student Retired Other / prefer not to answer" at bounding box center [919, 356] width 287 height 44
select select "employed"
click at [776, 334] on select "Current employment status Employed Student Retired Other / prefer not to answer" at bounding box center [919, 356] width 287 height 44
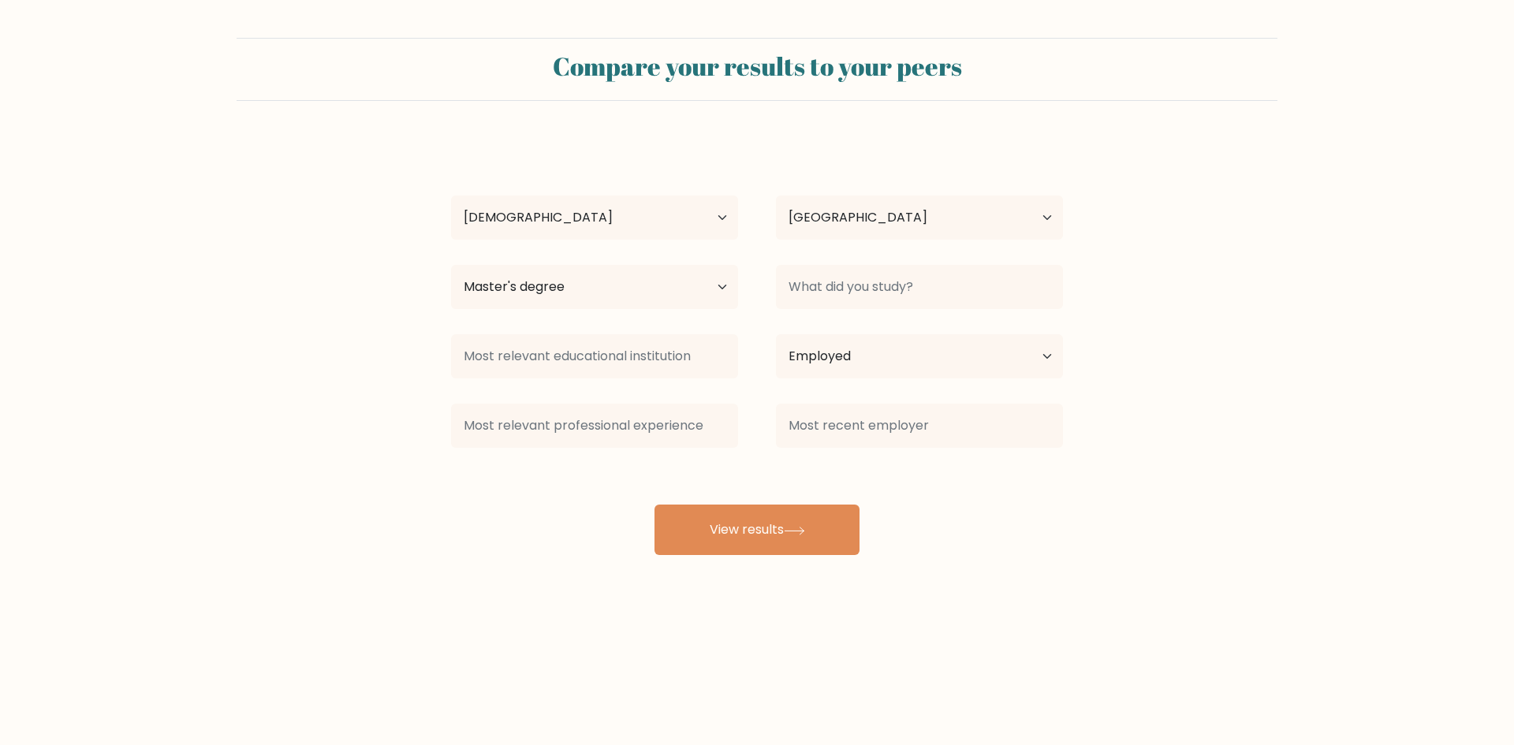
click at [1140, 510] on form "Compare your results to your peers Anastasiia Domina Age Under 18 years old 18-…" at bounding box center [757, 296] width 1514 height 517
click at [744, 524] on button "View results" at bounding box center [757, 530] width 205 height 50
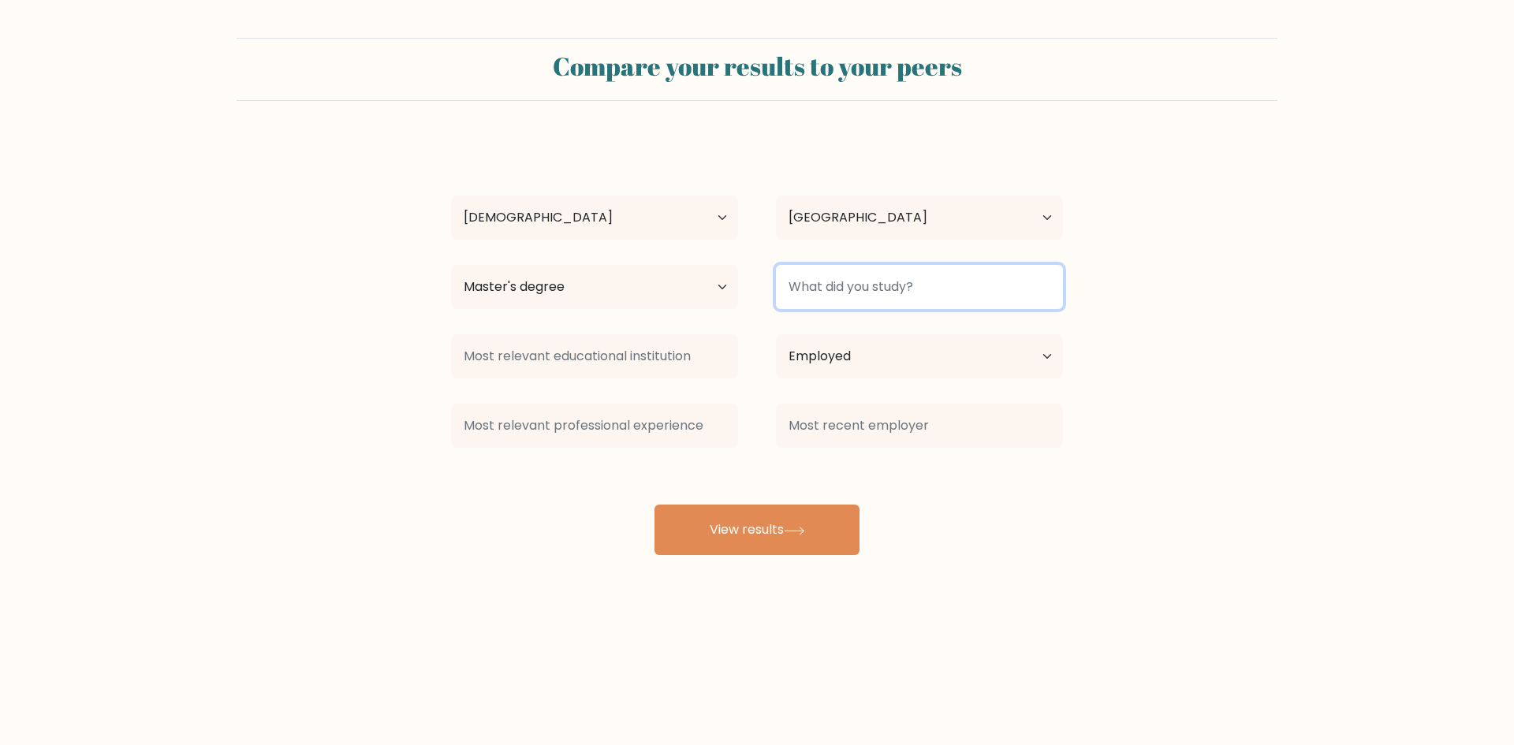
click at [930, 278] on input at bounding box center [919, 287] width 287 height 44
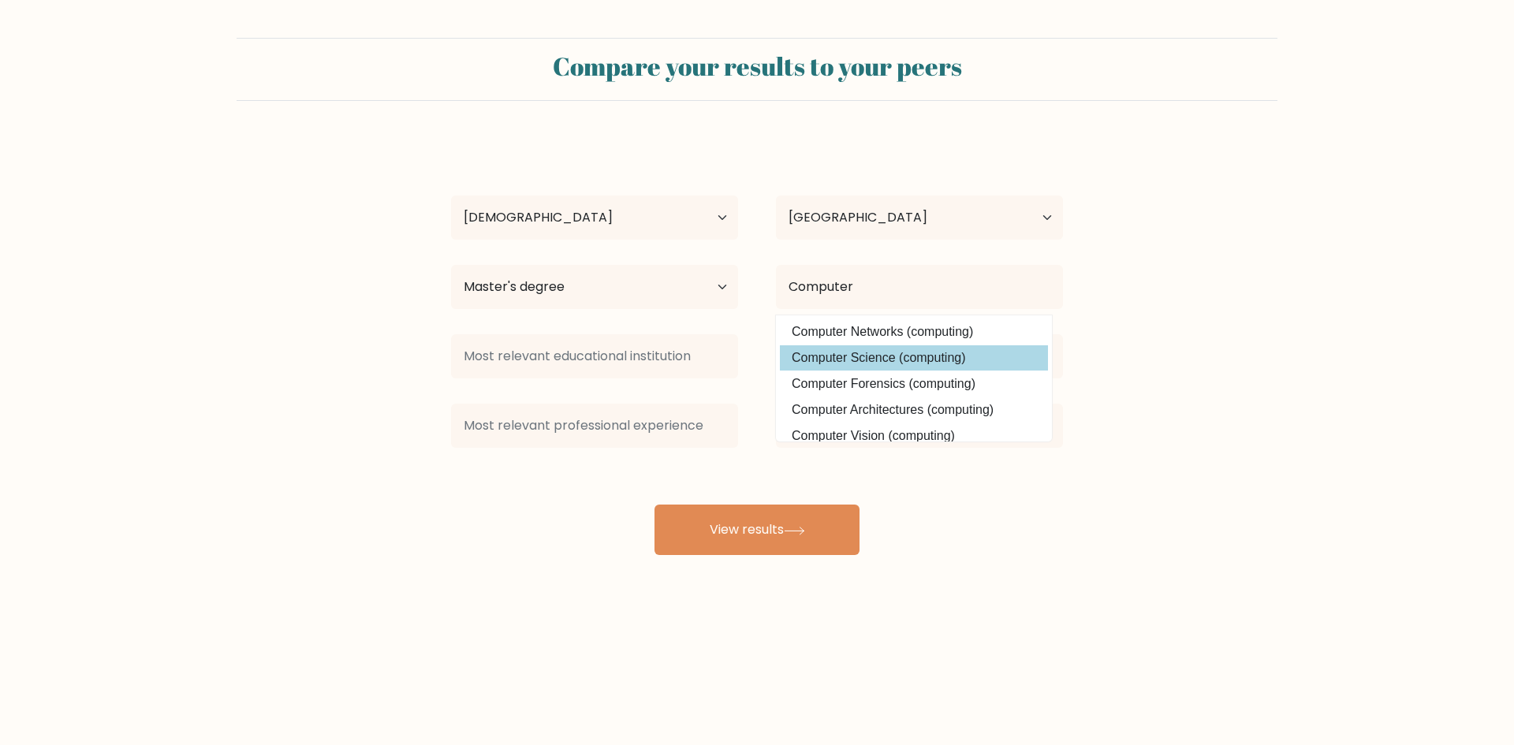
click at [877, 360] on option "Computer Science (computing)" at bounding box center [914, 357] width 268 height 25
type input "Computer Science"
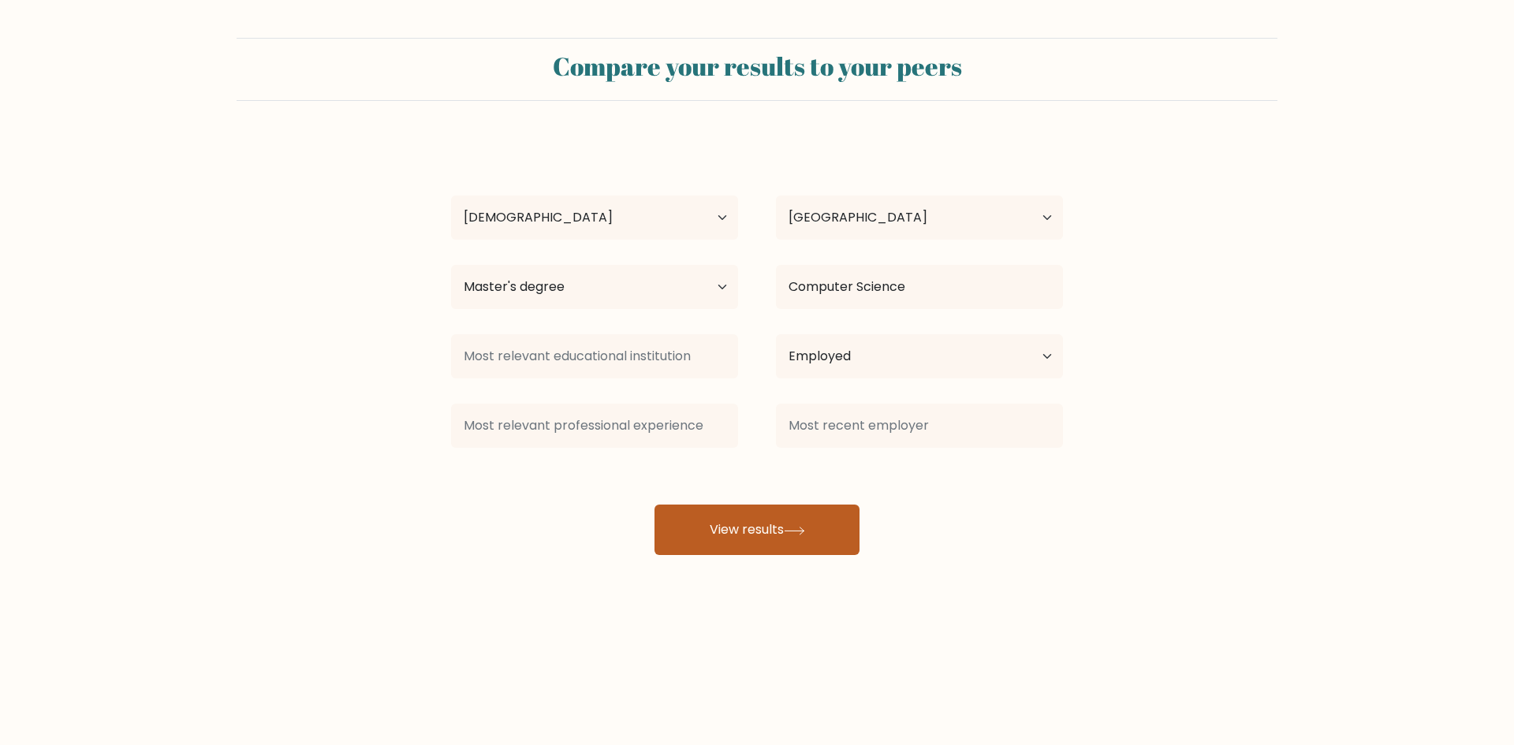
click at [786, 532] on button "View results" at bounding box center [757, 530] width 205 height 50
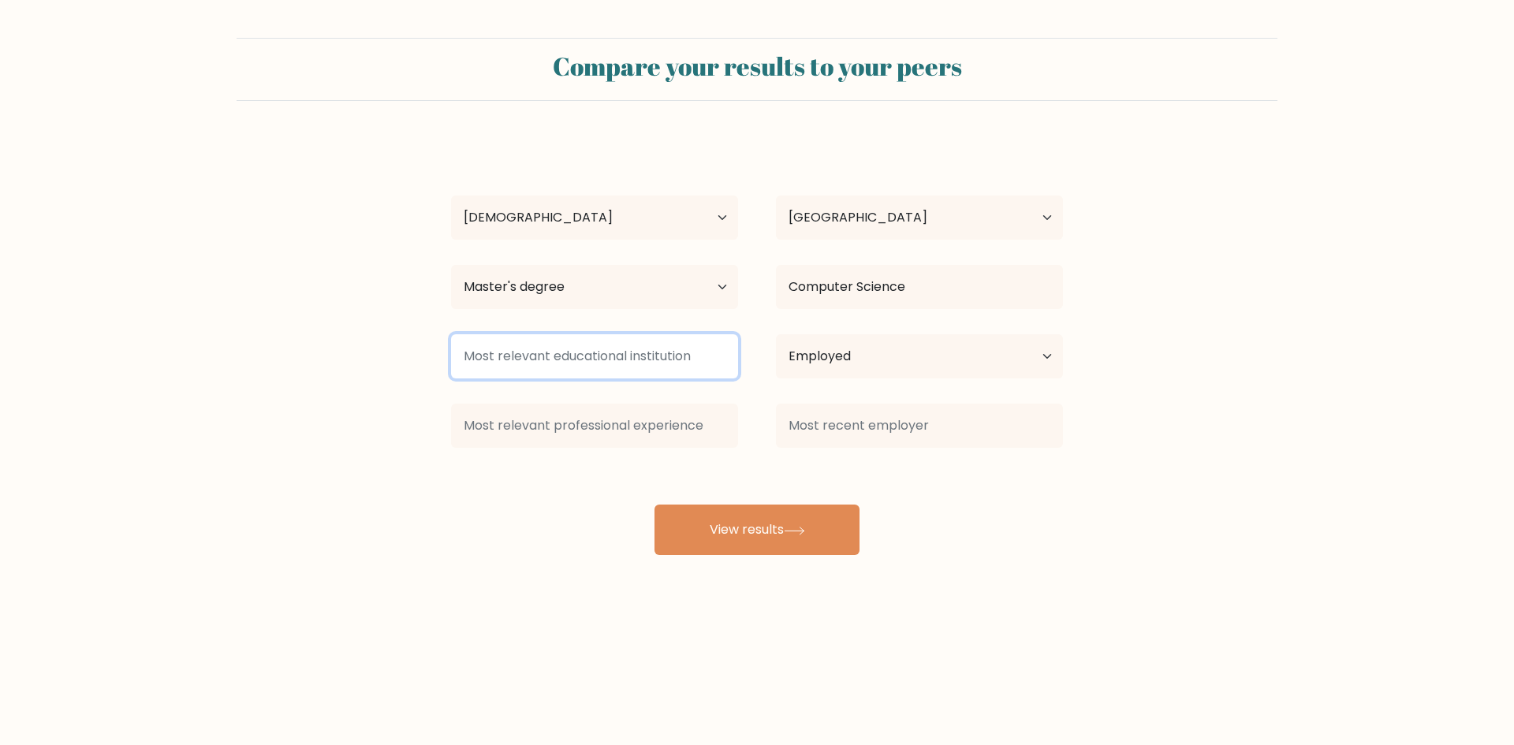
click at [564, 354] on input at bounding box center [594, 356] width 287 height 44
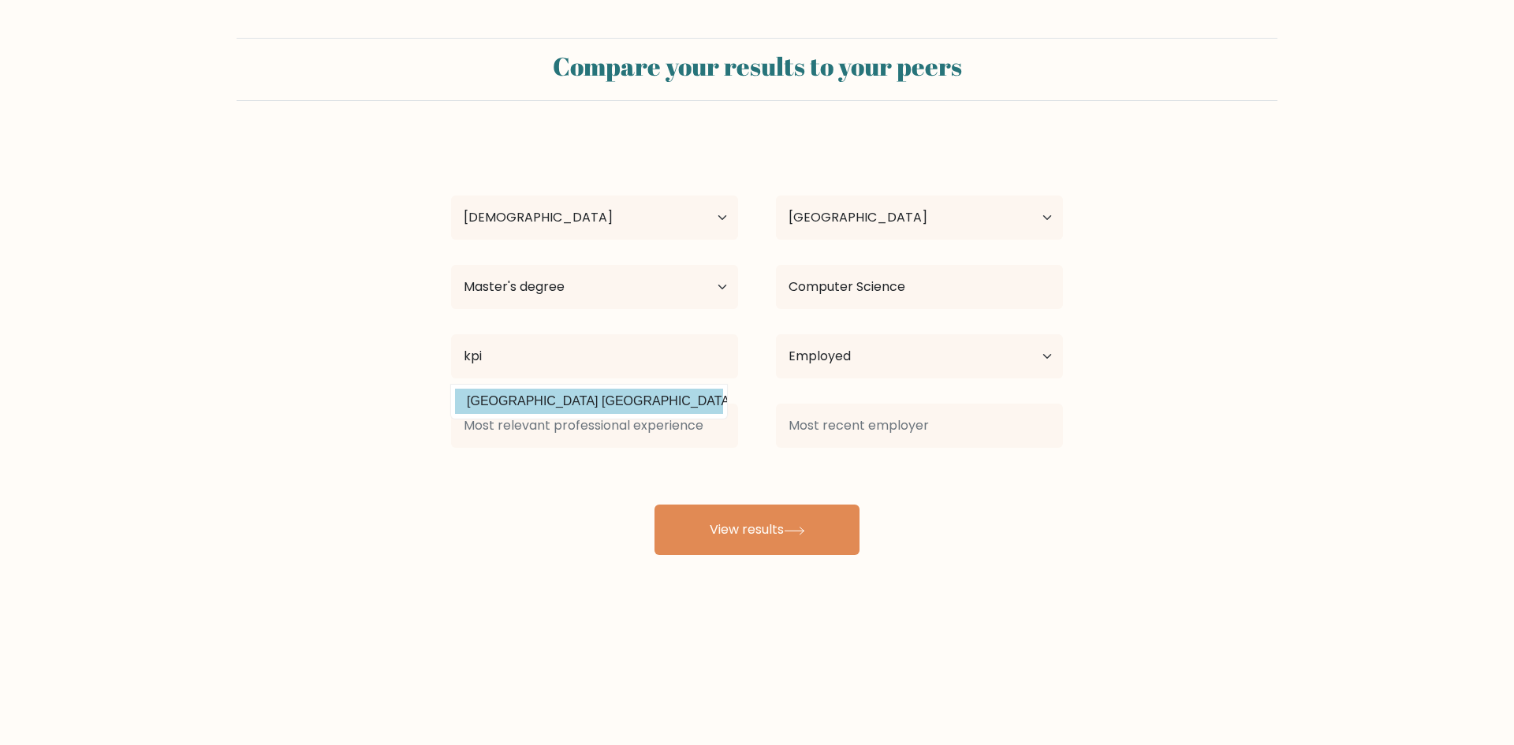
click at [566, 397] on option "National Technical University of Ukraine Kyiv Polytechnic Institute (Ukraine)" at bounding box center [589, 401] width 268 height 25
type input "National Technical University of Ukraine Kyiv Polytechnic Institute"
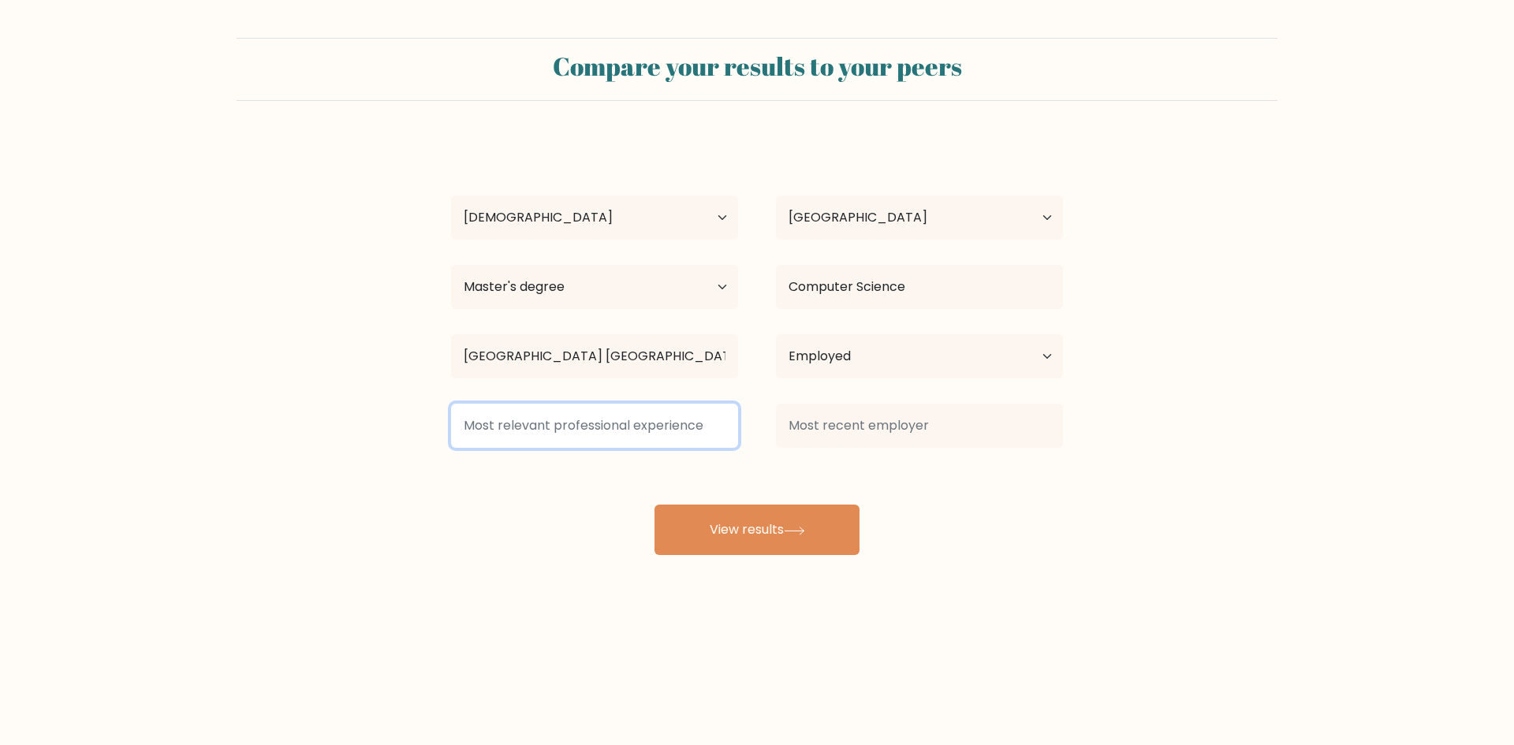
click at [604, 414] on input at bounding box center [594, 426] width 287 height 44
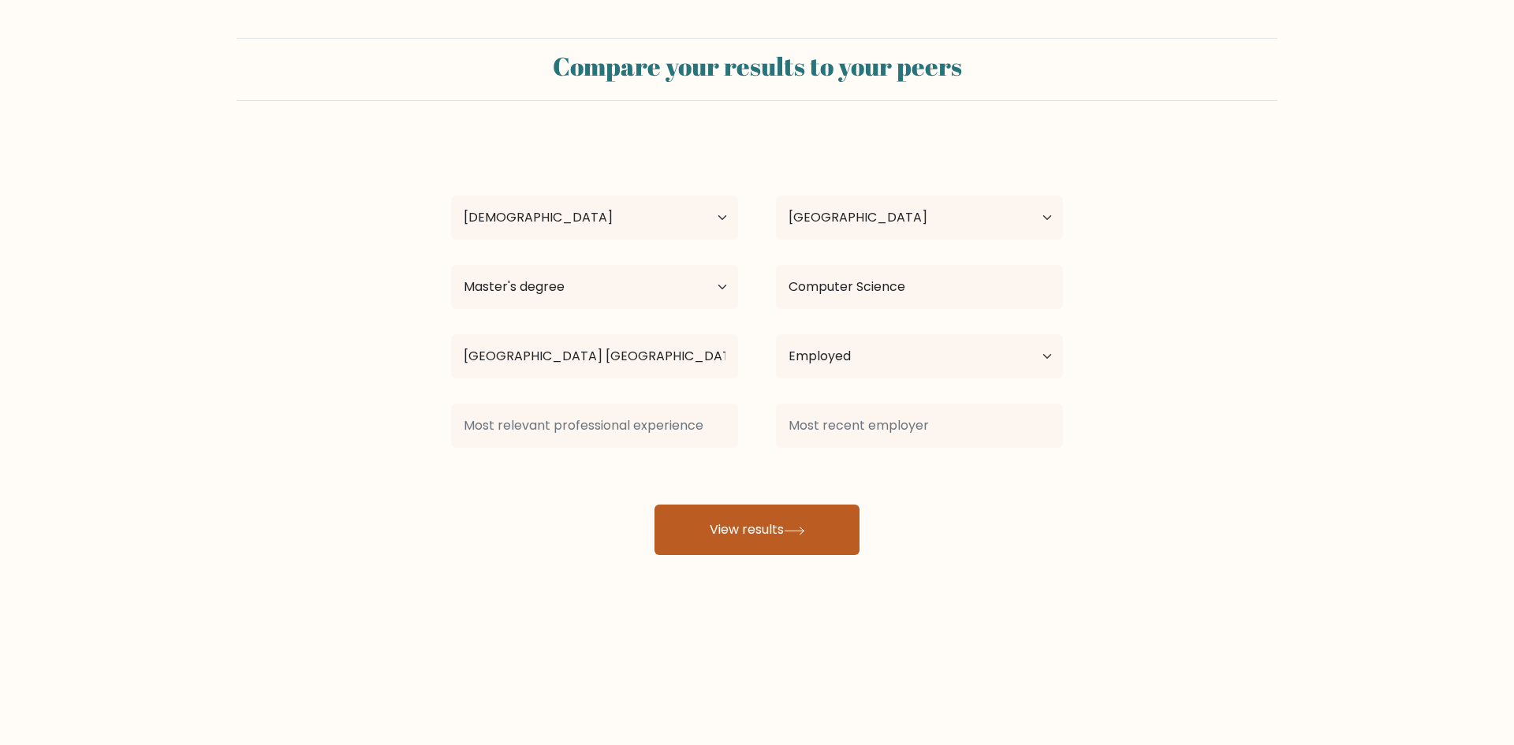
click at [771, 521] on button "View results" at bounding box center [757, 530] width 205 height 50
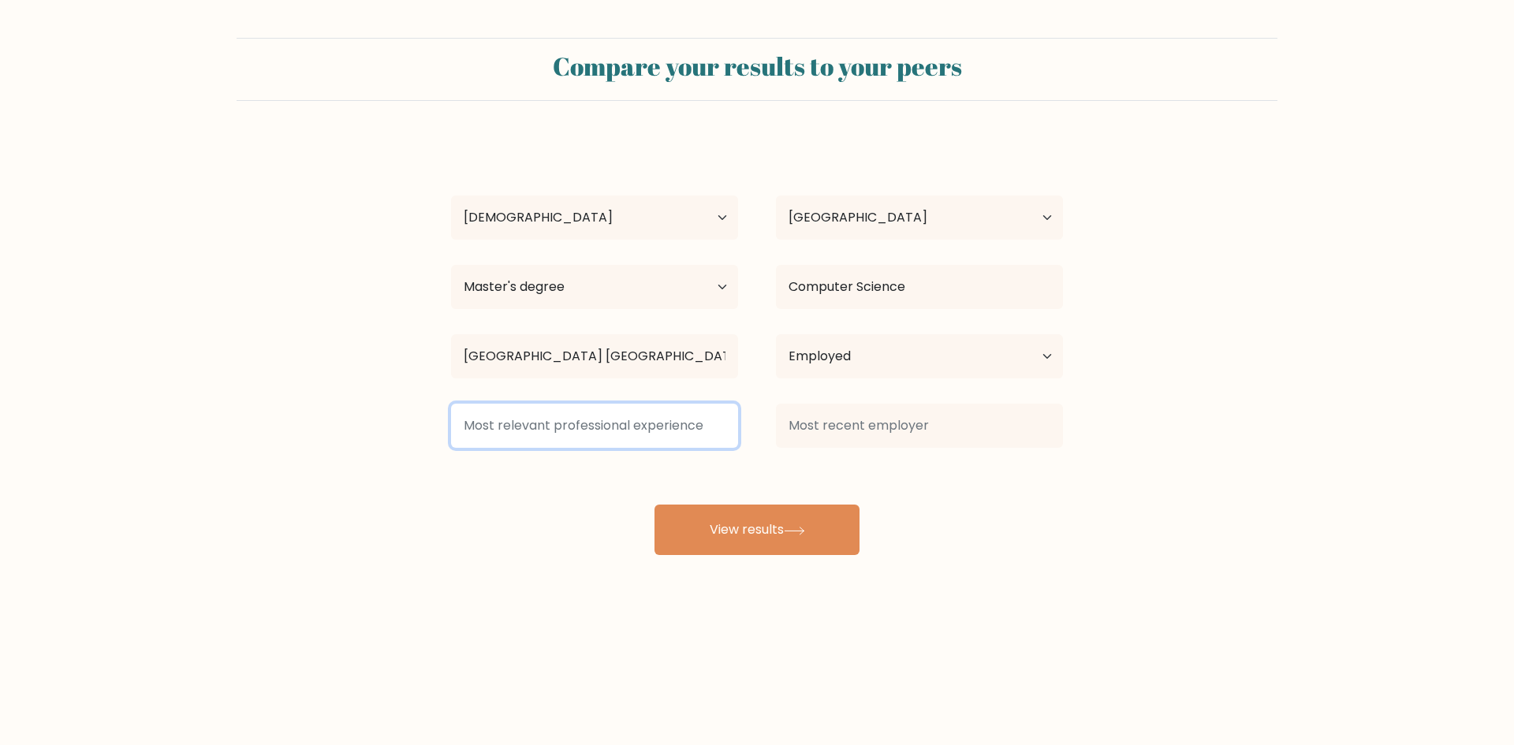
click at [695, 417] on input at bounding box center [594, 426] width 287 height 44
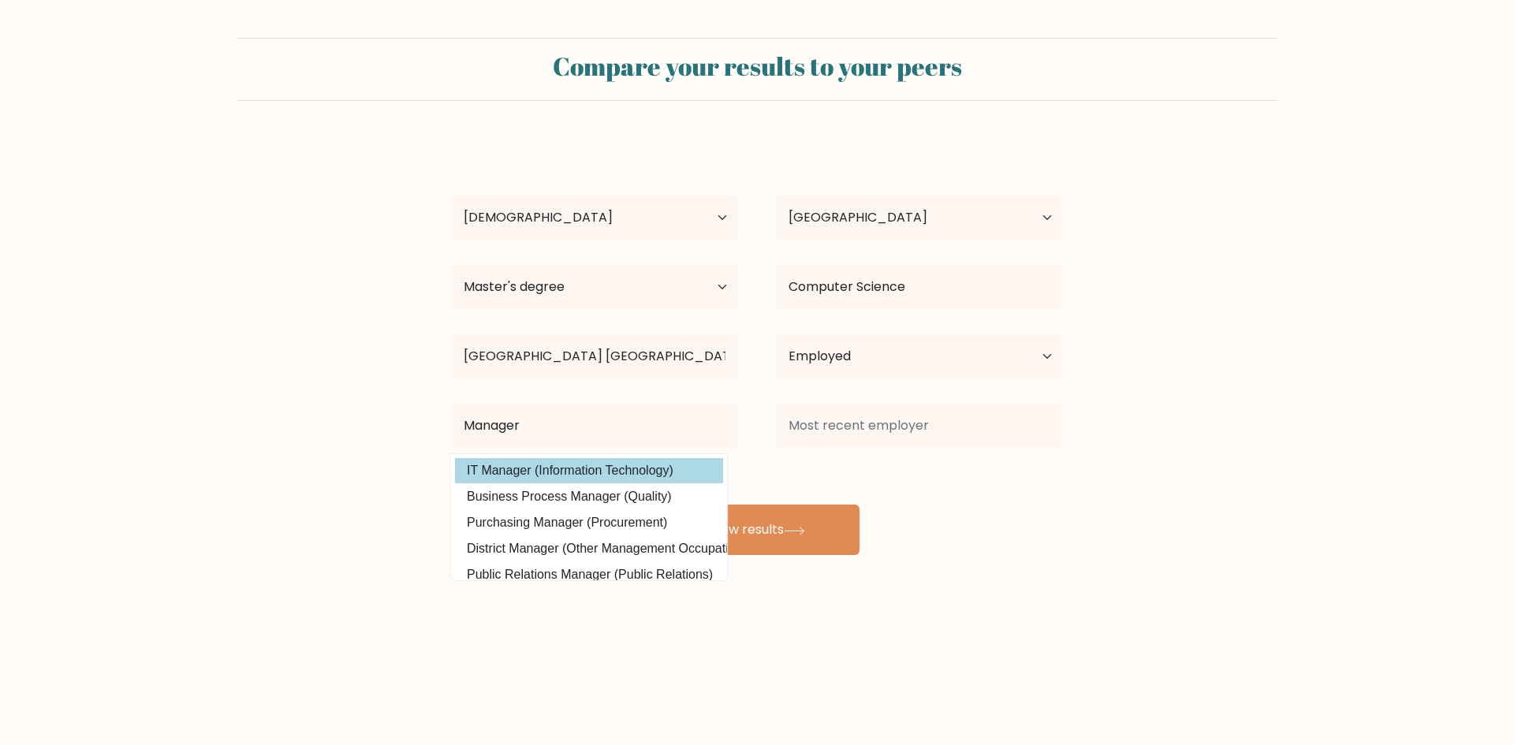
click at [579, 469] on option "IT Manager (Information Technology)" at bounding box center [589, 470] width 268 height 25
type input "IT Manager"
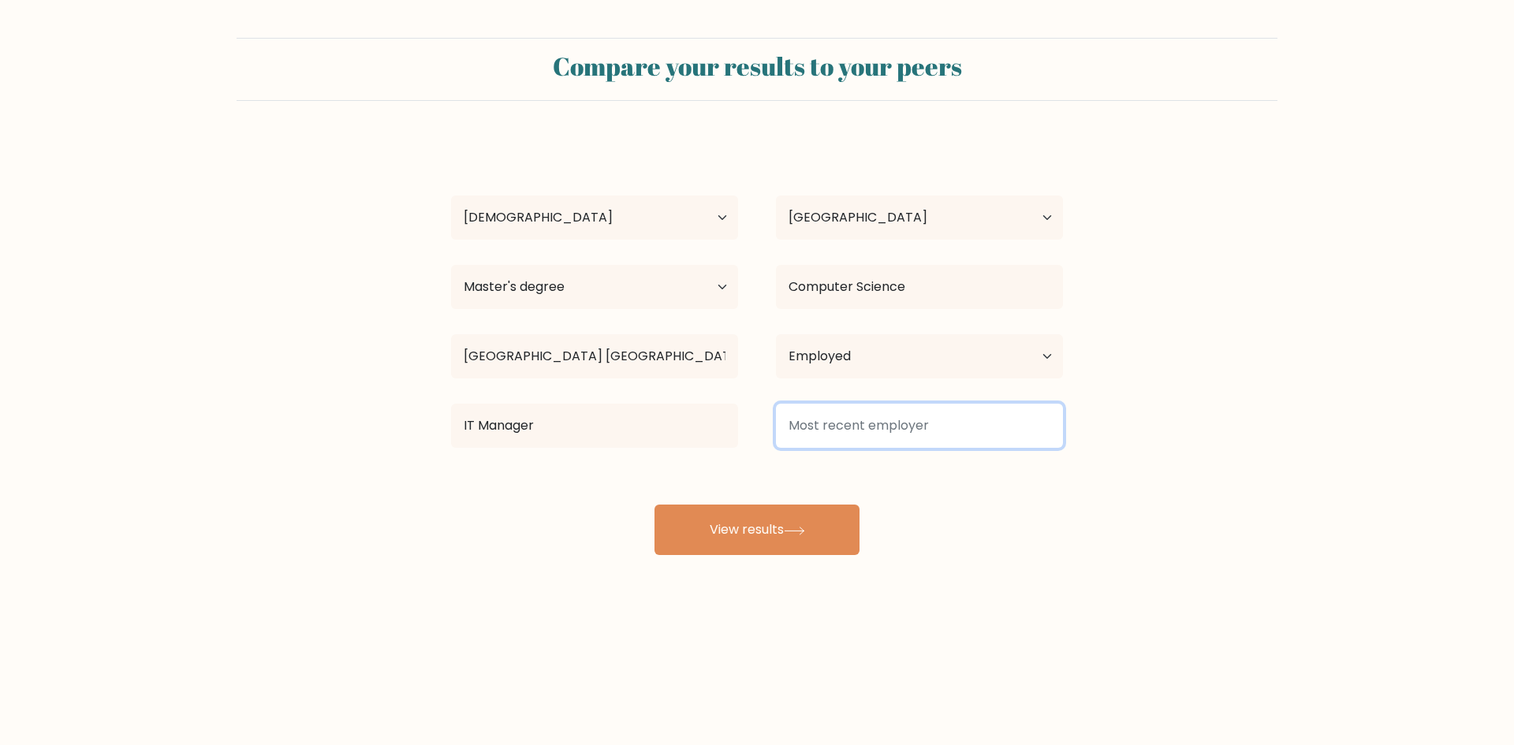
click at [888, 431] on input at bounding box center [919, 426] width 287 height 44
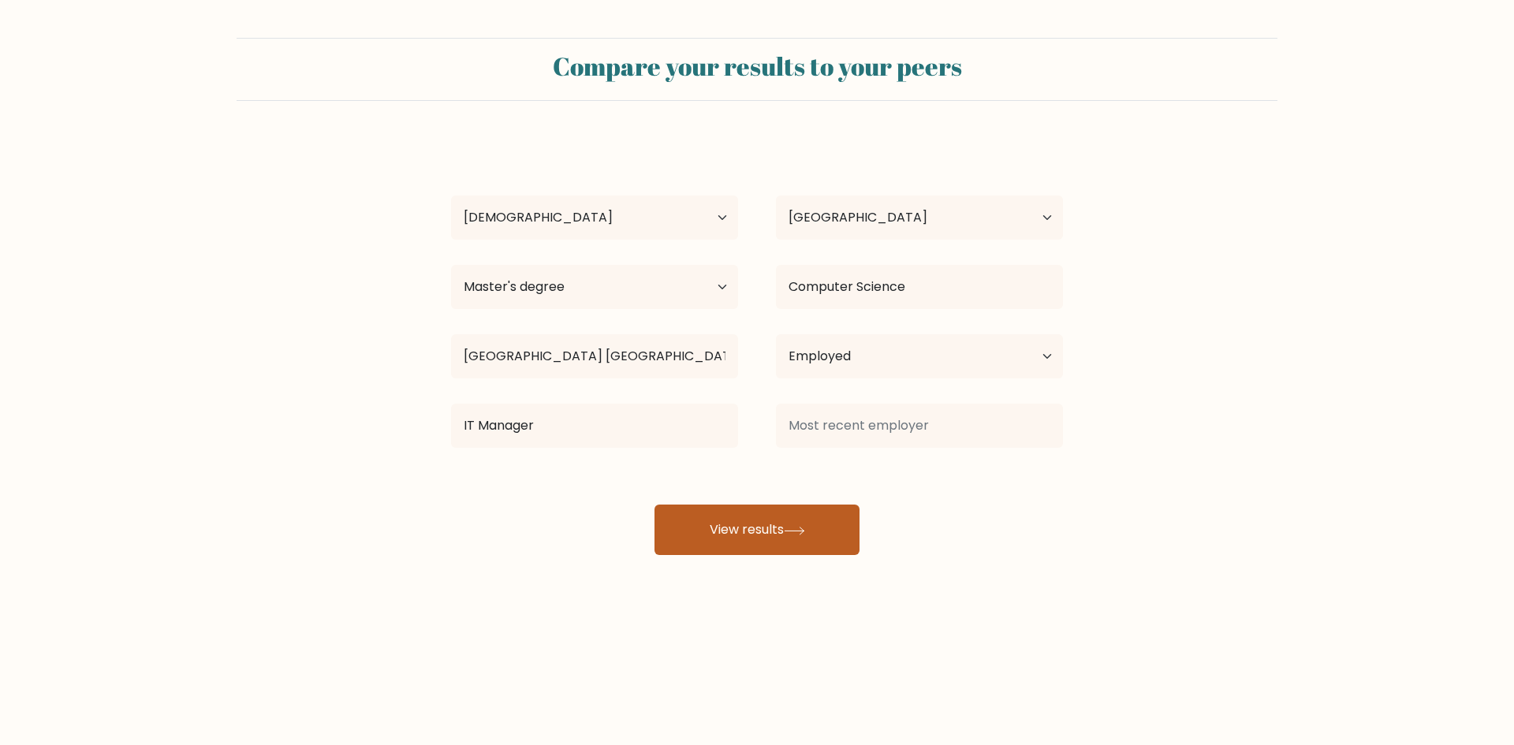
click at [779, 527] on button "View results" at bounding box center [757, 530] width 205 height 50
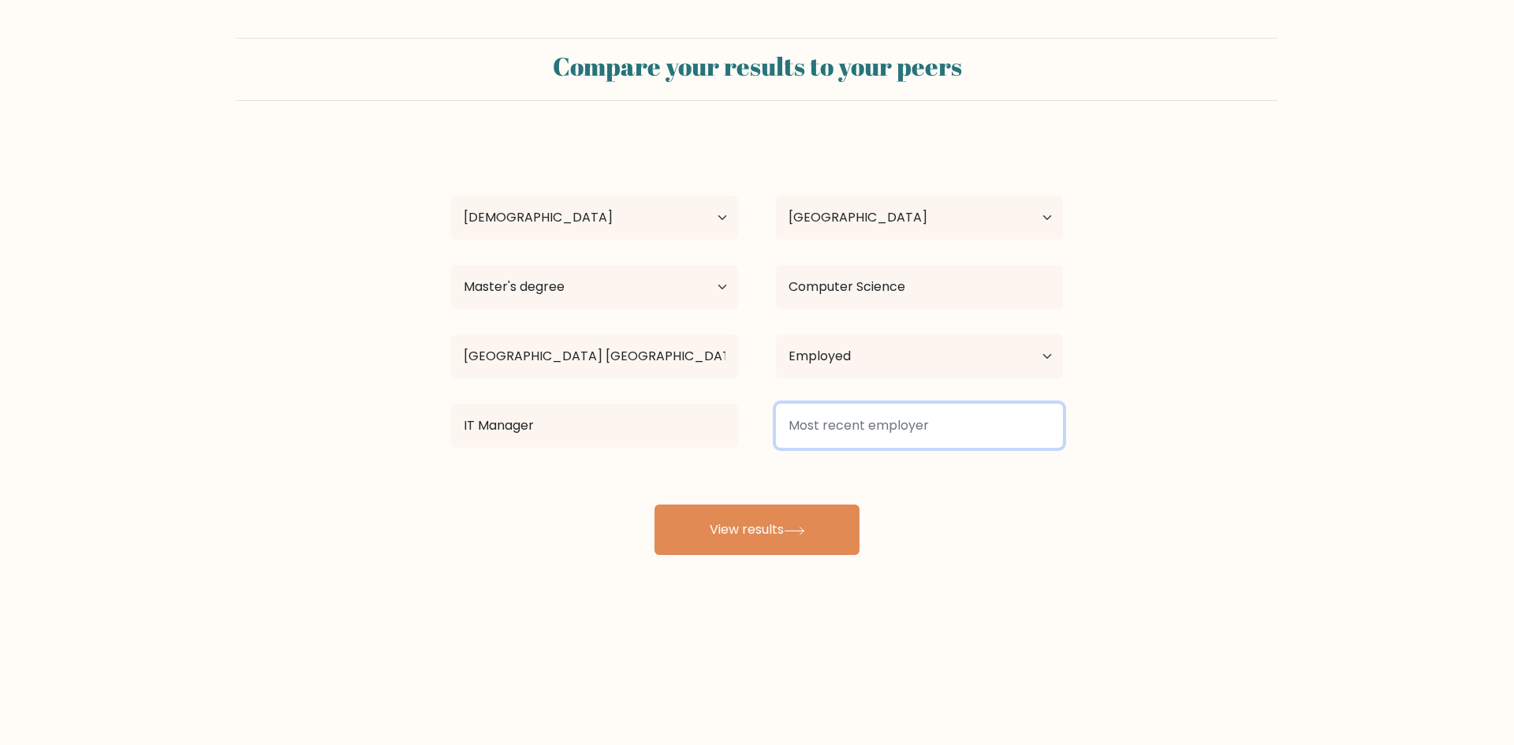
click at [953, 427] on input at bounding box center [919, 426] width 287 height 44
type input "P"
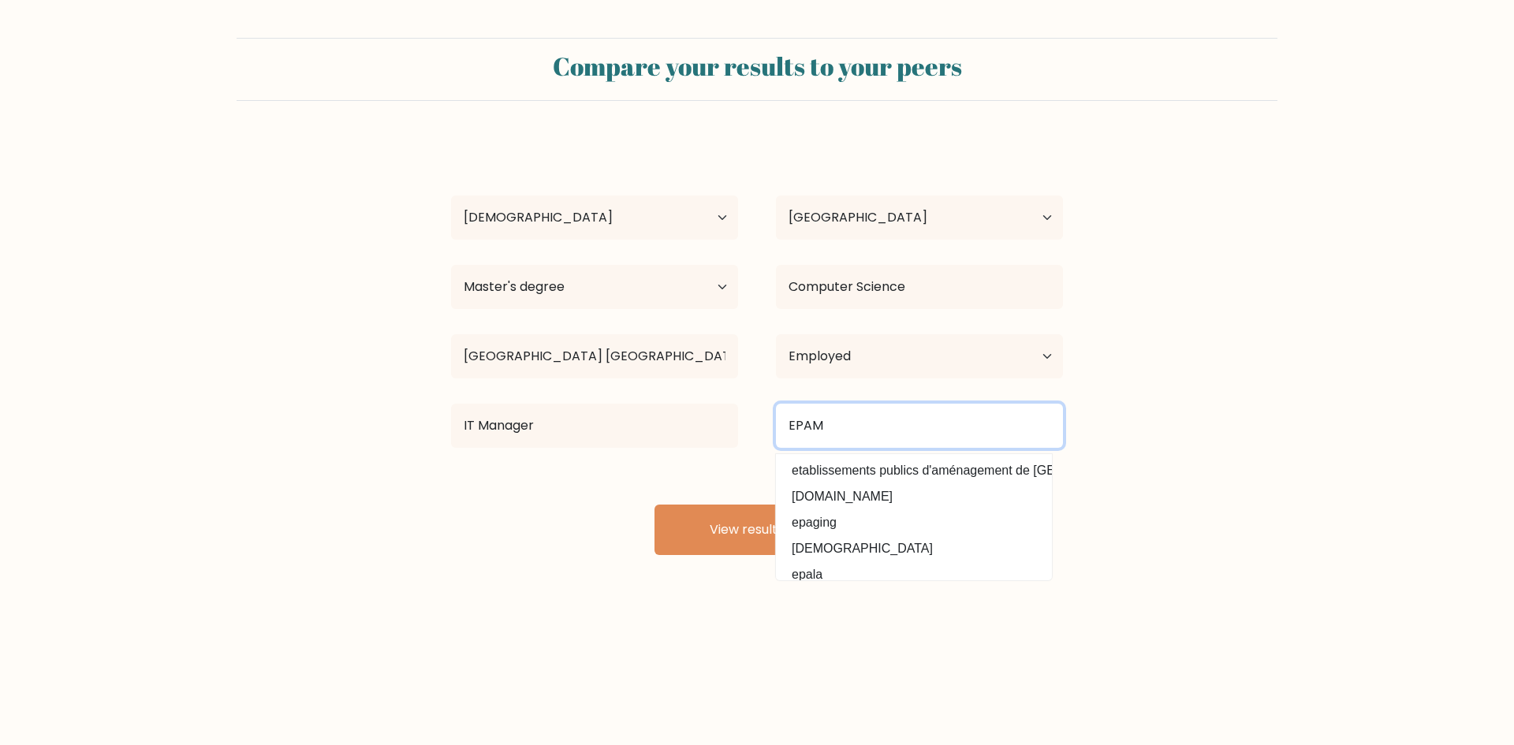
type input "EPAM"
click at [1200, 450] on form "Compare your results to your peers Anastasiia Domina Age Under 18 years old 18-…" at bounding box center [757, 296] width 1514 height 517
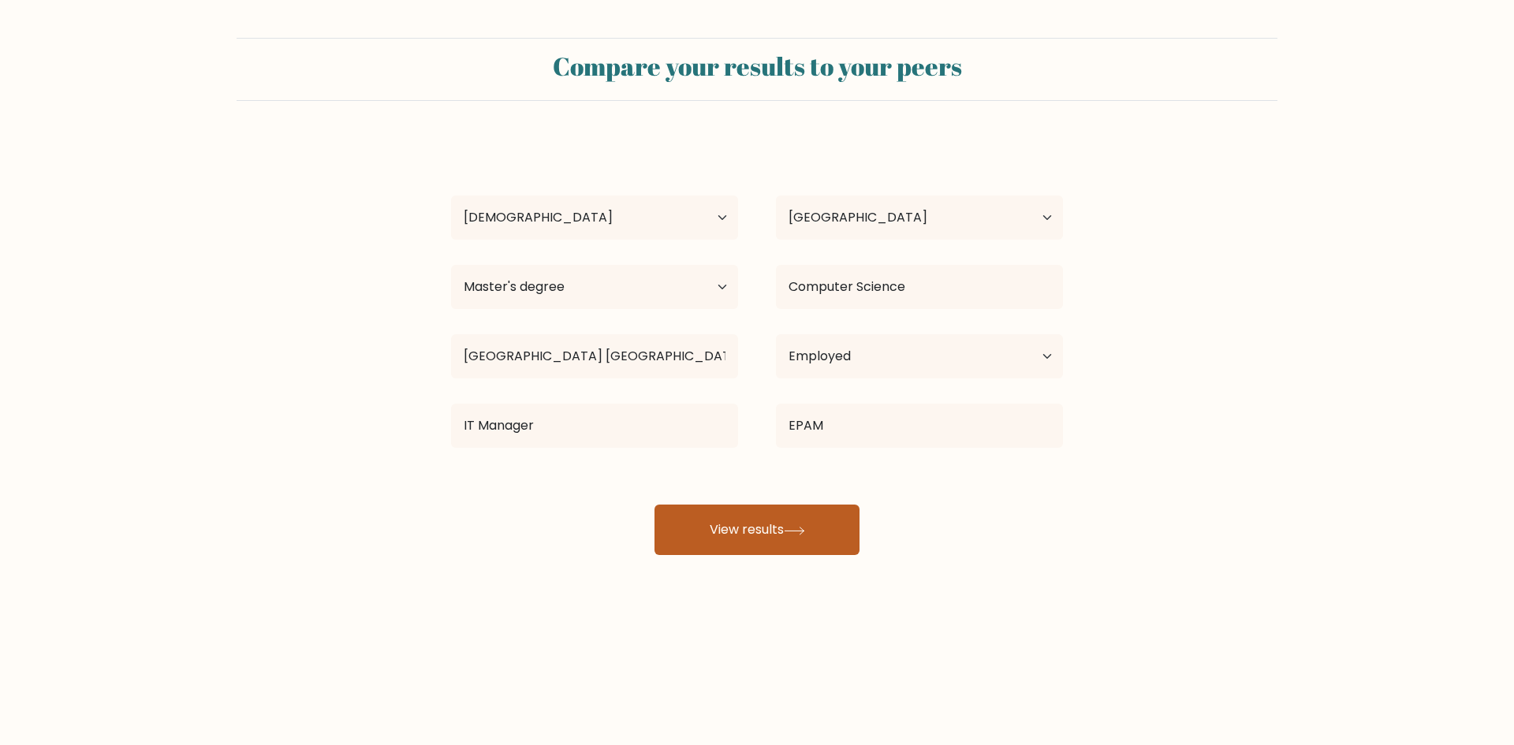
click at [746, 520] on button "View results" at bounding box center [757, 530] width 205 height 50
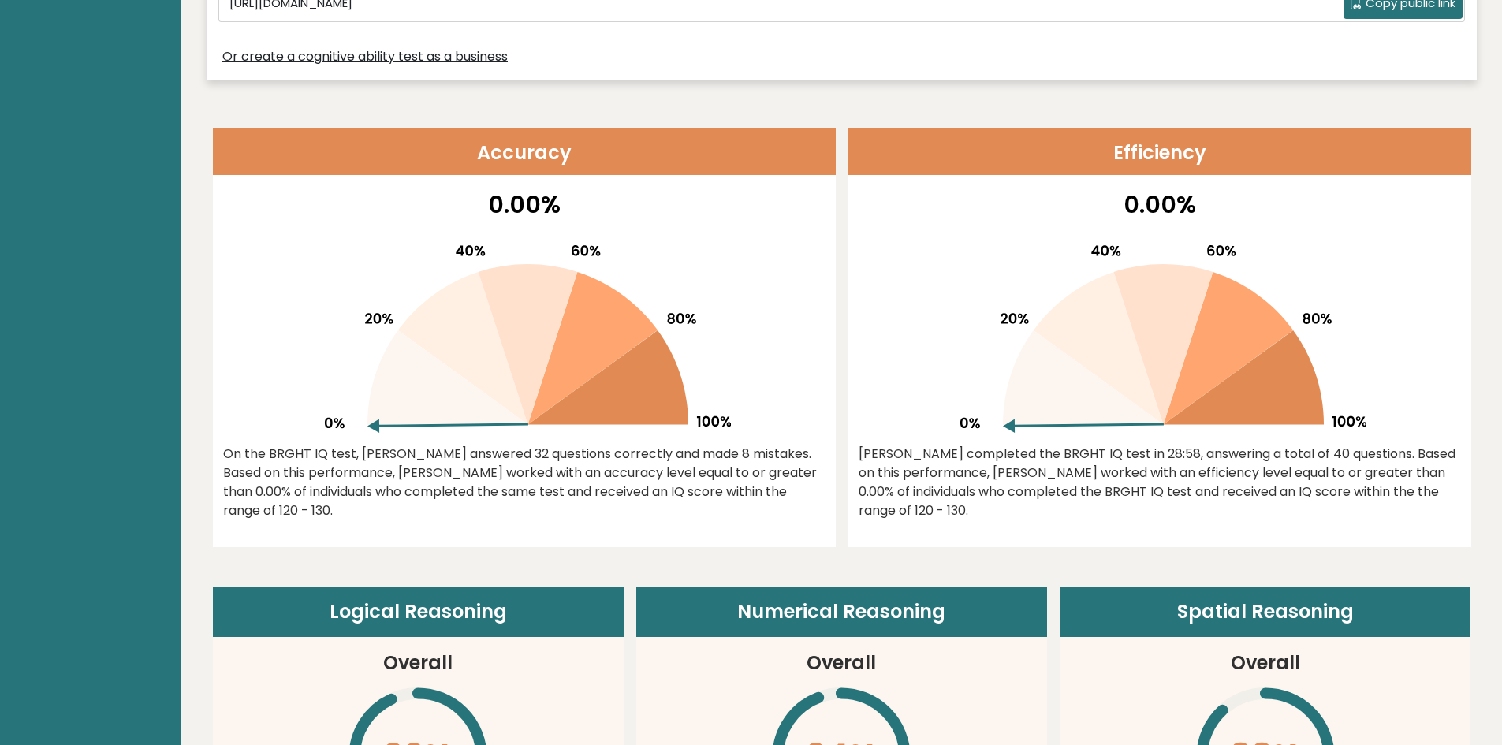
scroll to position [1025, 0]
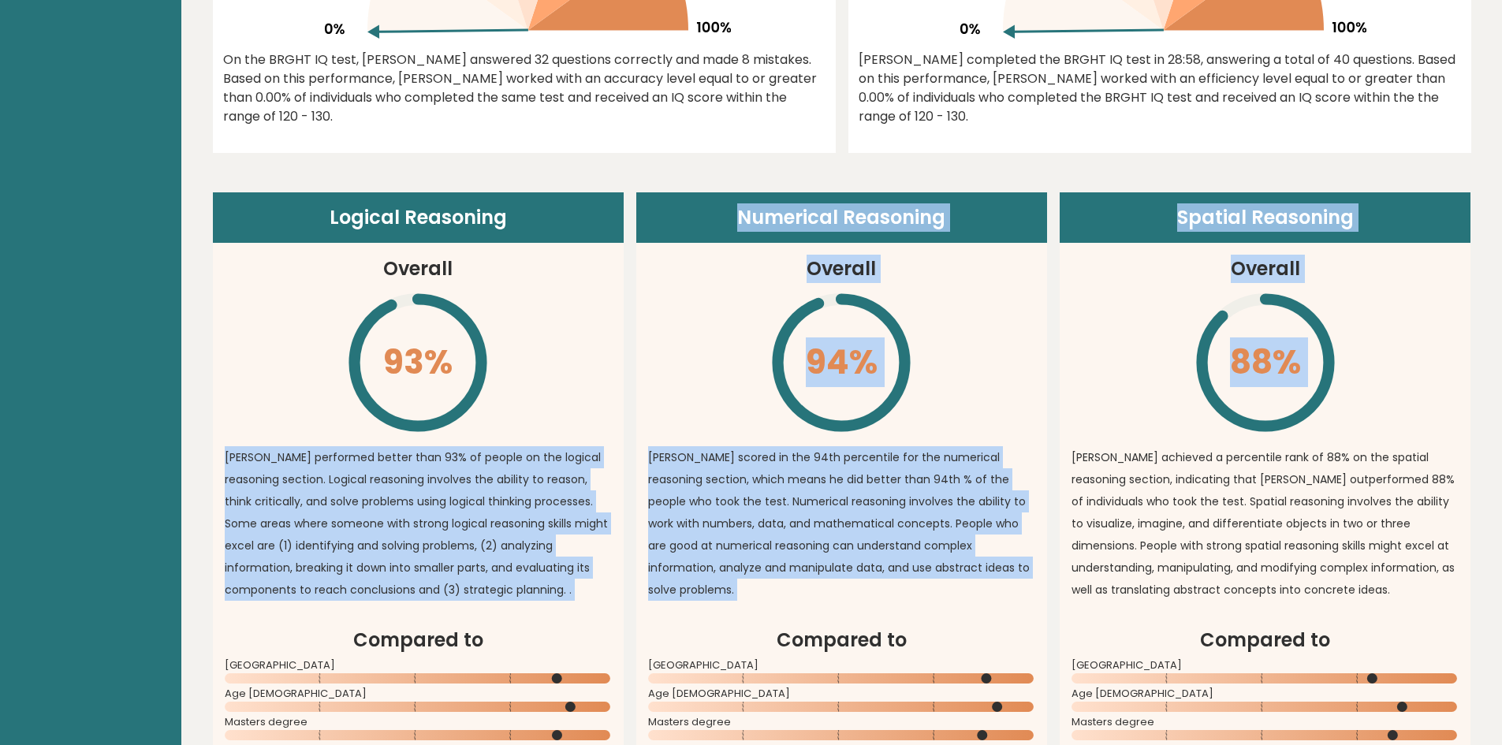
drag, startPoint x: 378, startPoint y: 326, endPoint x: 1229, endPoint y: 349, distance: 851.2
click at [1229, 349] on div "Logical Reasoning Overall 93% \ [PERSON_NAME] performed better than 93% of peop…" at bounding box center [842, 530] width 1259 height 677
click at [1281, 382] on icon "\" at bounding box center [1266, 363] width 144 height 144
click at [1058, 414] on div "Logical Reasoning Overall 93% \ Anastasiia performed better than 93% of people …" at bounding box center [842, 530] width 1259 height 677
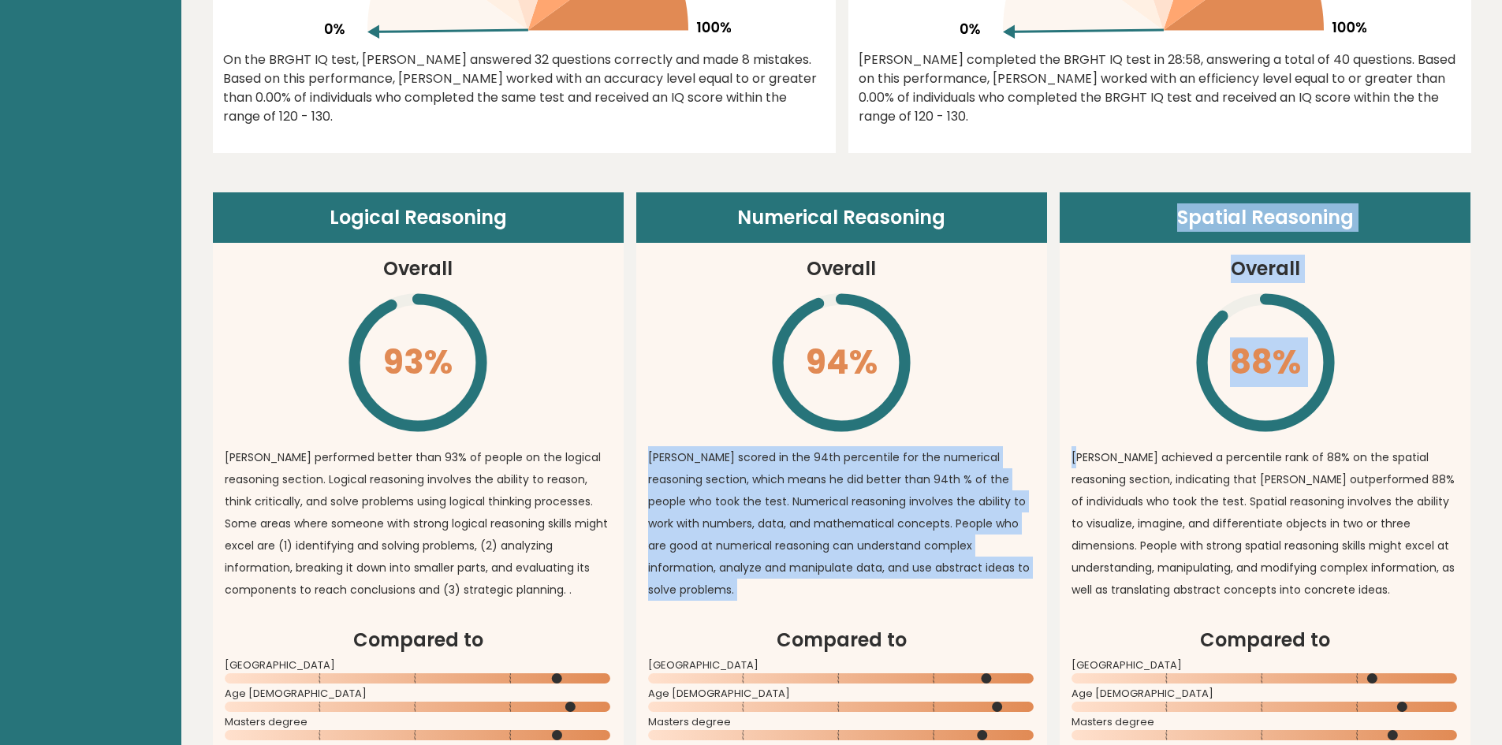
drag, startPoint x: 806, startPoint y: 360, endPoint x: 1080, endPoint y: 363, distance: 273.7
click at [1080, 363] on div "Logical Reasoning Overall 93% \ Anastasiia performed better than 93% of people …" at bounding box center [842, 530] width 1259 height 677
click at [972, 491] on p "Anastasiia scored in the 94th percentile for the numerical reasoning section, w…" at bounding box center [841, 523] width 387 height 155
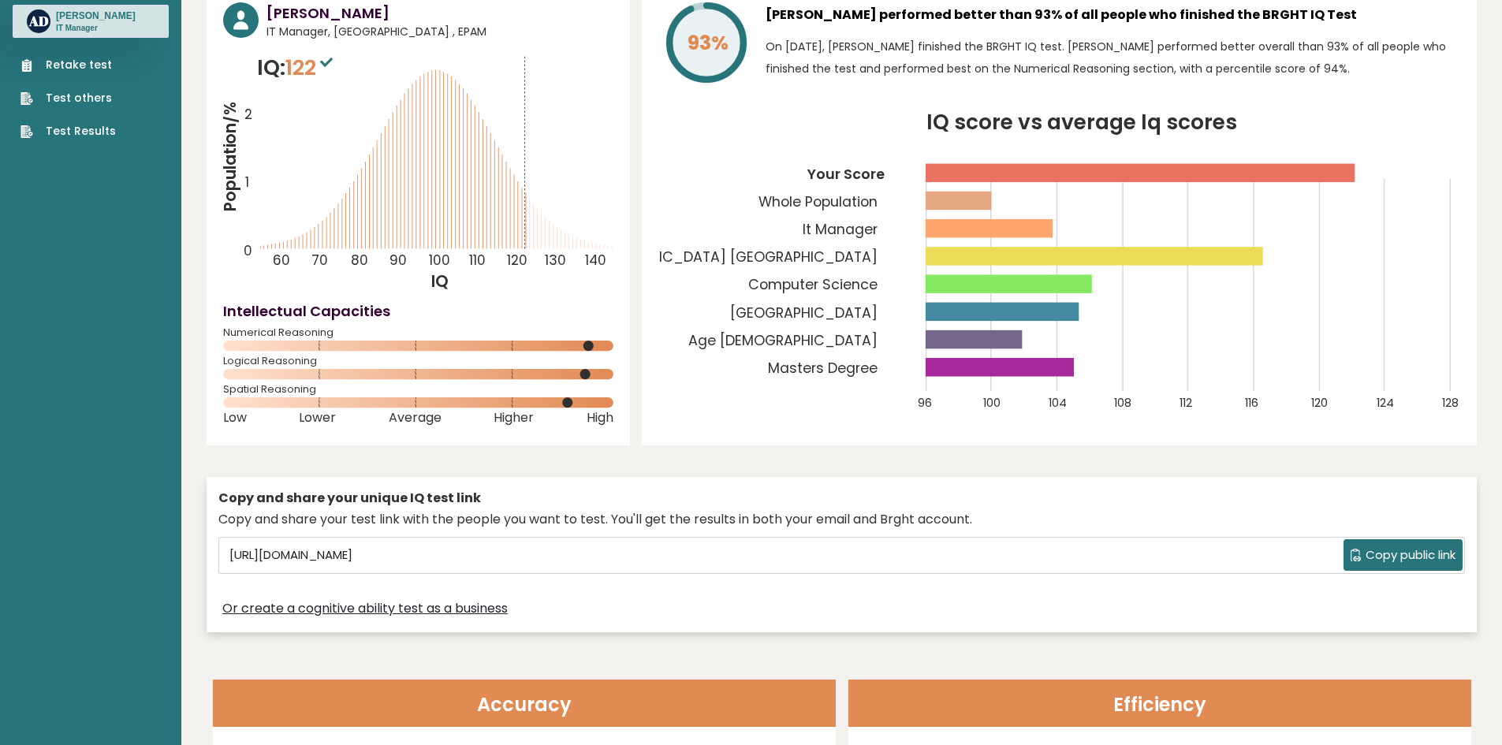
scroll to position [0, 0]
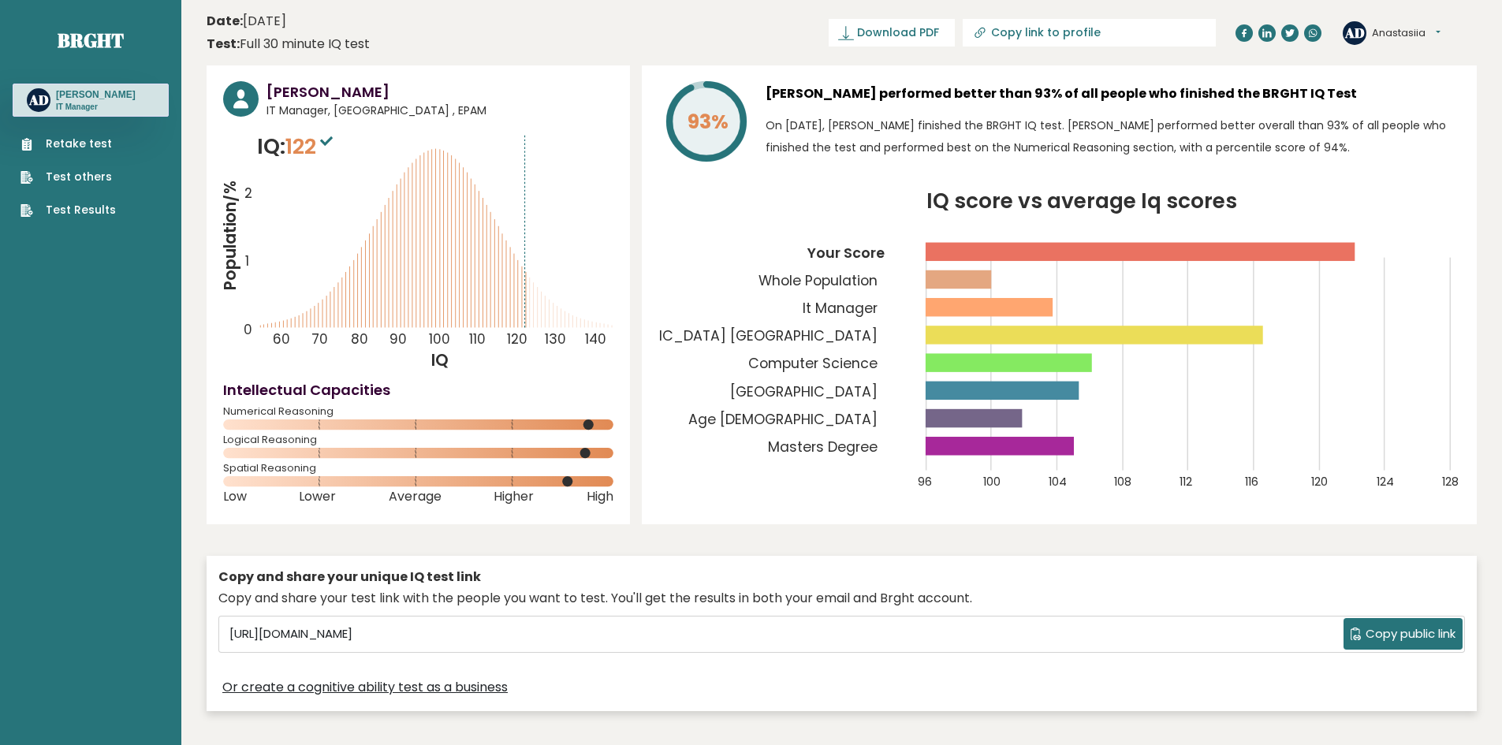
click at [935, 280] on rect at bounding box center [958, 279] width 65 height 18
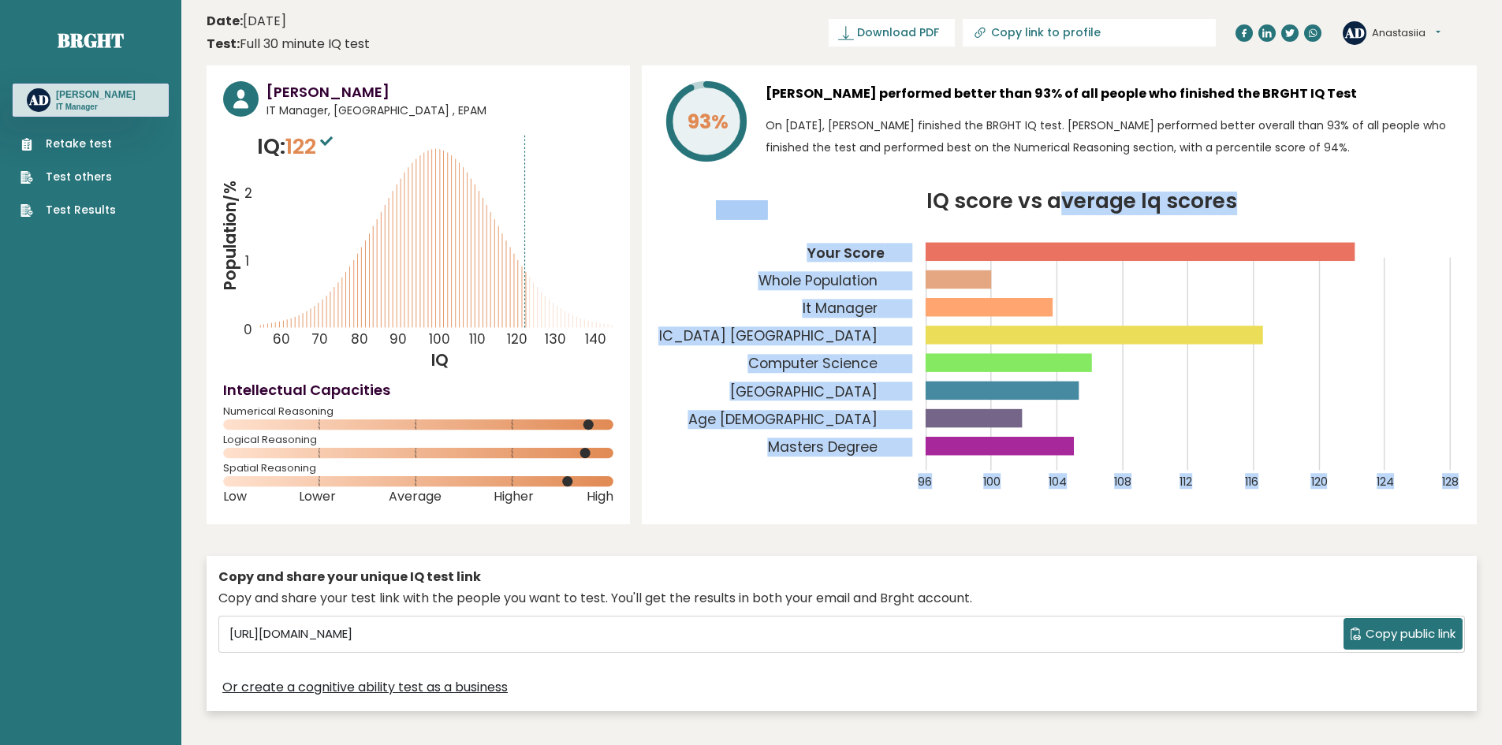
drag, startPoint x: 1066, startPoint y: 308, endPoint x: 972, endPoint y: 294, distance: 95.7
click at [972, 294] on icon "IQ score vs average Iq scores 96 100 104 108 112 116 120 124 128 Your Score Who…" at bounding box center [1059, 350] width 802 height 317
click at [1084, 306] on icon "IQ score vs average Iq scores 96 100 104 108 112 116 120 124 128 Your Score Who…" at bounding box center [1059, 350] width 802 height 317
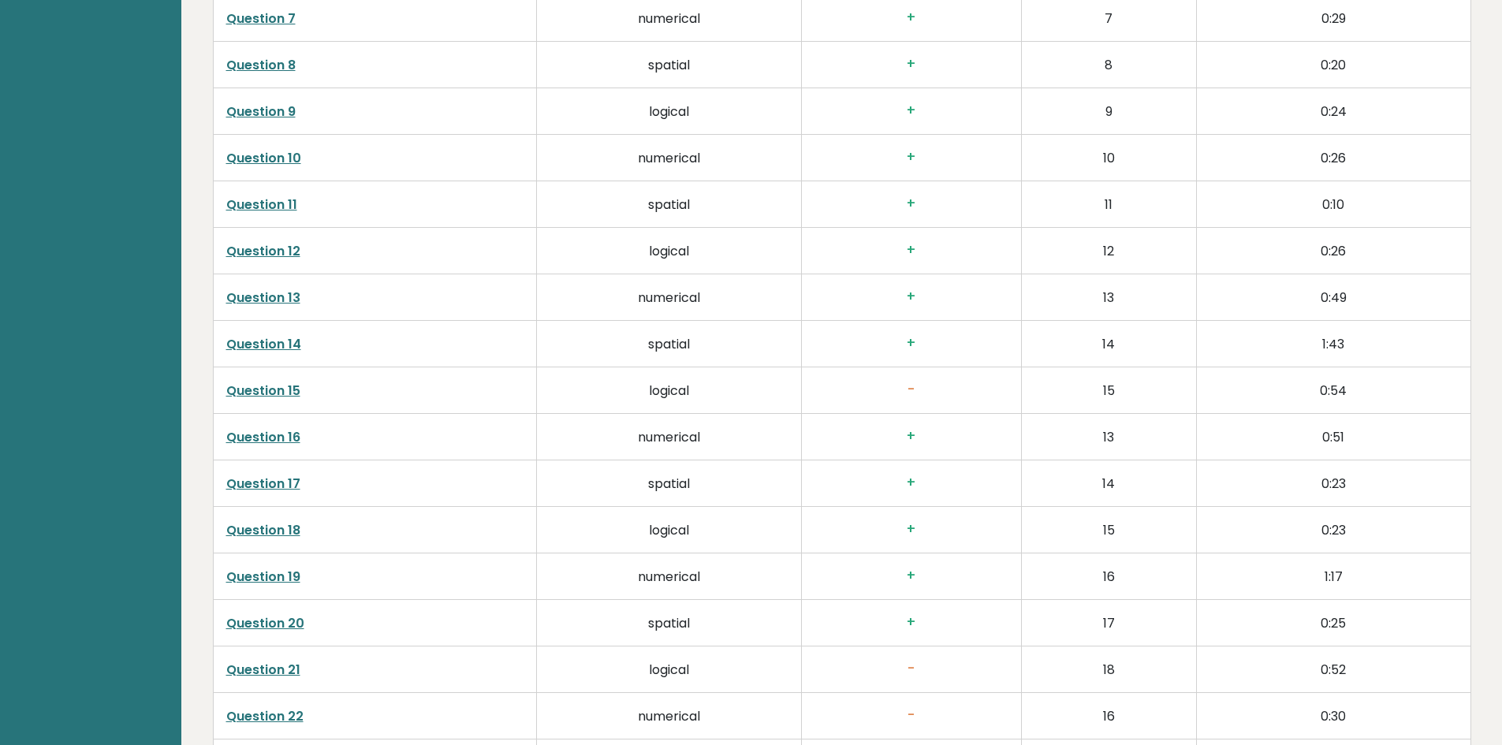
scroll to position [3072, 0]
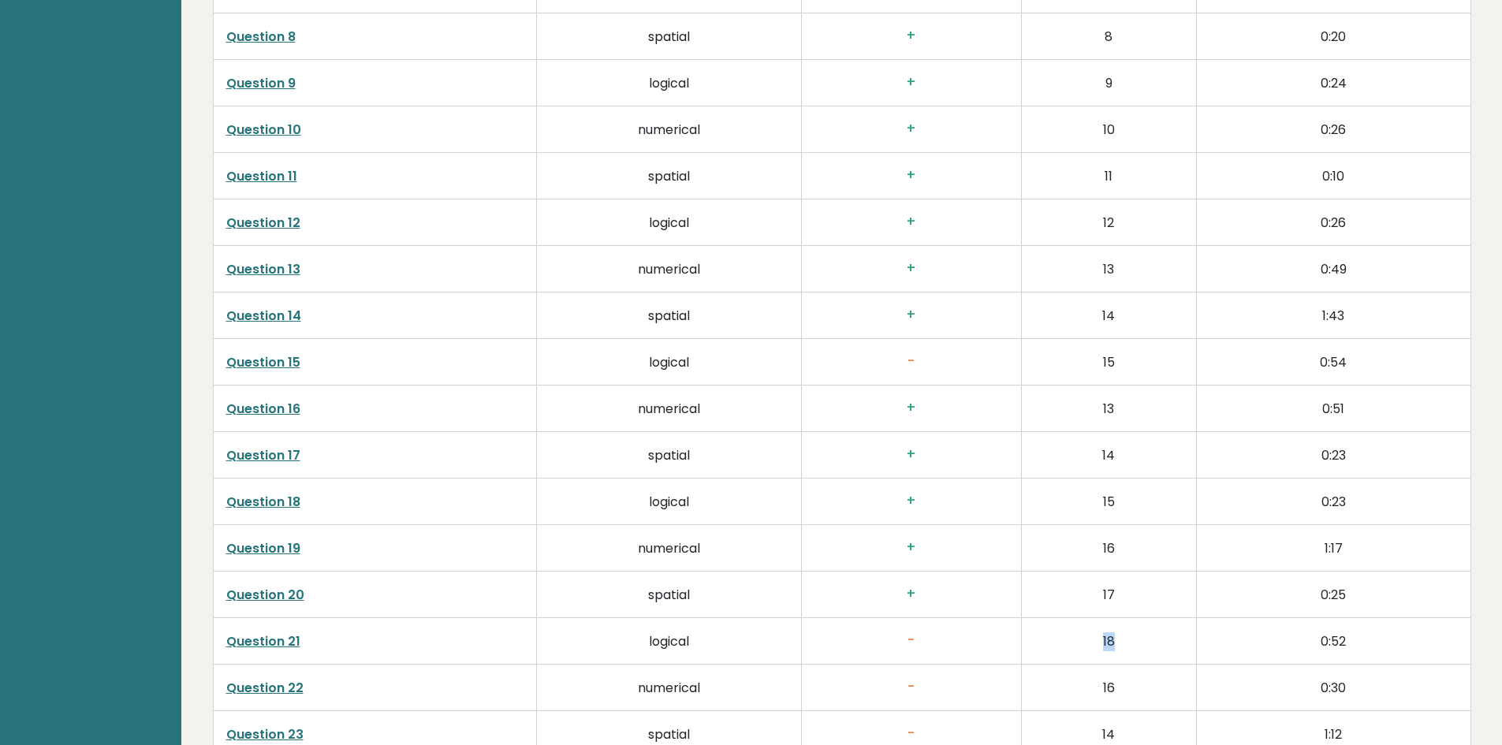
drag, startPoint x: 1124, startPoint y: 644, endPoint x: 1070, endPoint y: 644, distance: 53.6
click at [1073, 644] on td "18" at bounding box center [1108, 641] width 175 height 47
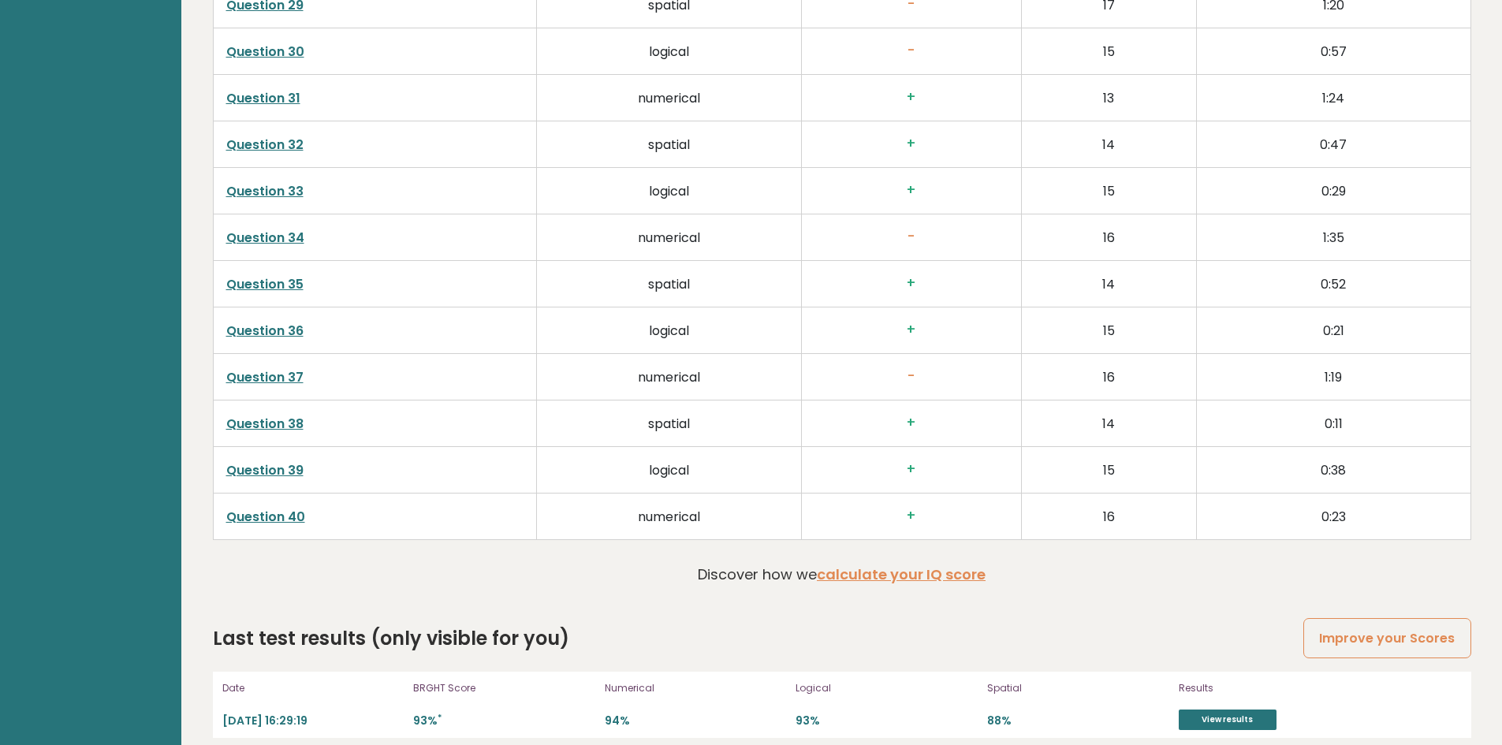
scroll to position [4098, 0]
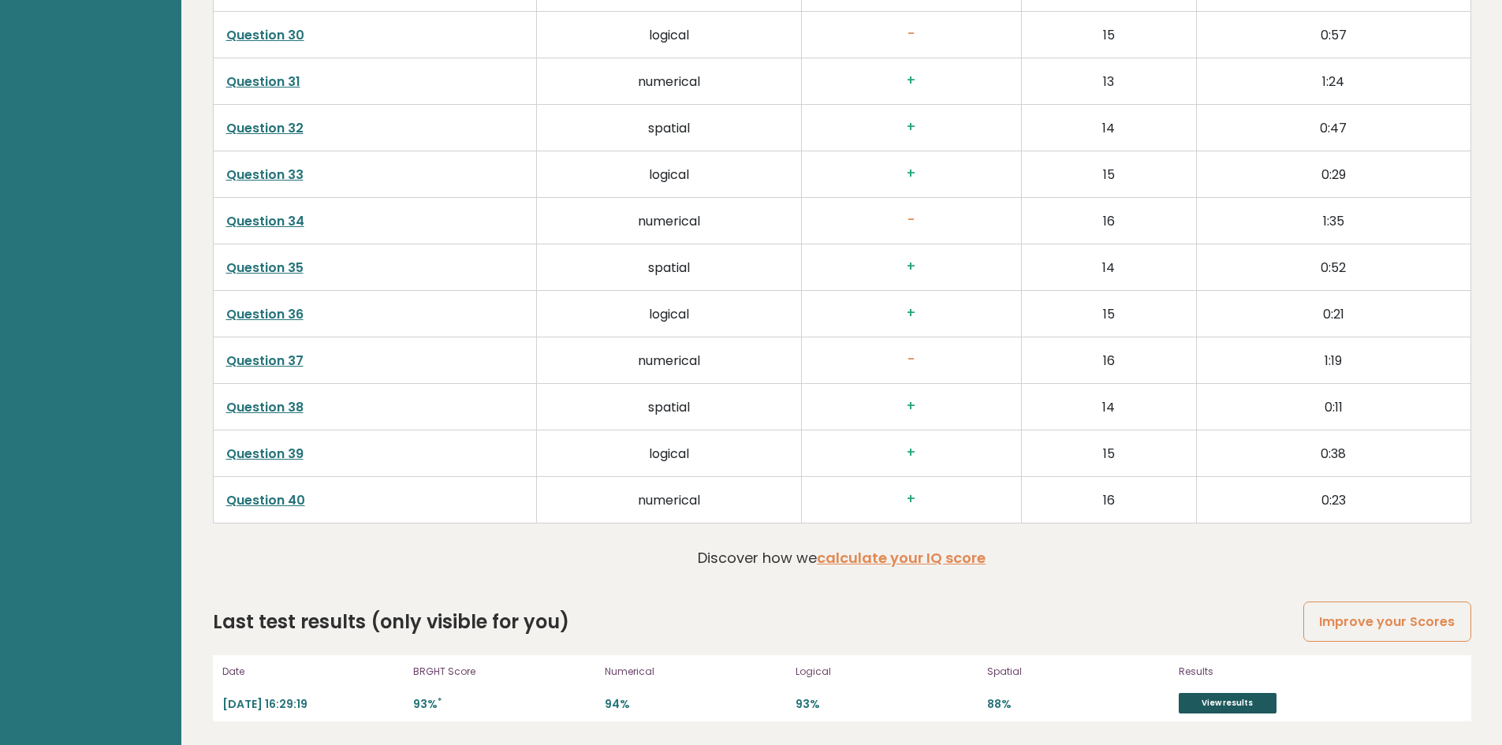
click at [1217, 695] on link "View results" at bounding box center [1228, 703] width 98 height 21
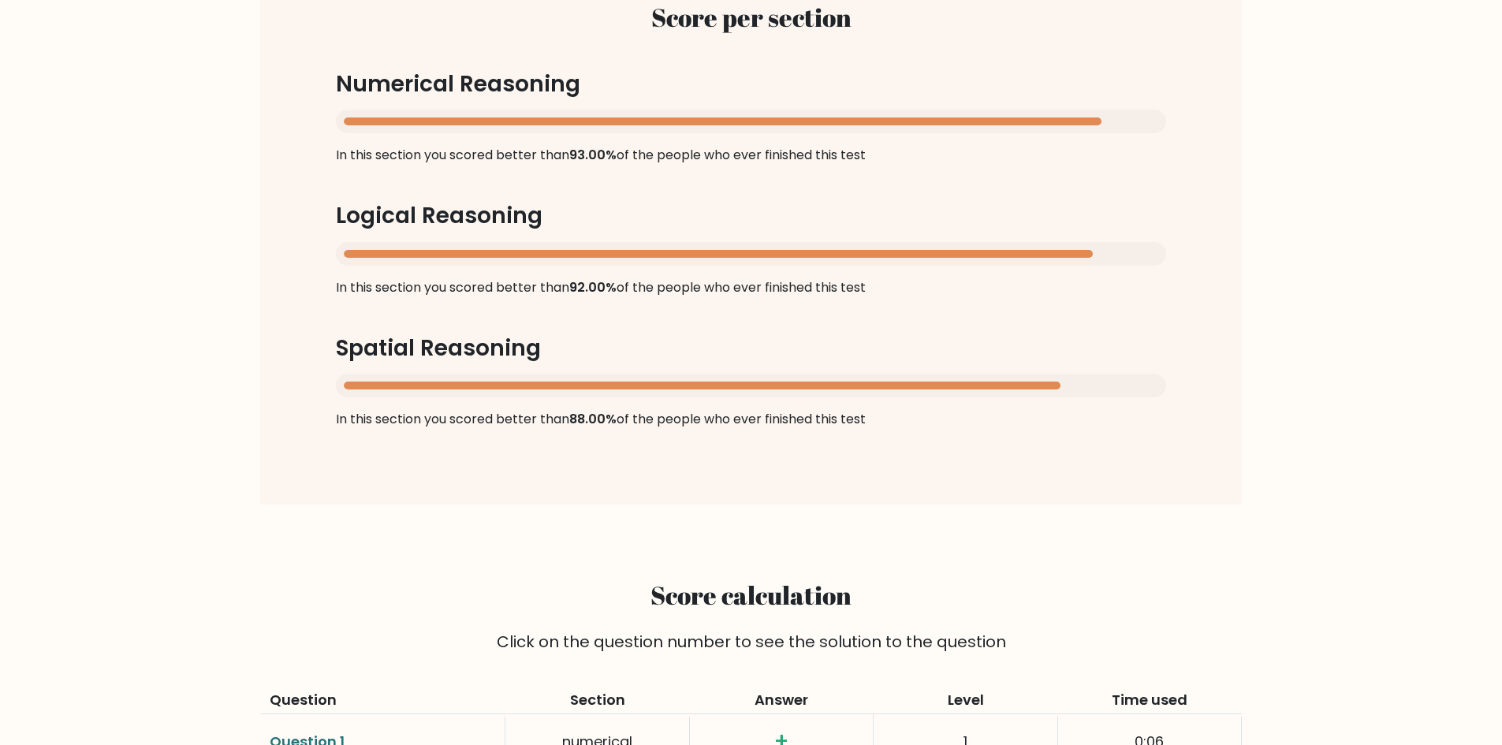
scroll to position [920, 0]
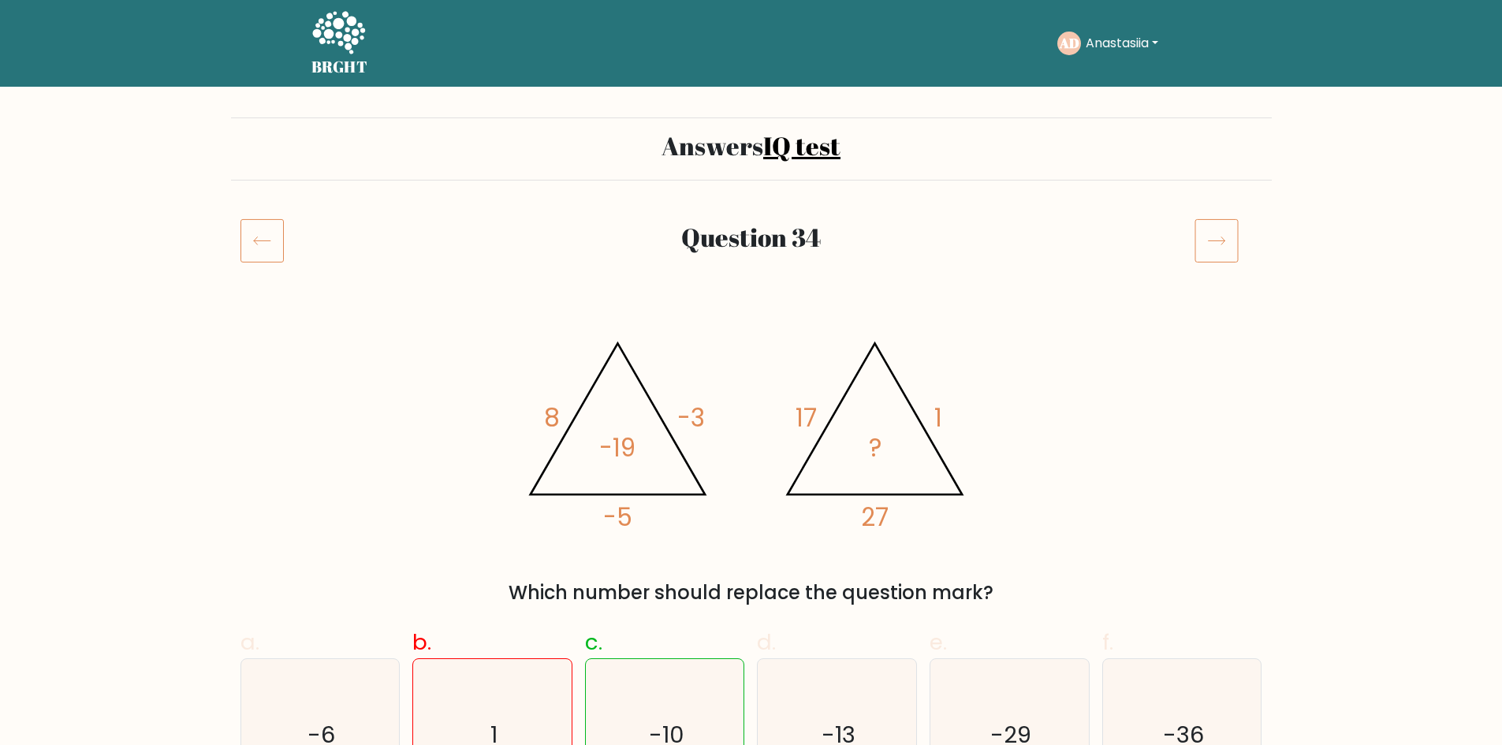
click at [1145, 432] on div "@import url('https://fonts.googleapis.com/css?family=Abril+Fatface:400,100,100i…" at bounding box center [751, 462] width 1041 height 290
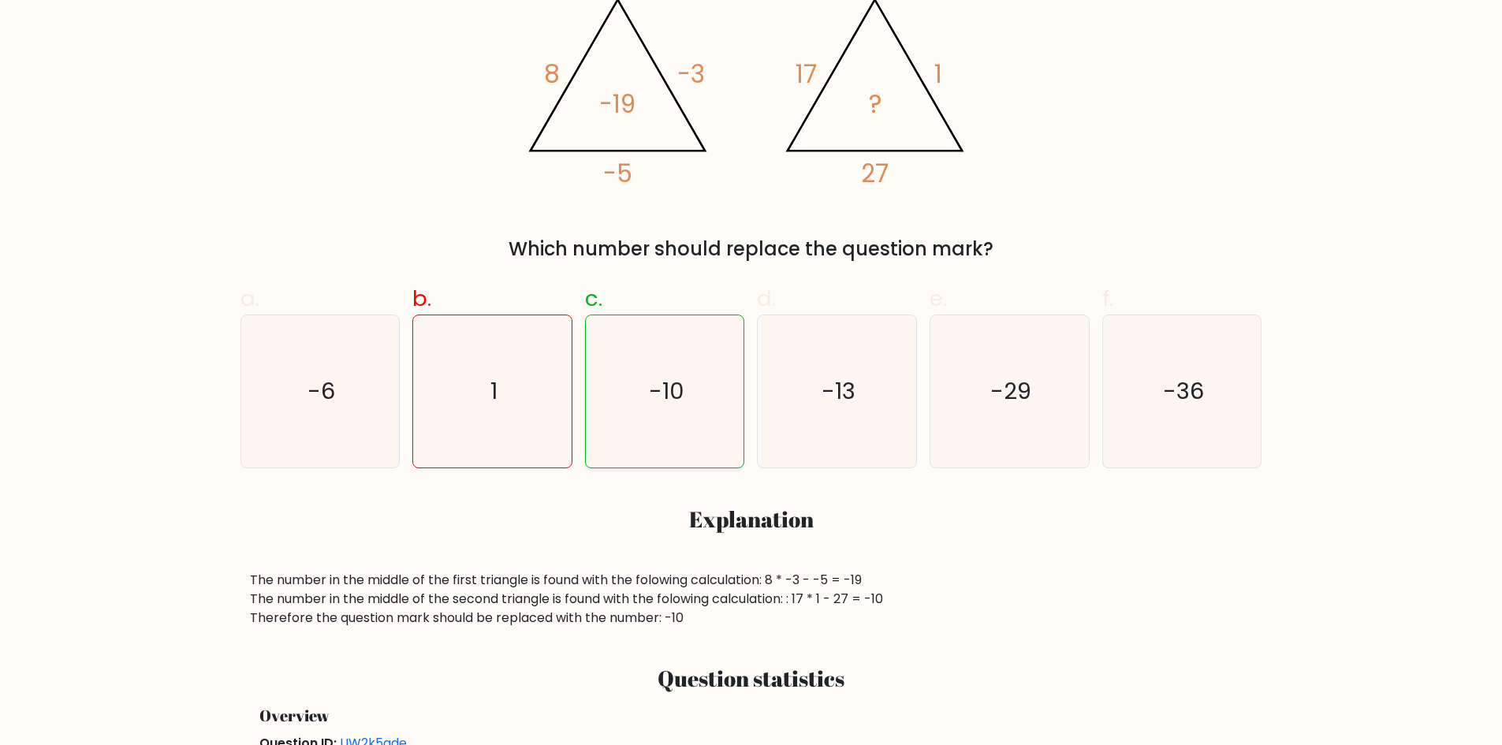
scroll to position [315, 0]
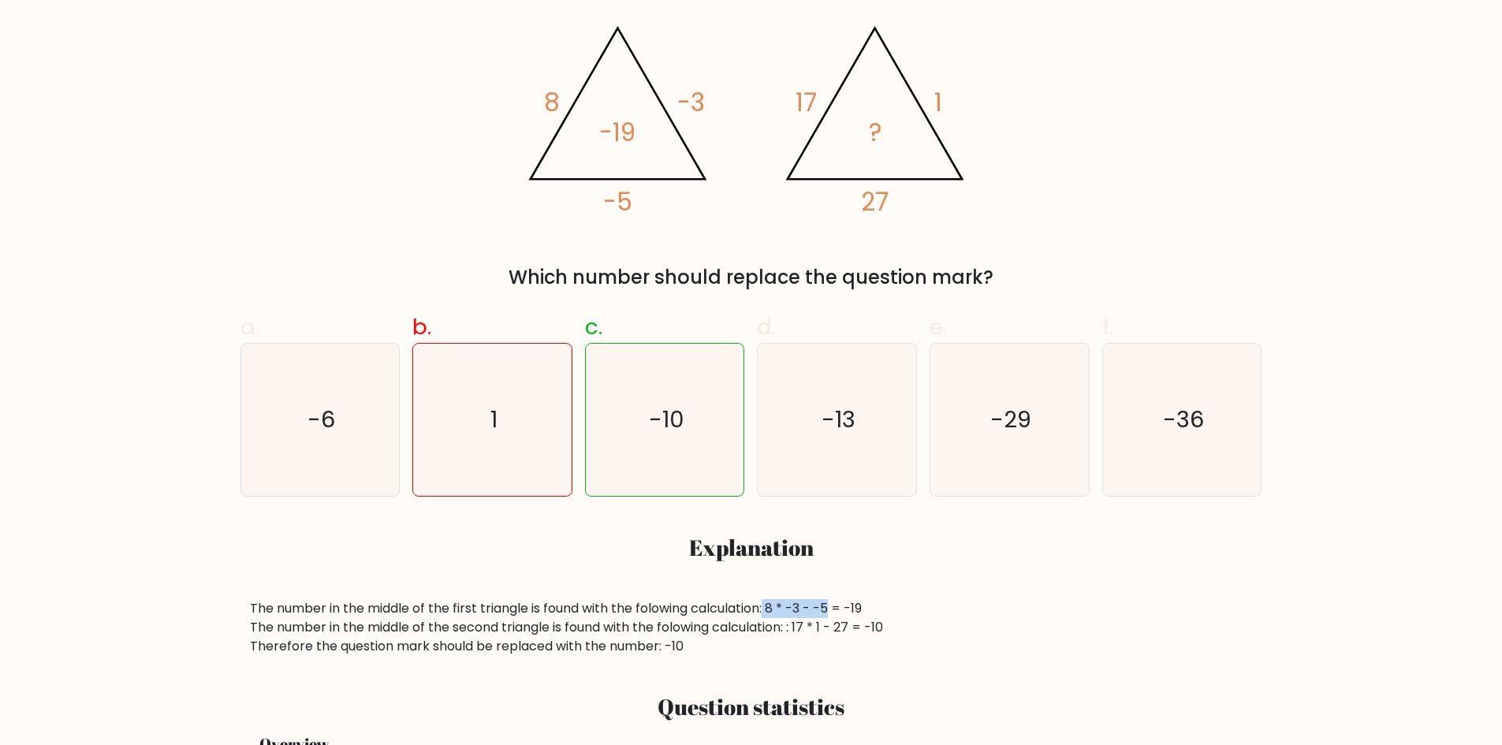
drag, startPoint x: 771, startPoint y: 603, endPoint x: 835, endPoint y: 616, distance: 65.1
click at [835, 616] on div "The number in the middle of the first triangle is found with the folowing calcu…" at bounding box center [751, 627] width 1003 height 57
click at [993, 617] on div "The number in the middle of the first triangle is found with the folowing calcu…" at bounding box center [751, 627] width 1003 height 57
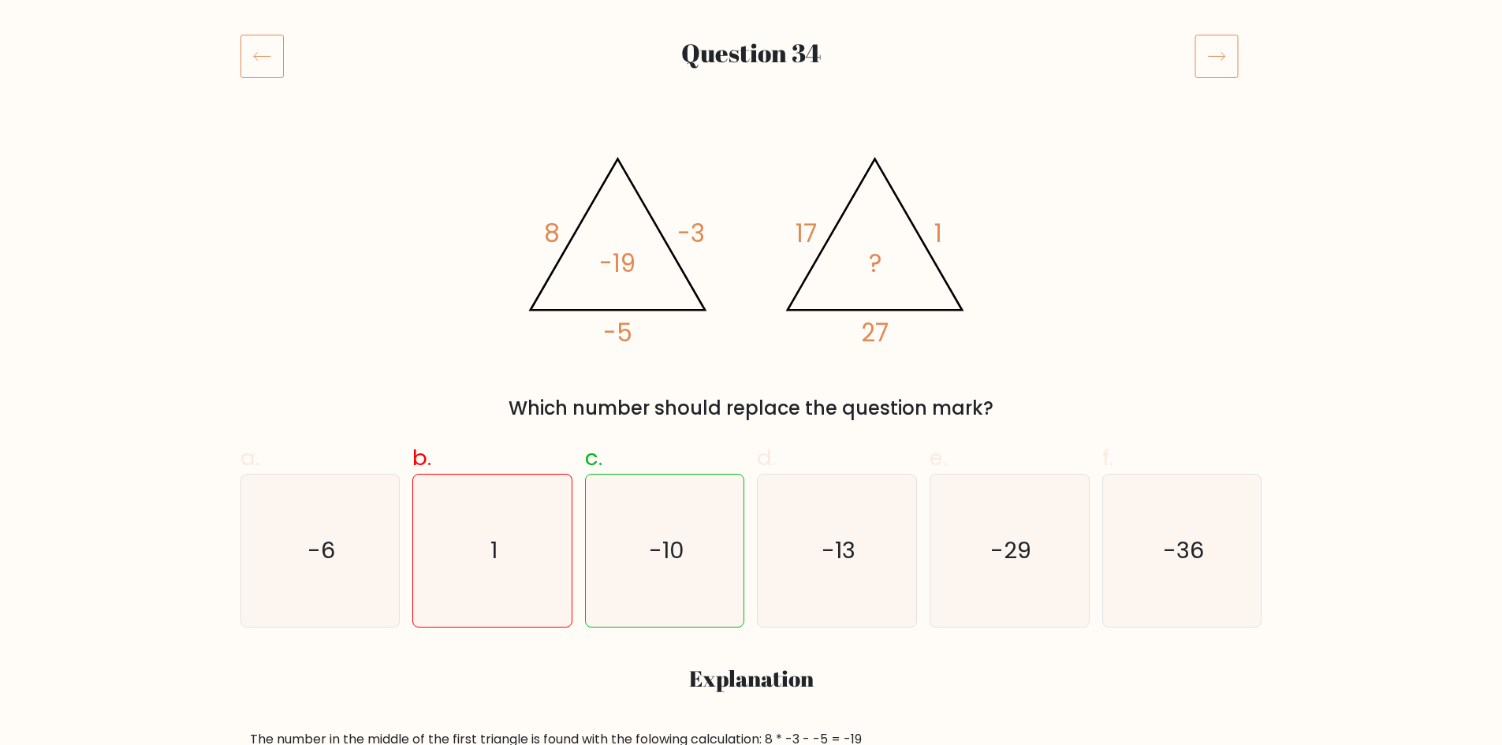
scroll to position [158, 0]
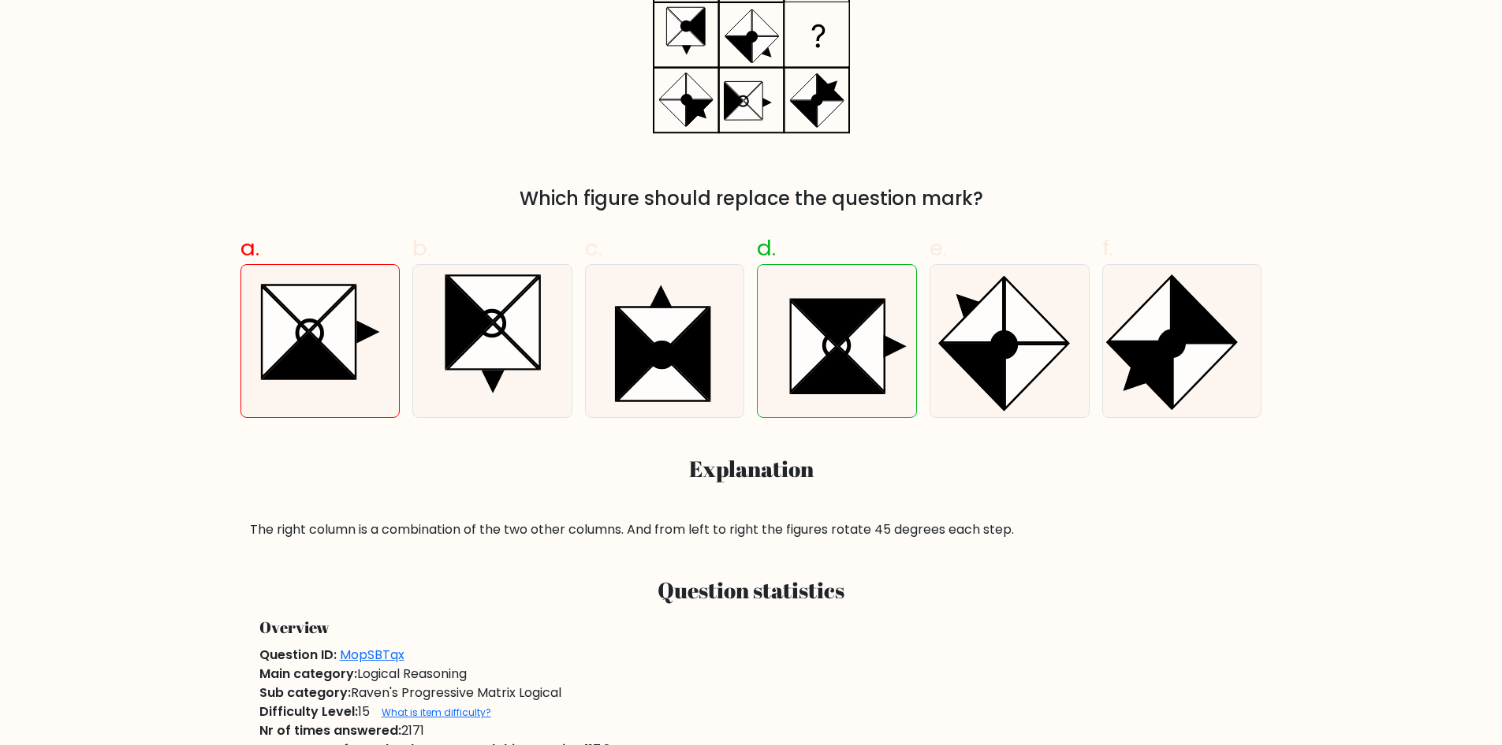
scroll to position [315, 0]
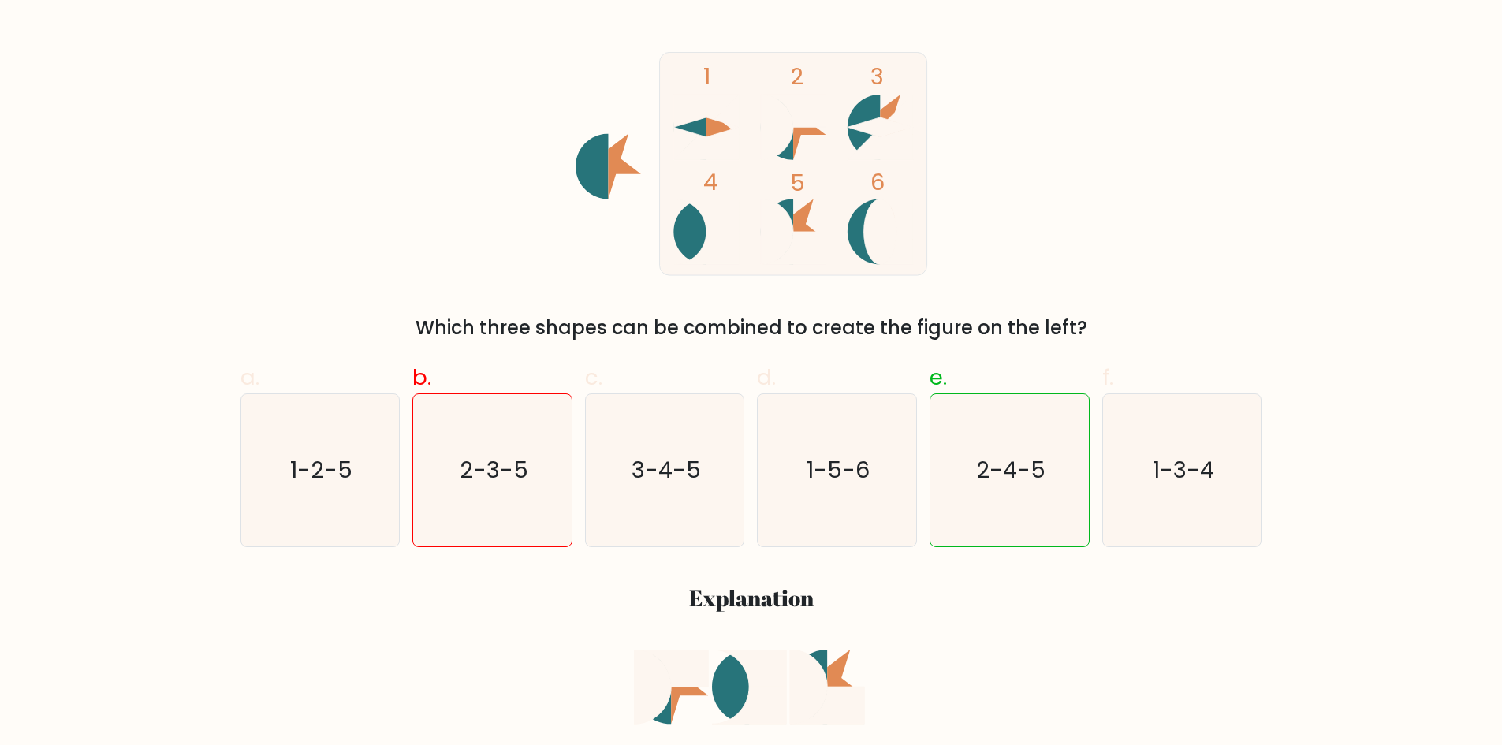
scroll to position [237, 0]
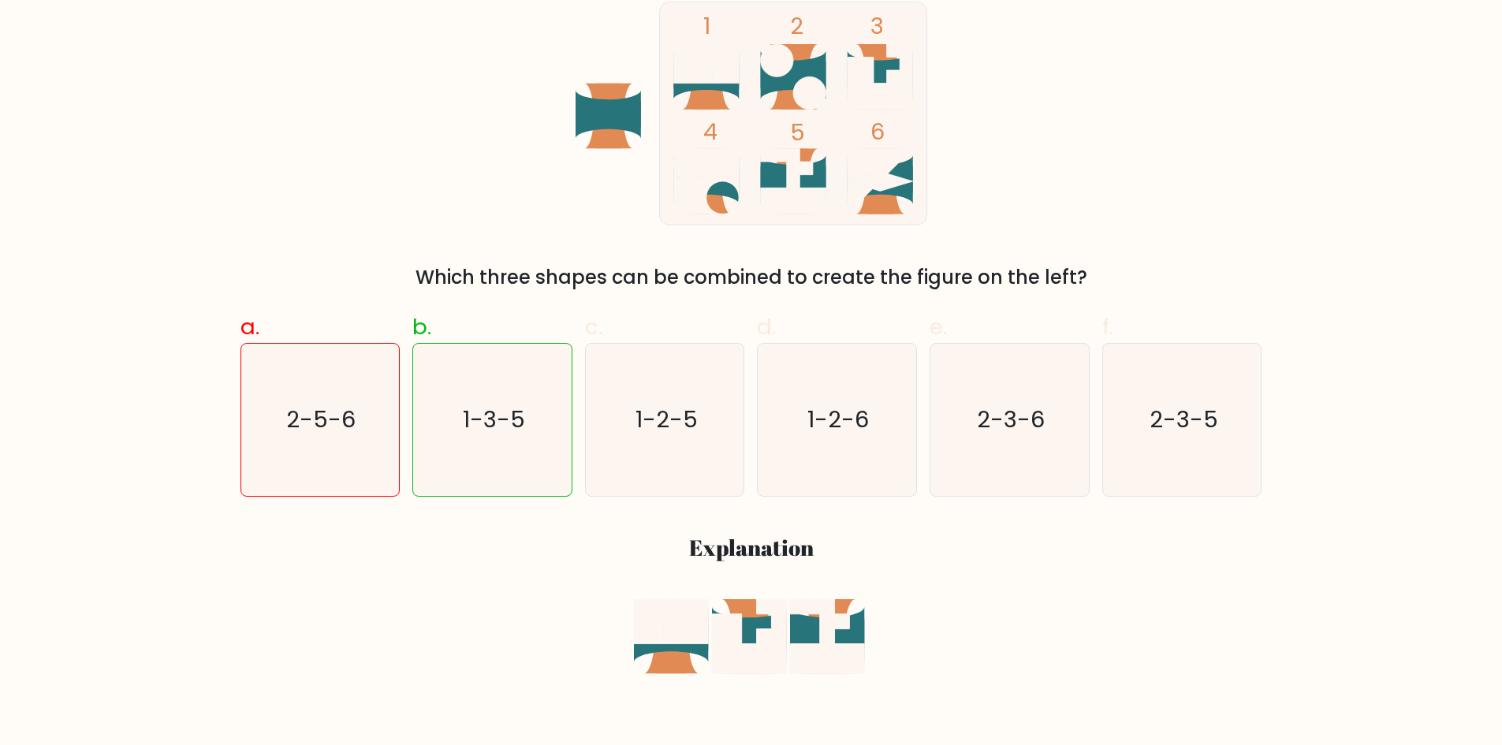
scroll to position [237, 0]
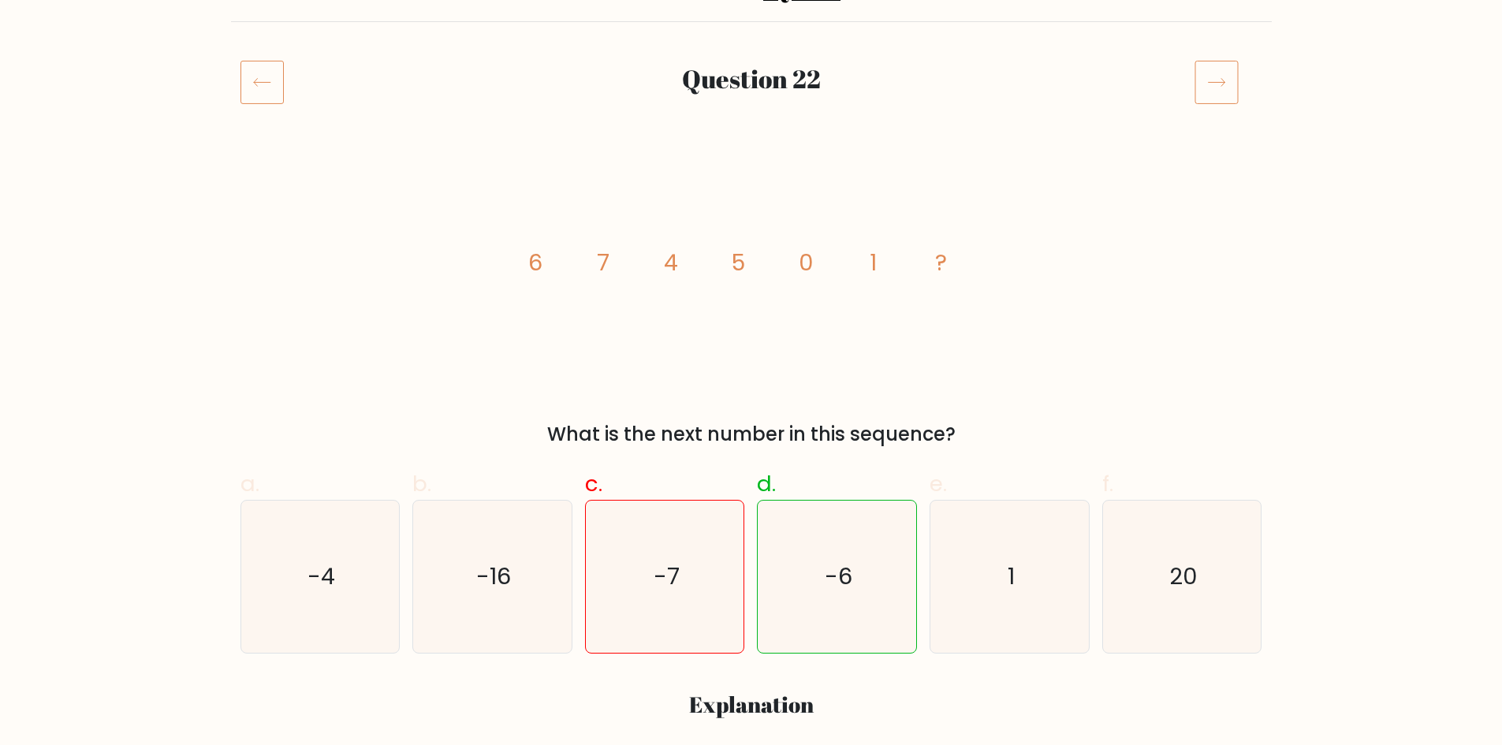
scroll to position [158, 0]
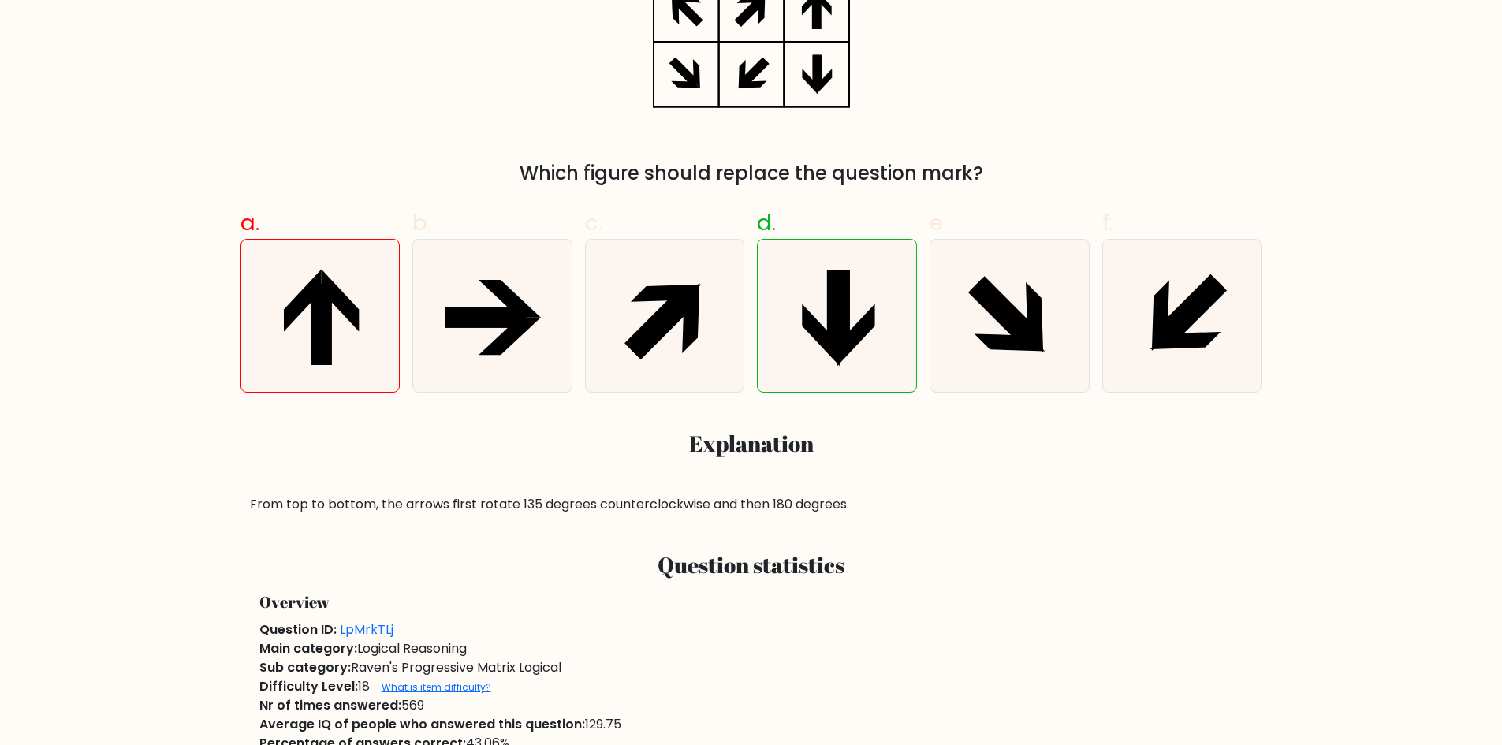
scroll to position [552, 0]
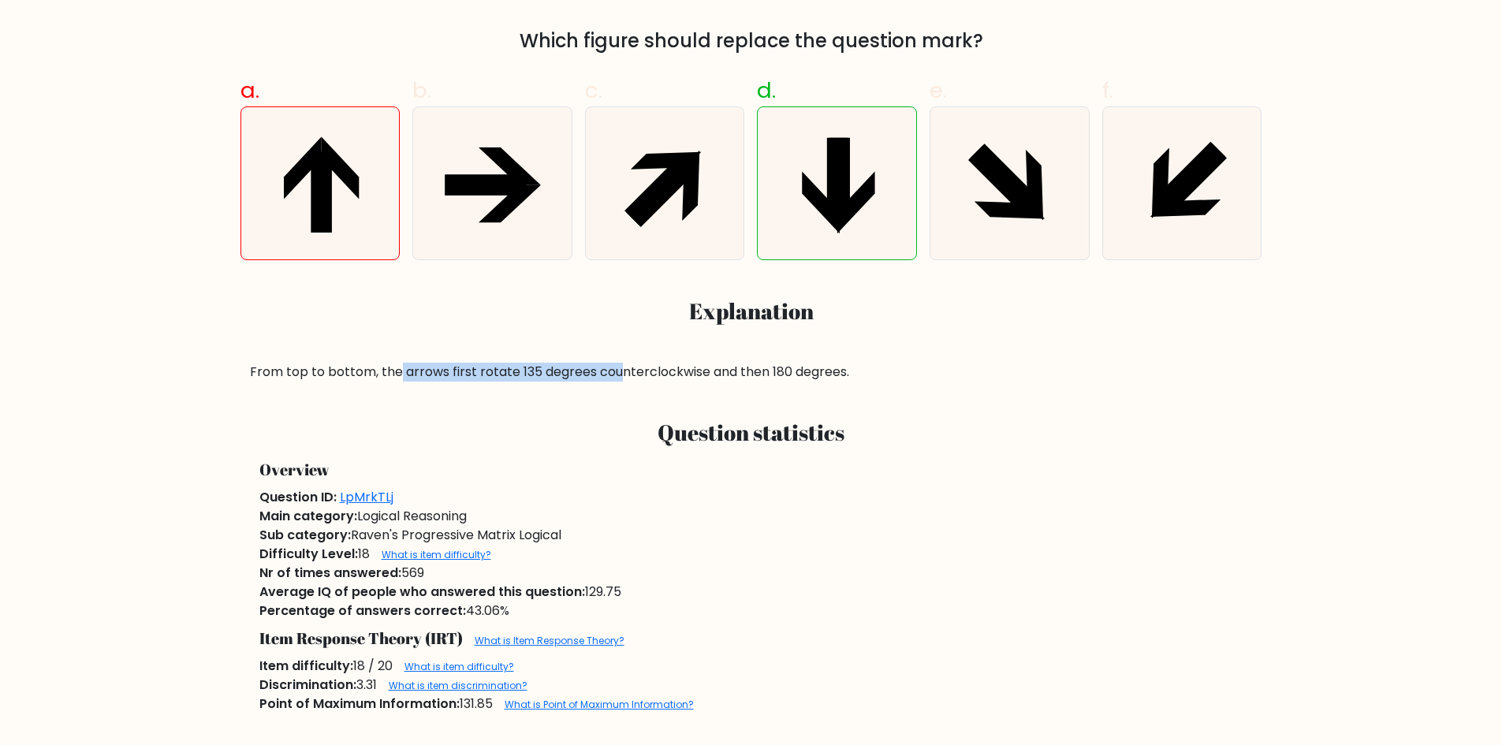
drag, startPoint x: 396, startPoint y: 371, endPoint x: 615, endPoint y: 371, distance: 219.2
click at [615, 371] on div "From top to bottom, the arrows first rotate 135 degrees counterclockwise and th…" at bounding box center [751, 372] width 1003 height 19
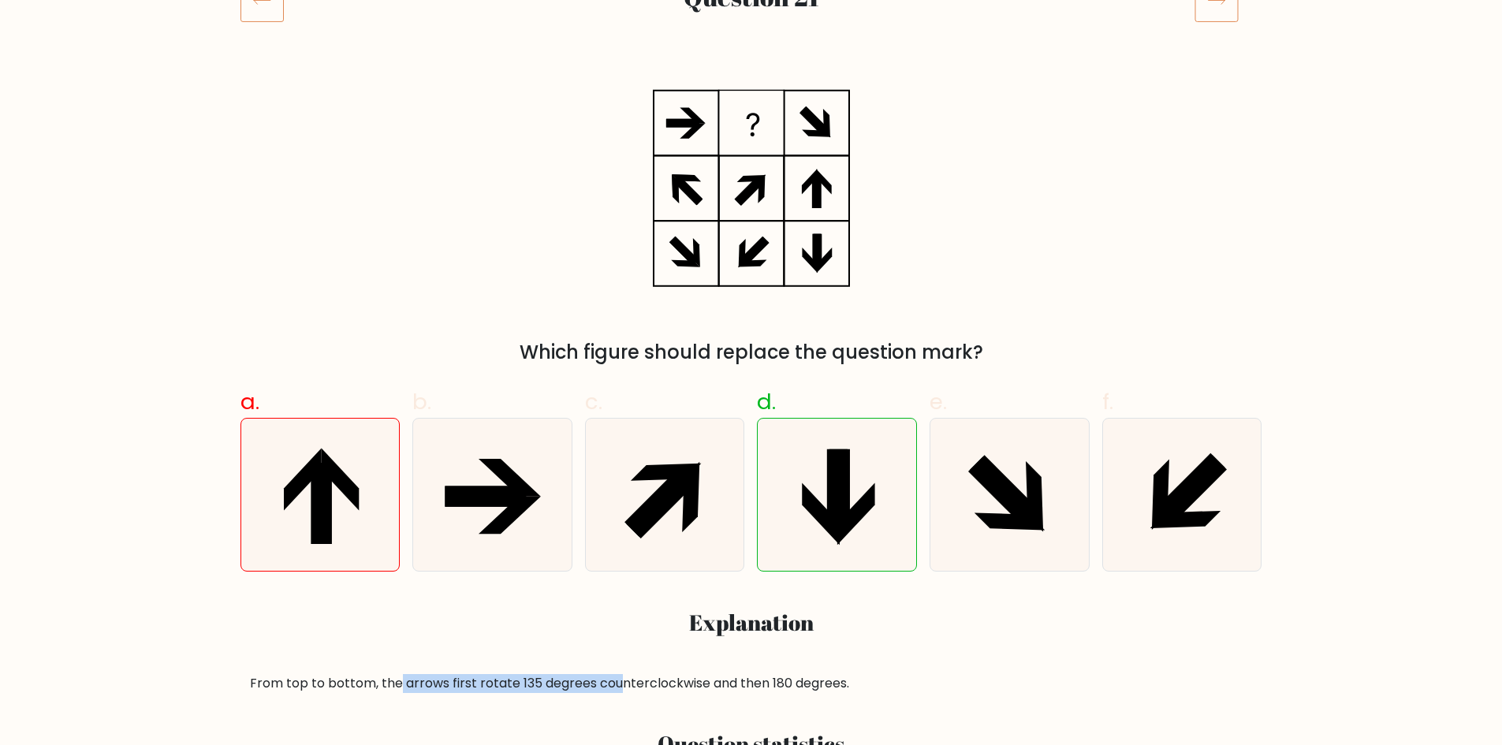
scroll to position [237, 0]
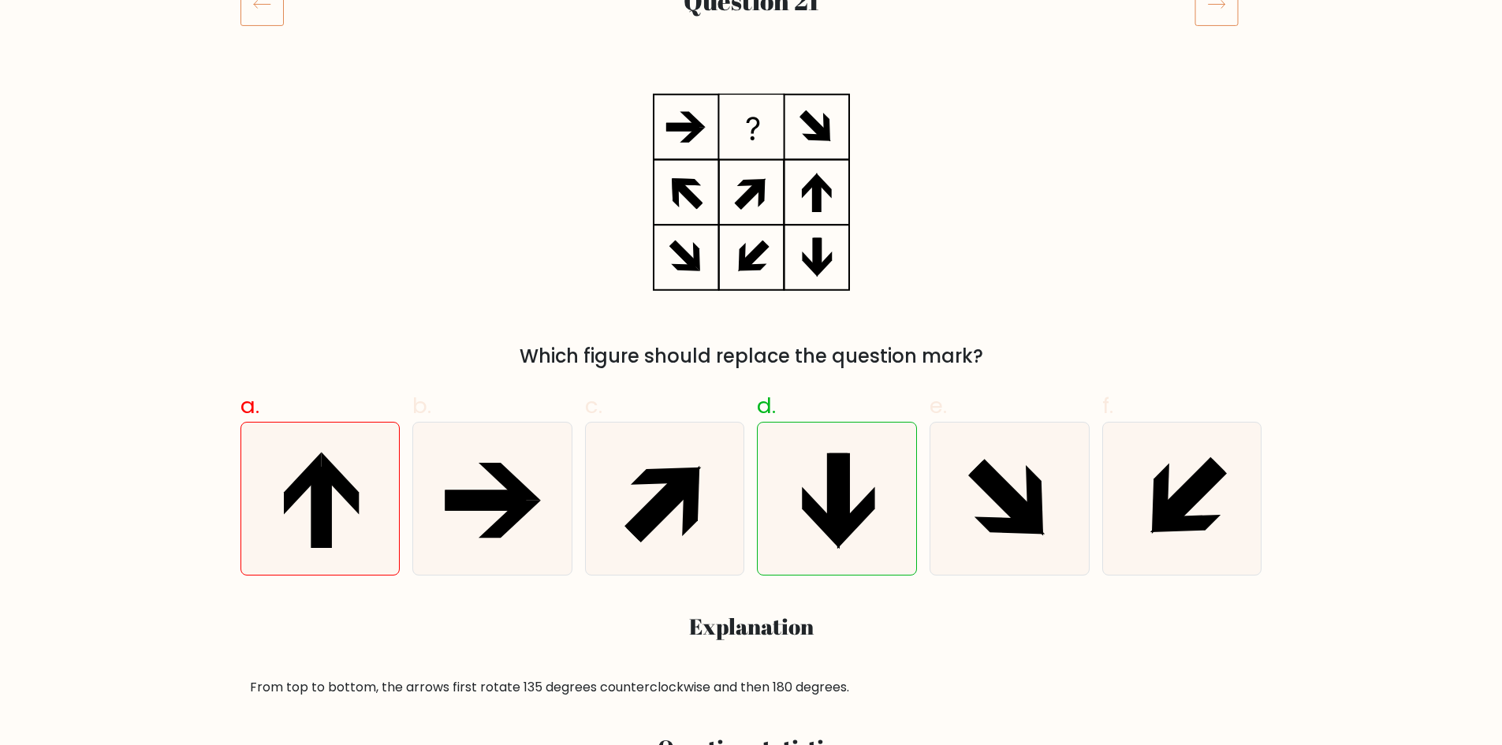
click at [1020, 218] on div "Which figure should replace the question mark?" at bounding box center [751, 225] width 1041 height 290
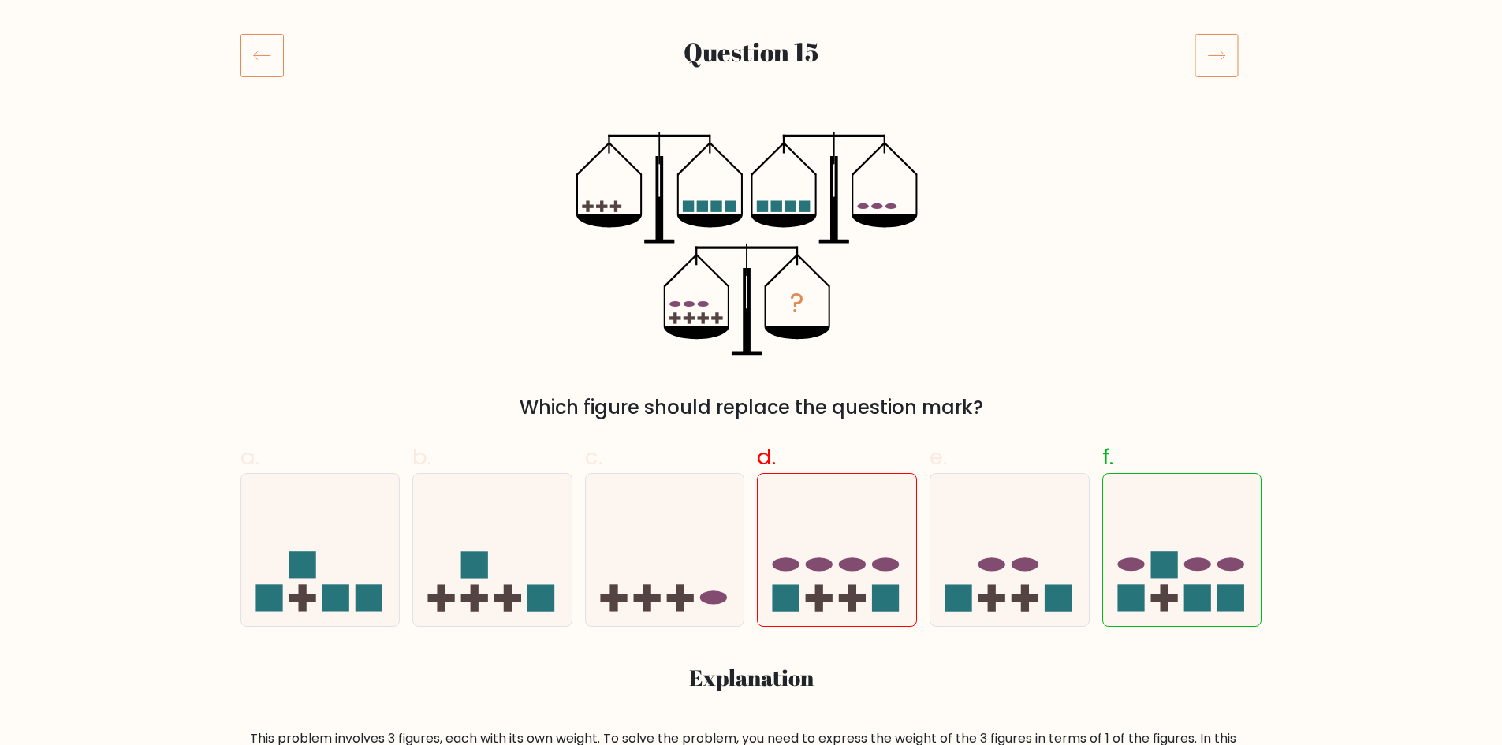
scroll to position [158, 0]
